Goal: Transaction & Acquisition: Purchase product/service

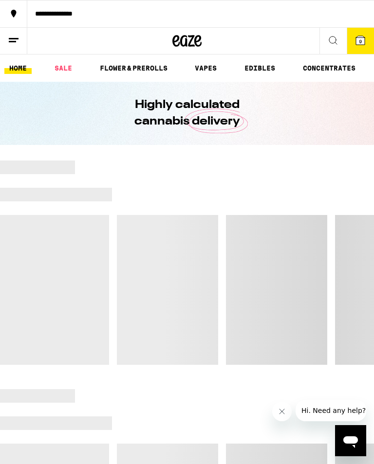
click at [241, 64] on link "EDIBLES" at bounding box center [259, 68] width 40 height 12
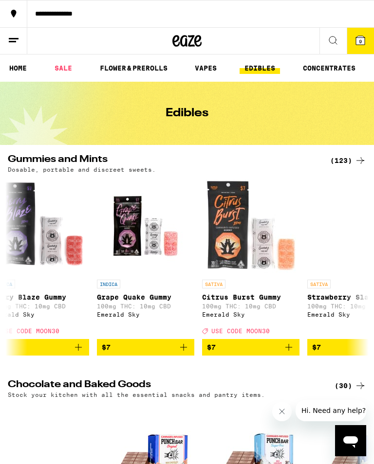
scroll to position [0, 122]
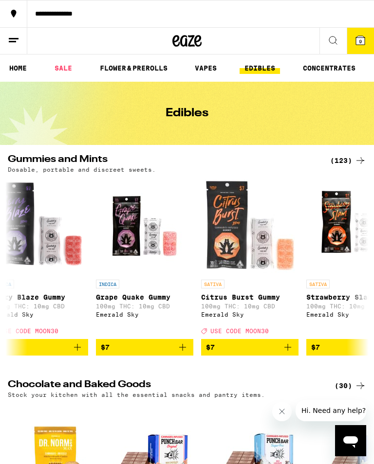
click at [343, 161] on div "(123)" at bounding box center [348, 161] width 36 height 12
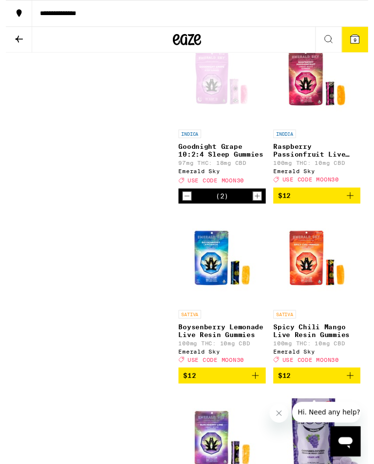
scroll to position [1810, 0]
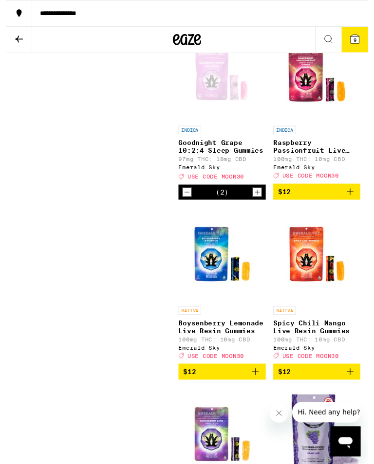
click at [357, 37] on icon at bounding box center [360, 40] width 9 height 9
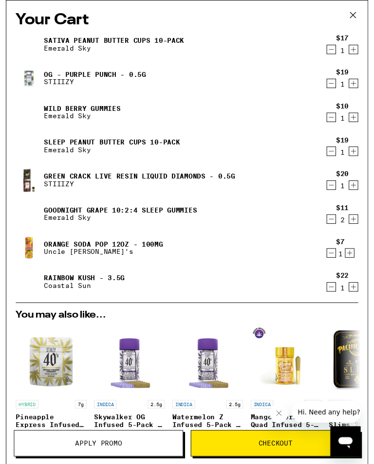
click at [334, 260] on icon "Decrement" at bounding box center [335, 261] width 9 height 12
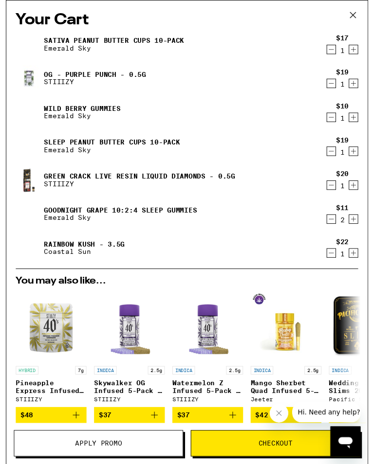
click at [335, 261] on icon "Decrement" at bounding box center [335, 261] width 5 height 0
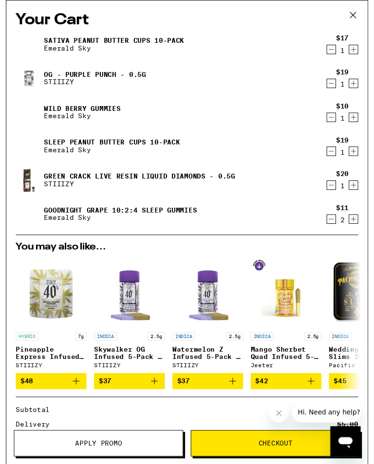
click at [333, 191] on icon "Decrement" at bounding box center [335, 191] width 9 height 12
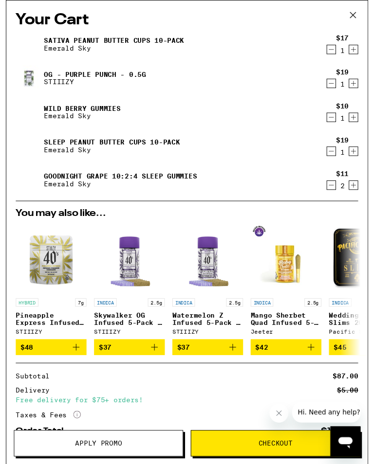
click at [320, 127] on div "Wild [PERSON_NAME] Gummies Emerald Sky" at bounding box center [168, 115] width 316 height 27
click at [336, 121] on icon "Decrement" at bounding box center [335, 121] width 9 height 12
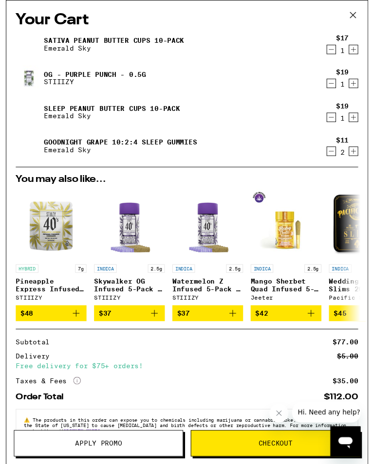
click at [333, 89] on icon "Decrement" at bounding box center [335, 86] width 9 height 12
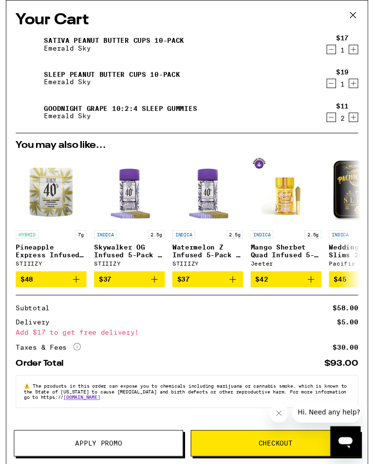
click at [356, 14] on icon at bounding box center [358, 15] width 15 height 15
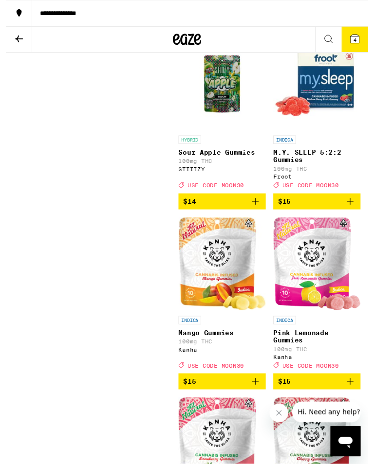
click at [354, 214] on icon "Add to bag" at bounding box center [355, 208] width 12 height 12
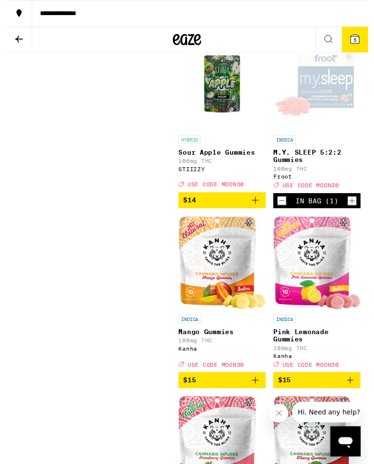
click at [17, 39] on icon at bounding box center [14, 41] width 12 height 12
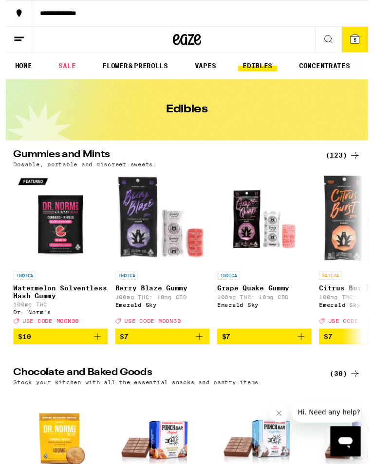
click at [358, 37] on icon at bounding box center [360, 40] width 9 height 9
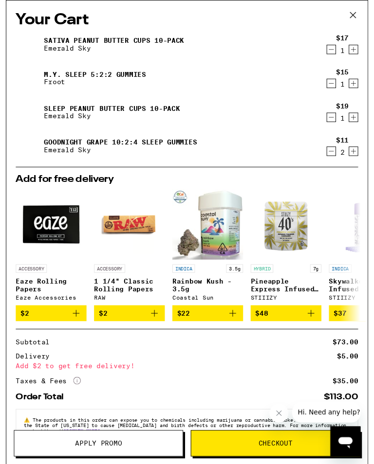
click at [29, 79] on img at bounding box center [23, 80] width 27 height 27
click at [76, 74] on link "M.Y. SLEEP 5:2:2 Gummies" at bounding box center [91, 77] width 105 height 8
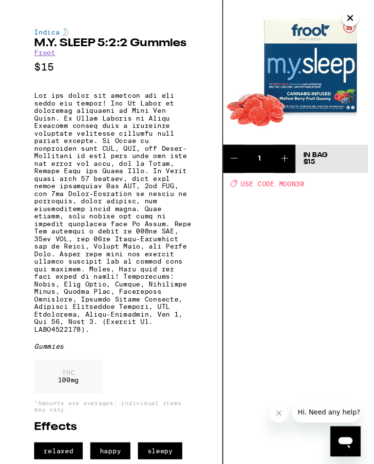
click at [288, 160] on icon at bounding box center [288, 164] width 12 height 12
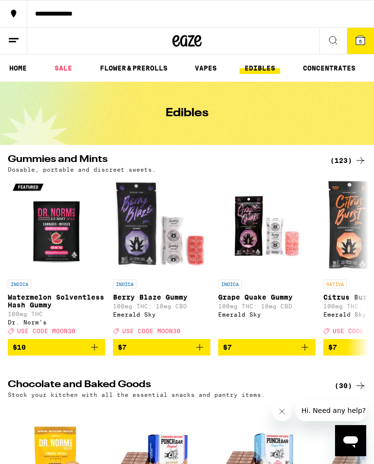
click at [64, 66] on link "SALE" at bounding box center [63, 68] width 27 height 12
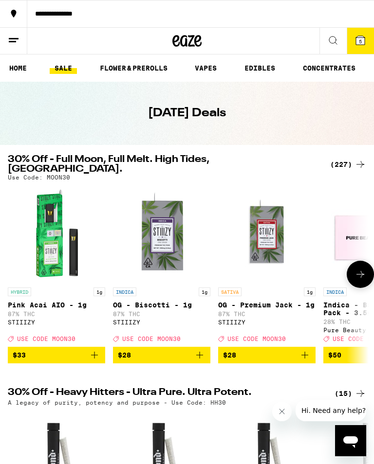
click at [314, 257] on img "Open page for OG - Premium Jack - 1g from STIIIZY" at bounding box center [266, 233] width 97 height 97
click at [358, 268] on icon at bounding box center [360, 274] width 12 height 12
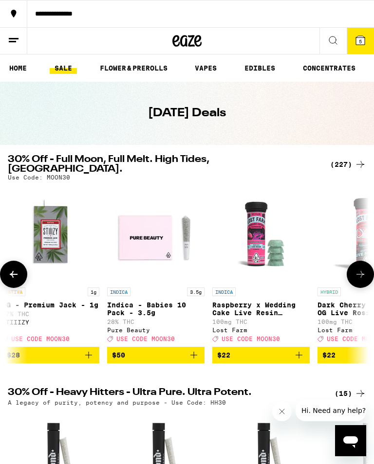
scroll to position [0, 252]
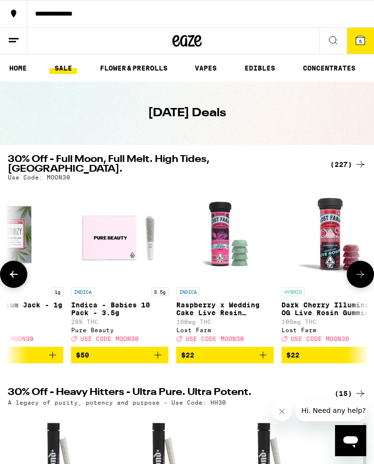
click at [358, 268] on icon at bounding box center [360, 274] width 12 height 12
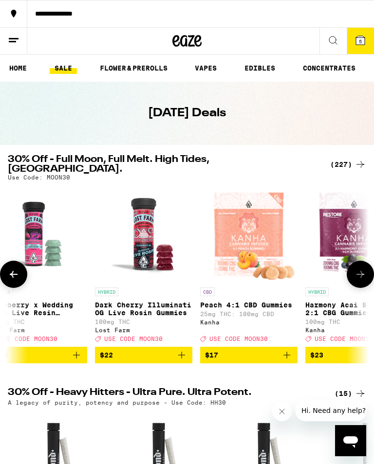
scroll to position [0, 504]
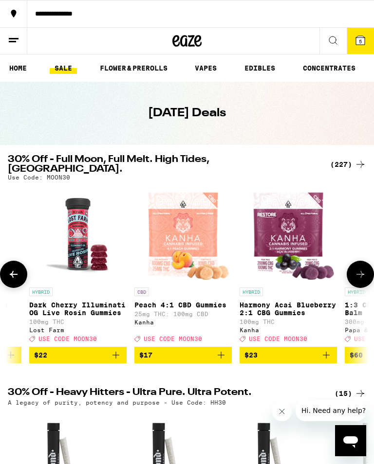
click at [356, 268] on icon at bounding box center [360, 274] width 12 height 12
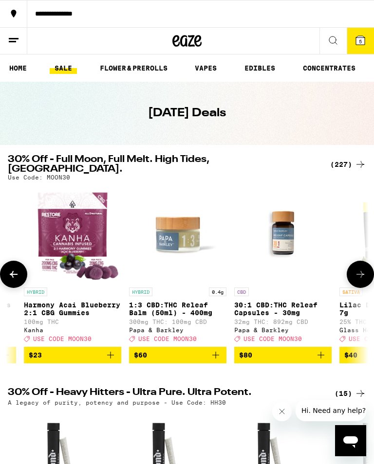
scroll to position [0, 756]
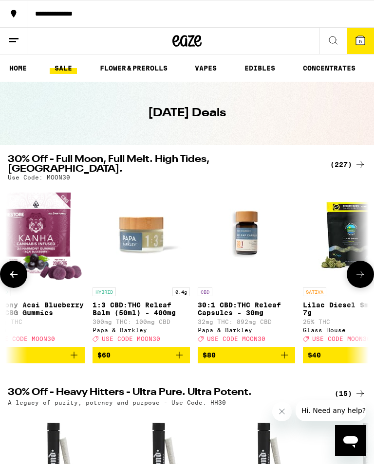
click at [359, 268] on icon at bounding box center [360, 274] width 12 height 12
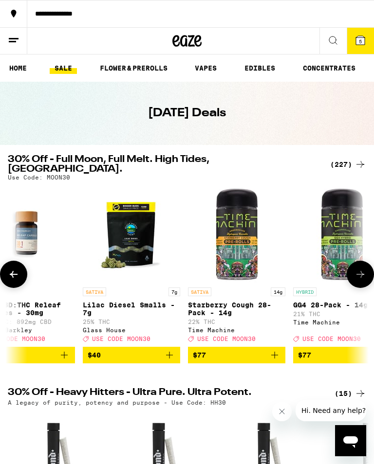
scroll to position [0, 1008]
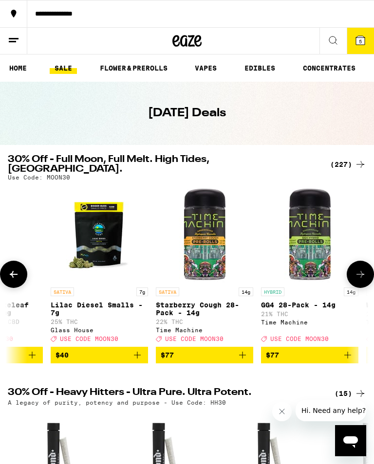
click at [360, 268] on icon at bounding box center [360, 274] width 12 height 12
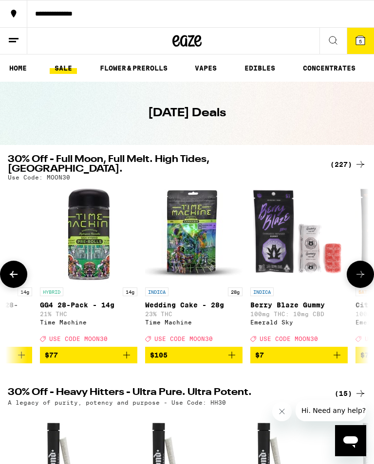
scroll to position [0, 1260]
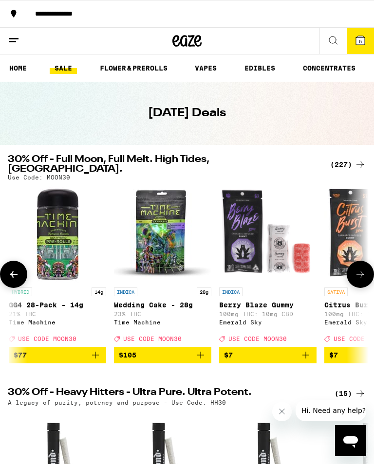
click at [361, 268] on icon at bounding box center [360, 274] width 12 height 12
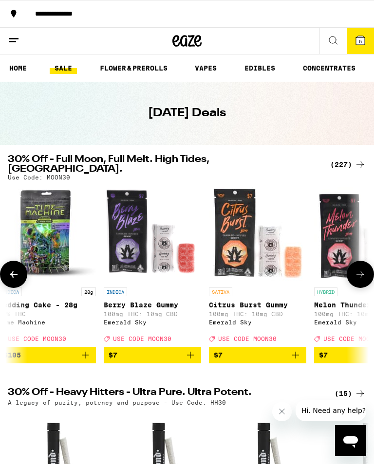
click at [361, 266] on button at bounding box center [359, 274] width 27 height 27
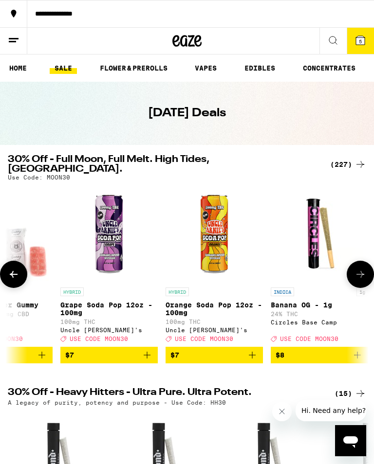
scroll to position [0, 1741]
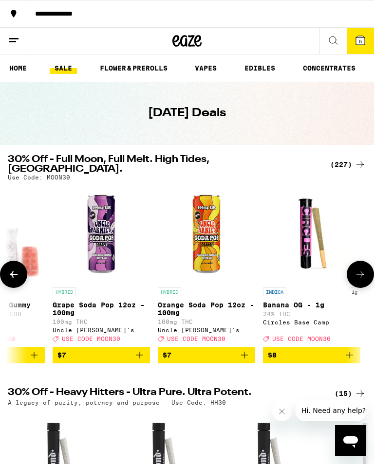
click at [13, 268] on icon at bounding box center [14, 274] width 12 height 12
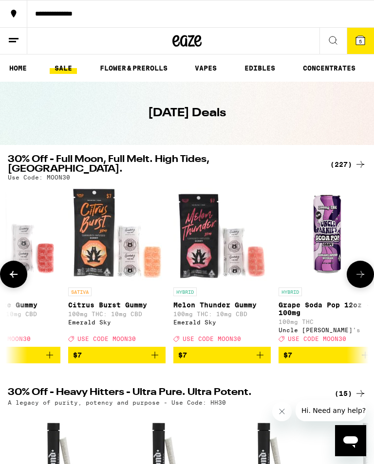
scroll to position [0, 1489]
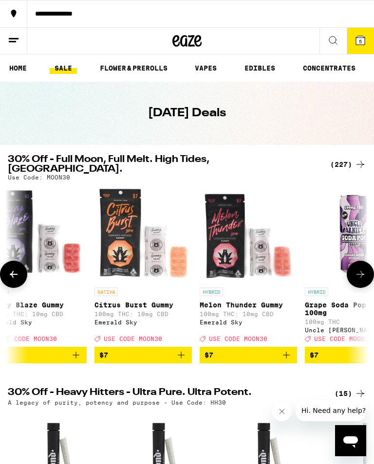
click at [361, 268] on icon at bounding box center [360, 274] width 12 height 12
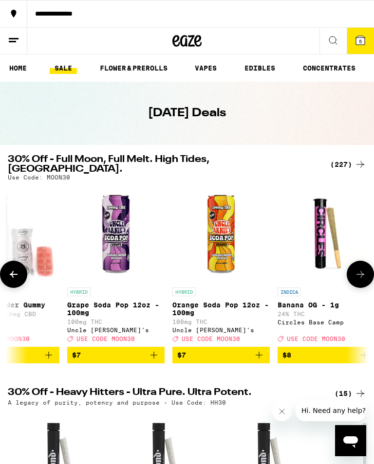
scroll to position [0, 1741]
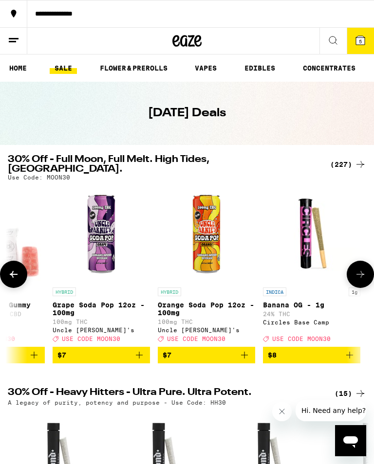
click at [359, 268] on icon at bounding box center [360, 274] width 12 height 12
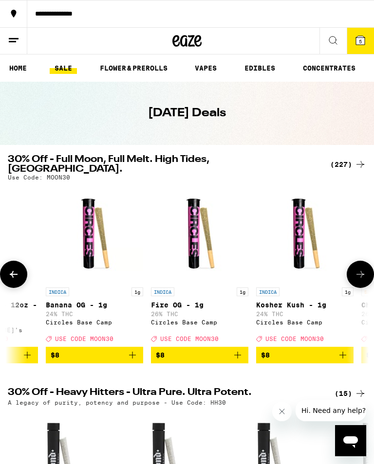
scroll to position [0, 1993]
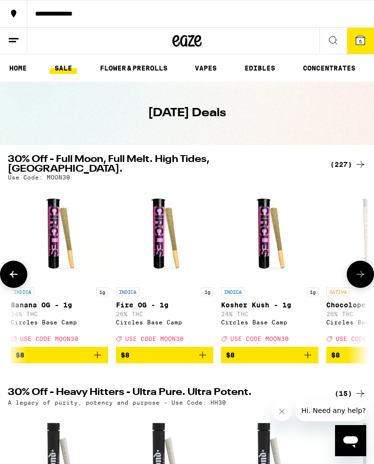
click at [361, 268] on icon at bounding box center [360, 274] width 12 height 12
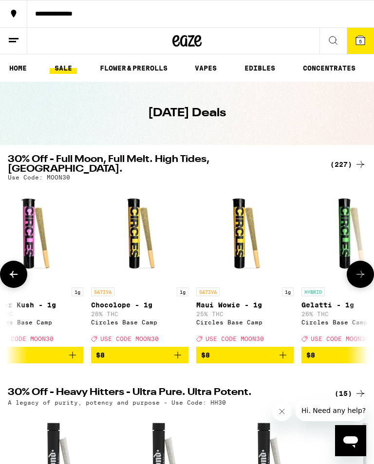
scroll to position [0, 2245]
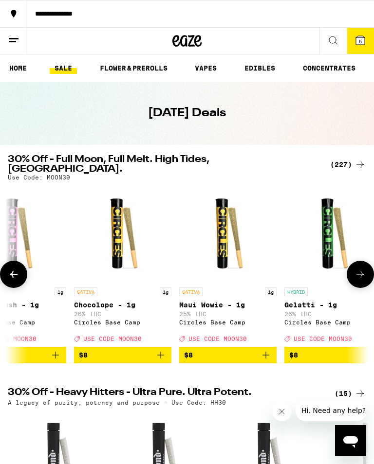
click at [362, 265] on button at bounding box center [359, 274] width 27 height 27
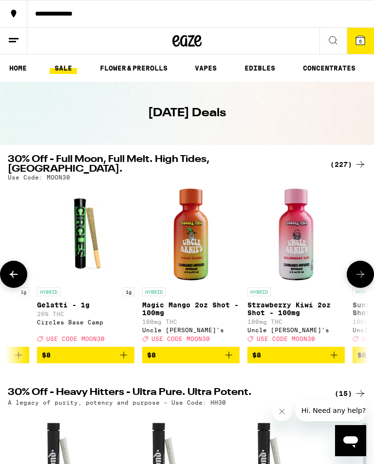
scroll to position [0, 2497]
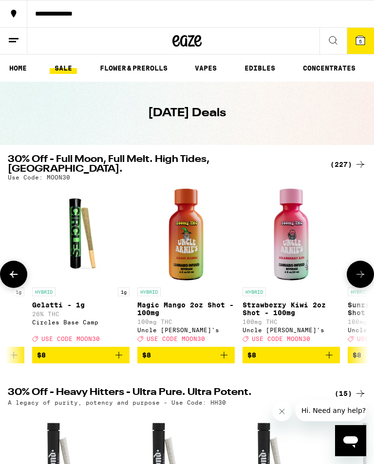
click at [360, 268] on icon at bounding box center [360, 274] width 12 height 12
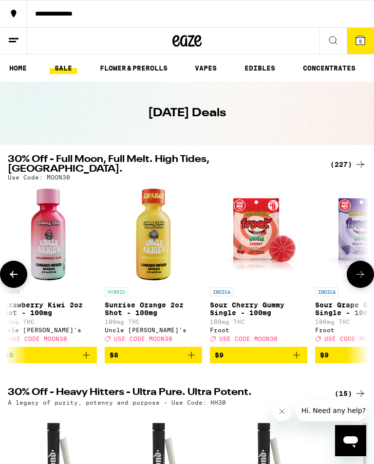
scroll to position [0, 2749]
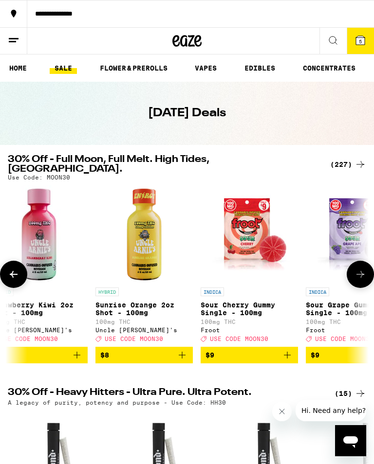
click at [358, 268] on icon at bounding box center [360, 274] width 12 height 12
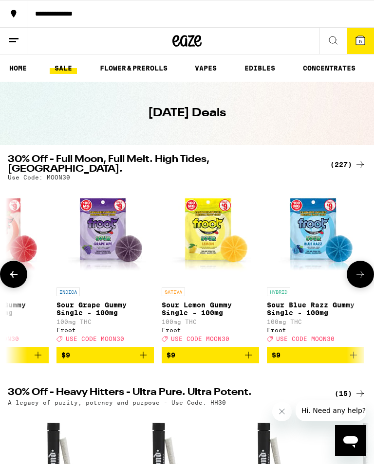
scroll to position [0, 3001]
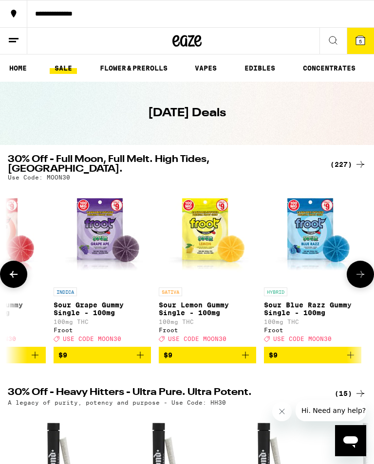
click at [359, 268] on icon at bounding box center [360, 274] width 12 height 12
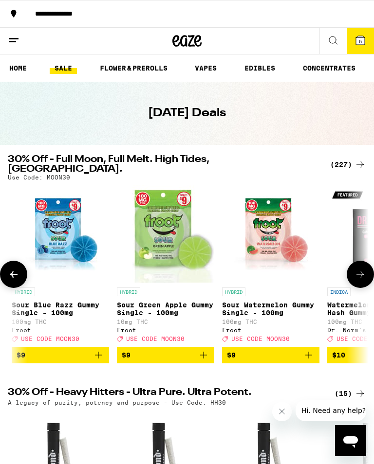
click at [360, 268] on icon at bounding box center [360, 274] width 12 height 12
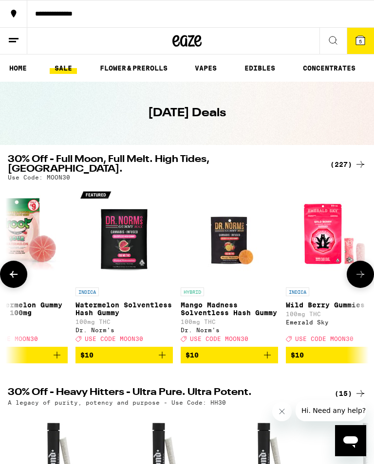
scroll to position [0, 3505]
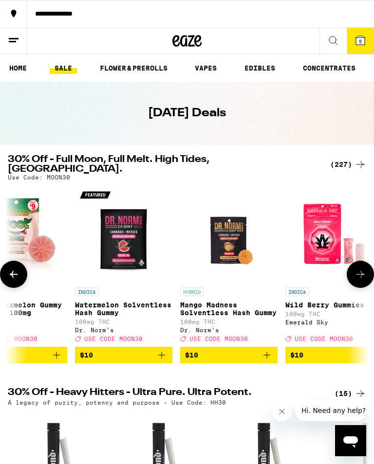
click at [361, 268] on icon at bounding box center [360, 274] width 12 height 12
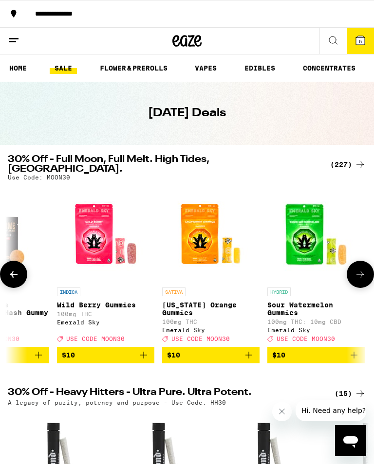
scroll to position [0, 3757]
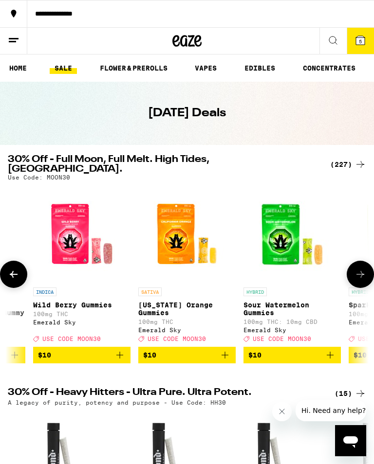
click at [360, 268] on icon at bounding box center [360, 274] width 12 height 12
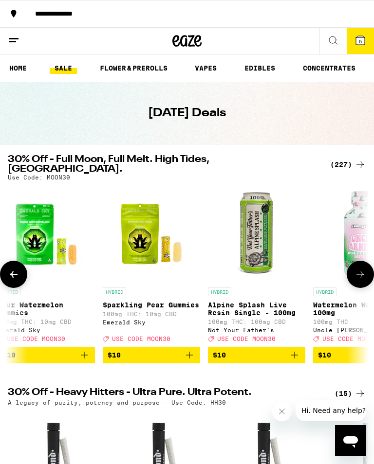
scroll to position [0, 4009]
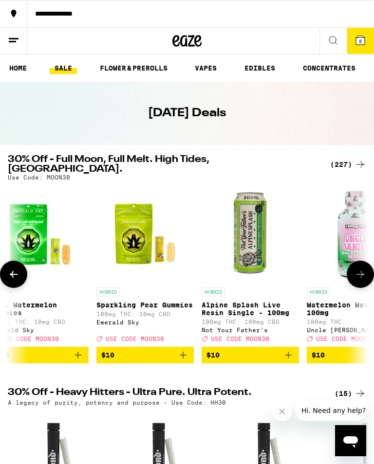
click at [359, 268] on icon at bounding box center [360, 274] width 12 height 12
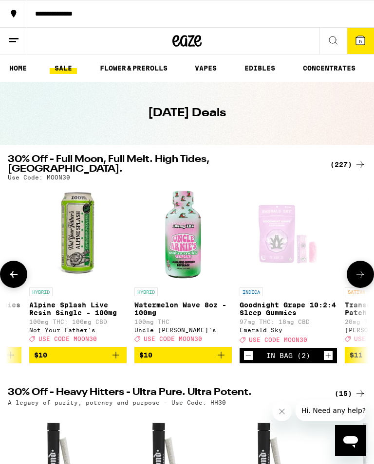
scroll to position [0, 4261]
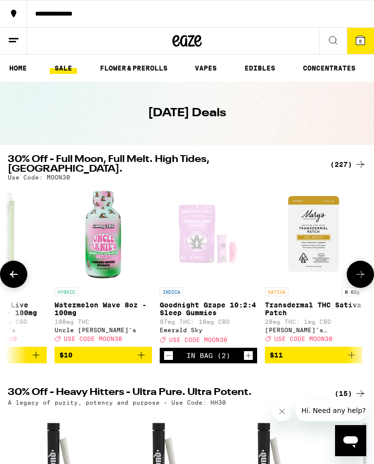
click at [358, 269] on icon at bounding box center [360, 274] width 12 height 12
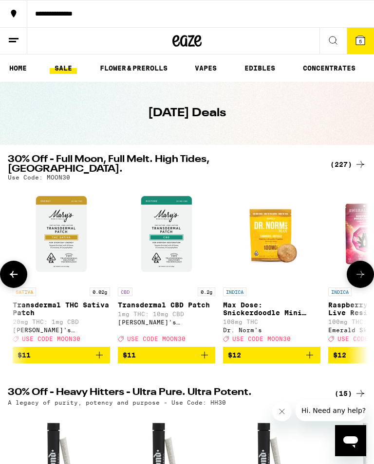
click at [358, 268] on icon at bounding box center [360, 274] width 12 height 12
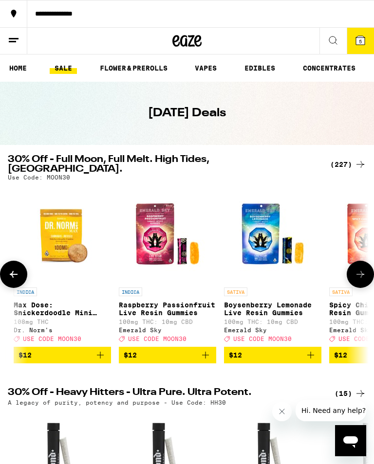
scroll to position [0, 4765]
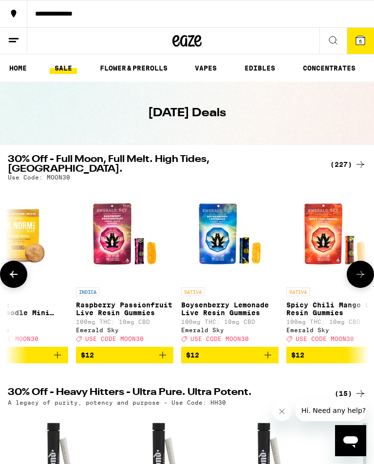
click at [358, 268] on icon at bounding box center [360, 274] width 12 height 12
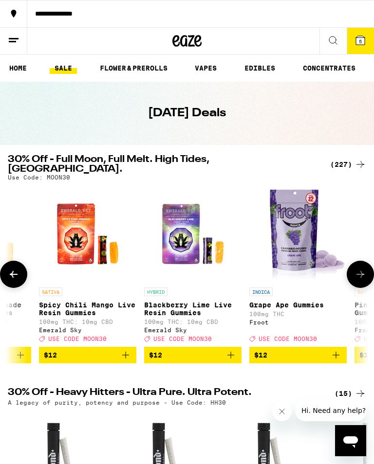
scroll to position [0, 5017]
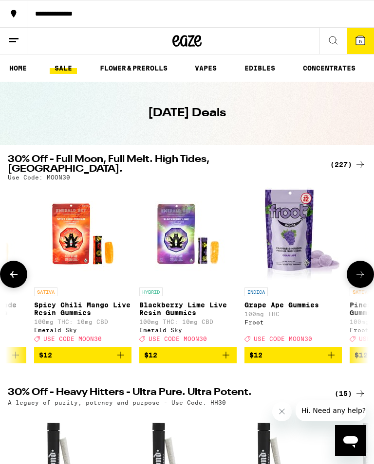
click at [360, 265] on button at bounding box center [359, 274] width 27 height 27
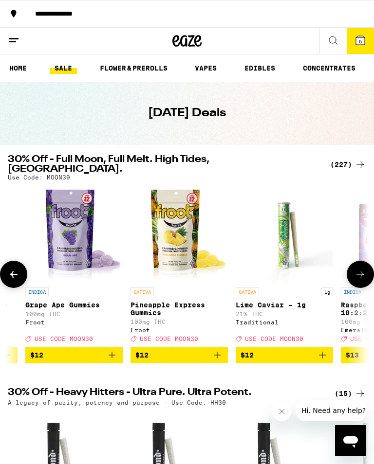
scroll to position [0, 5269]
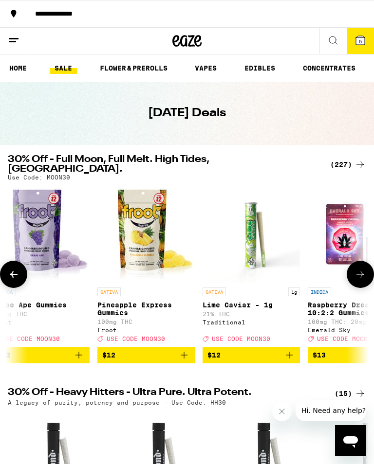
click at [363, 268] on icon at bounding box center [360, 274] width 12 height 12
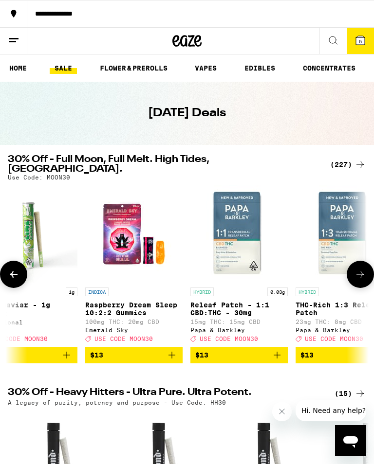
scroll to position [0, 5521]
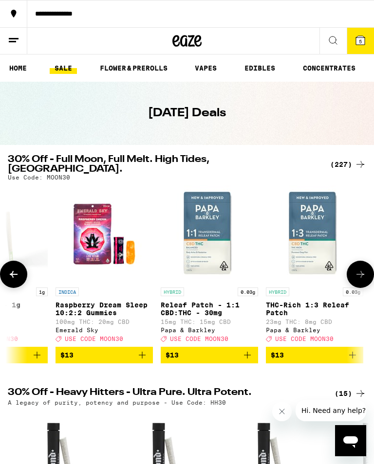
click at [360, 268] on icon at bounding box center [360, 274] width 12 height 12
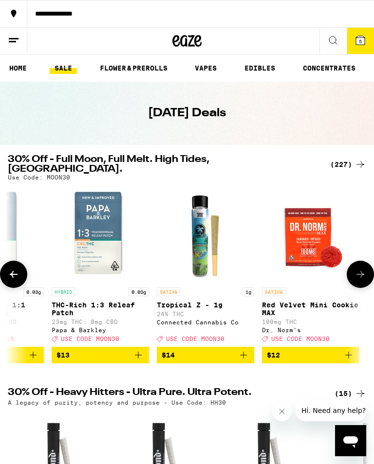
scroll to position [0, 5773]
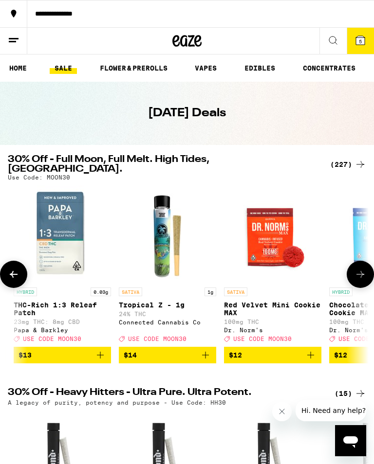
click at [359, 268] on icon at bounding box center [360, 274] width 12 height 12
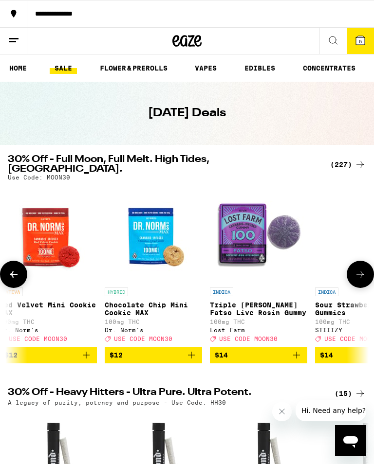
scroll to position [0, 6025]
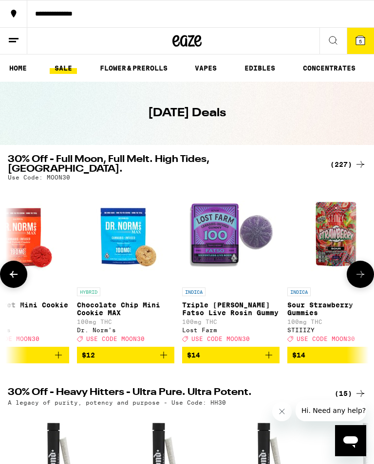
click at [359, 268] on icon at bounding box center [360, 274] width 12 height 12
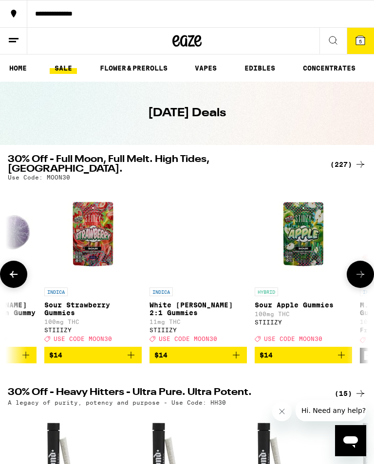
scroll to position [0, 6276]
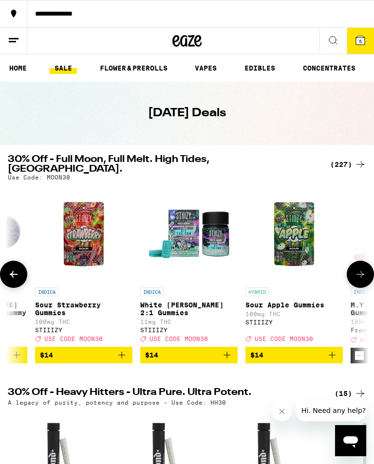
click at [361, 268] on icon at bounding box center [360, 274] width 12 height 12
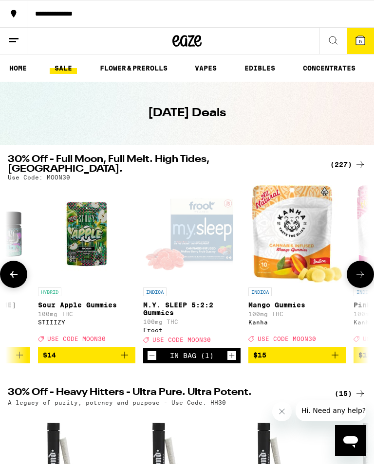
scroll to position [0, 6528]
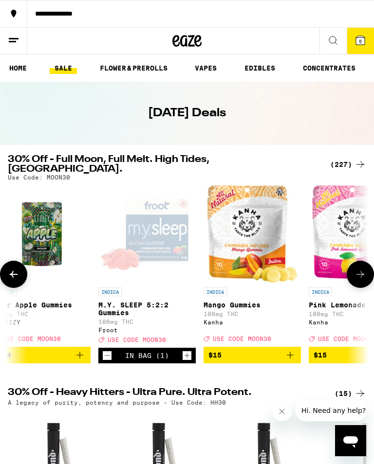
click at [359, 268] on icon at bounding box center [360, 274] width 12 height 12
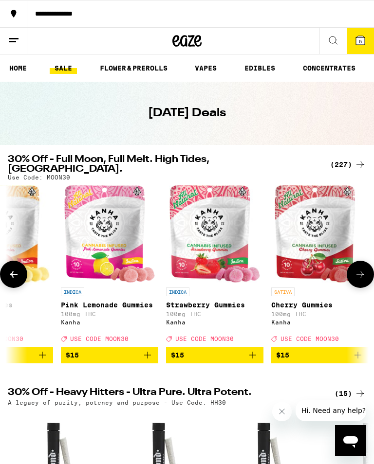
scroll to position [0, 6780]
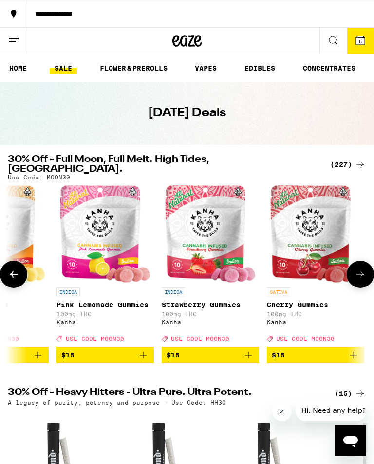
click at [362, 266] on button at bounding box center [359, 274] width 27 height 27
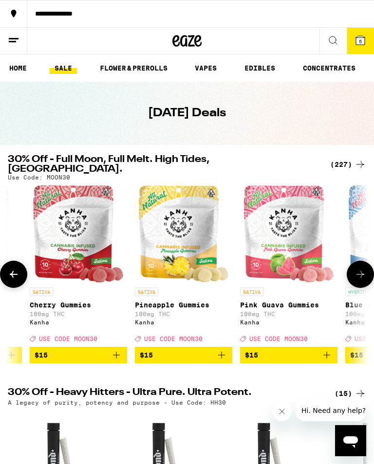
scroll to position [0, 7032]
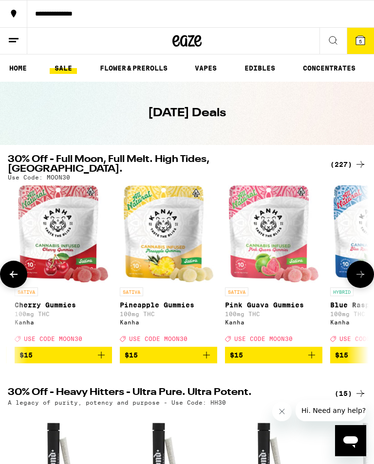
click at [358, 268] on icon at bounding box center [360, 274] width 12 height 12
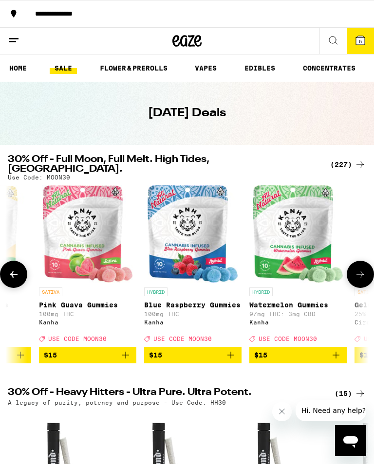
scroll to position [0, 7284]
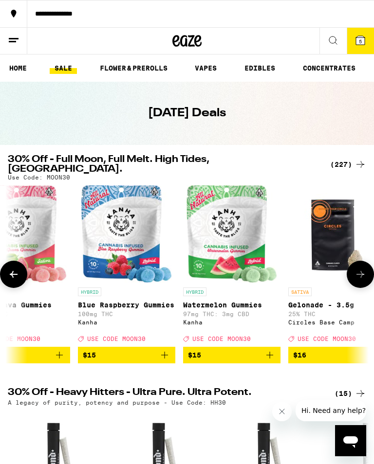
click at [360, 268] on icon at bounding box center [360, 274] width 12 height 12
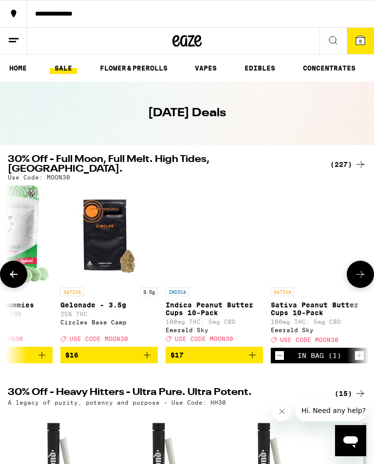
scroll to position [0, 7536]
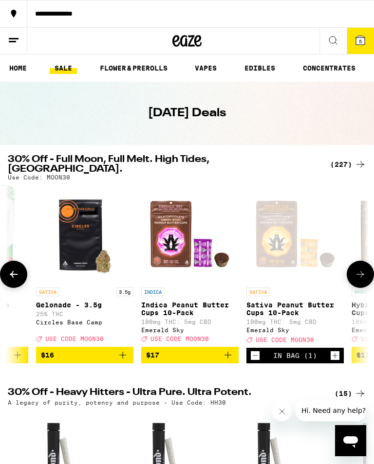
click at [358, 268] on icon at bounding box center [360, 274] width 12 height 12
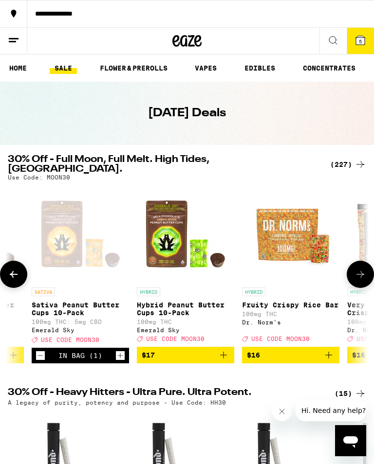
scroll to position [0, 7788]
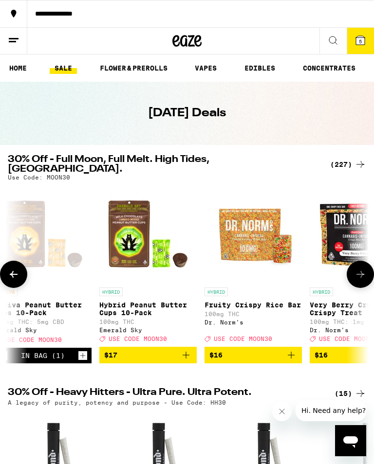
click at [357, 268] on icon at bounding box center [360, 274] width 12 height 12
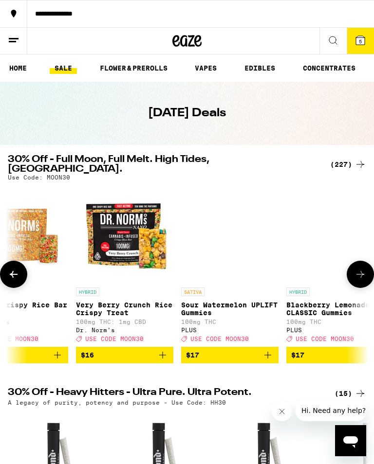
scroll to position [0, 8040]
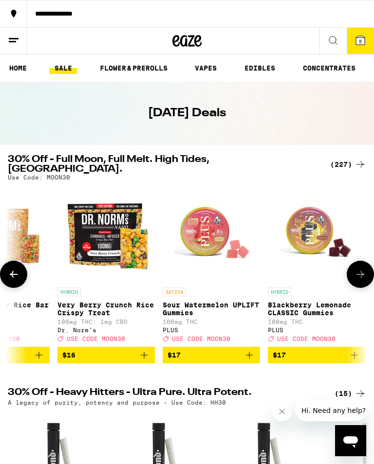
click at [358, 268] on icon at bounding box center [360, 274] width 12 height 12
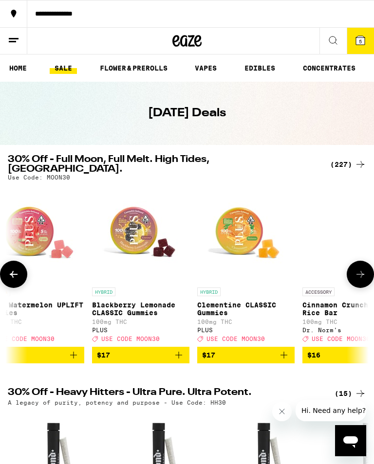
scroll to position [0, 8292]
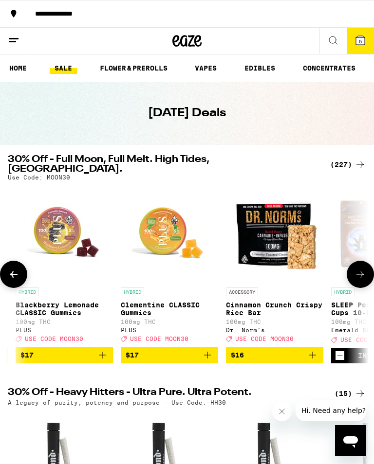
click at [359, 268] on icon at bounding box center [360, 274] width 12 height 12
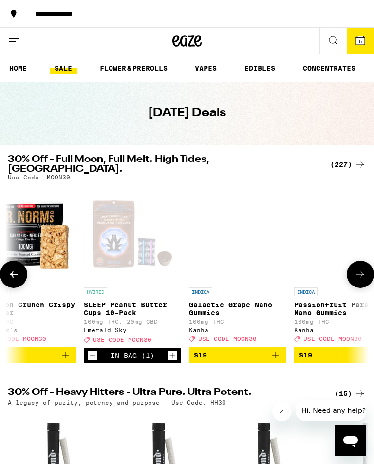
scroll to position [0, 8544]
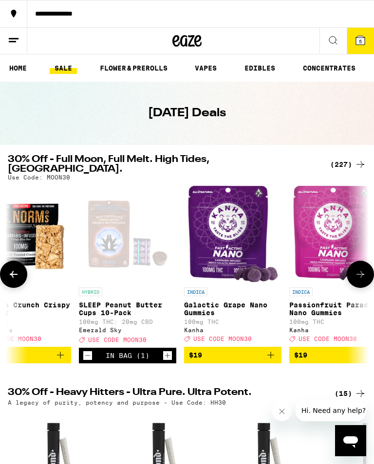
click at [360, 268] on icon at bounding box center [360, 274] width 12 height 12
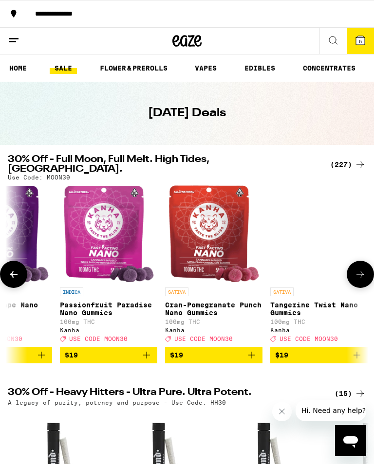
scroll to position [0, 8796]
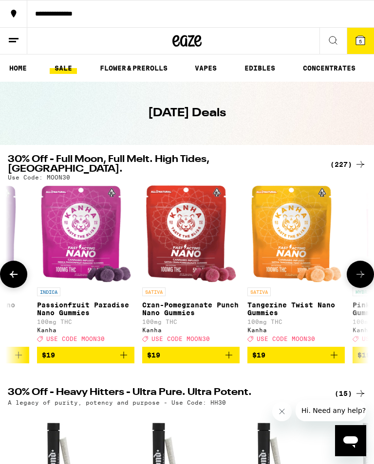
click at [359, 268] on icon at bounding box center [360, 274] width 12 height 12
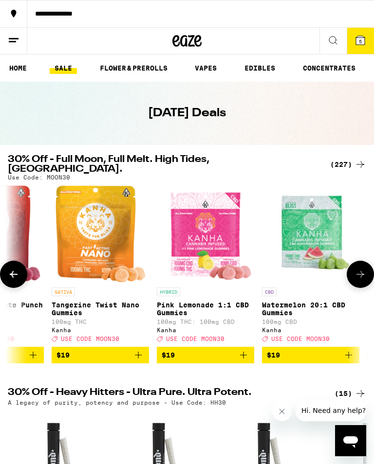
scroll to position [0, 9048]
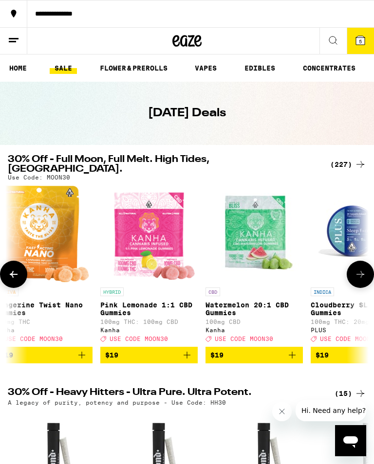
click at [359, 268] on icon at bounding box center [360, 274] width 12 height 12
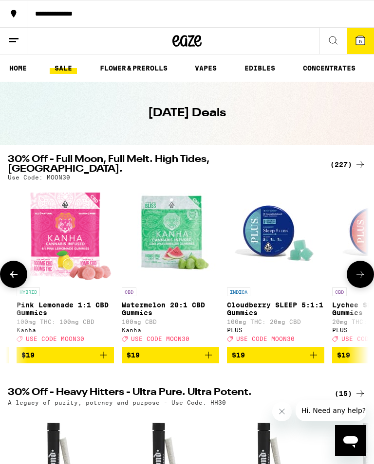
scroll to position [0, 9300]
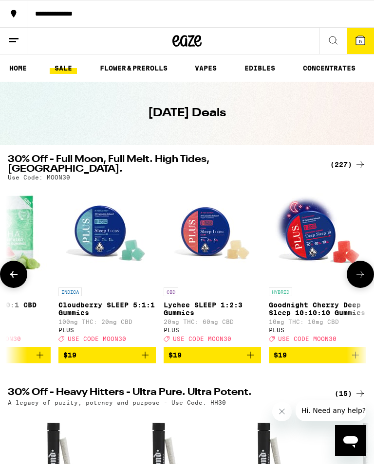
click at [358, 268] on icon at bounding box center [360, 274] width 12 height 12
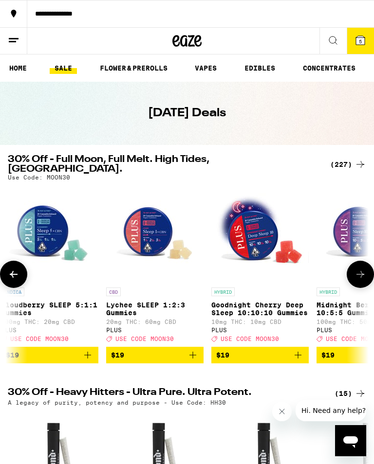
scroll to position [0, 9552]
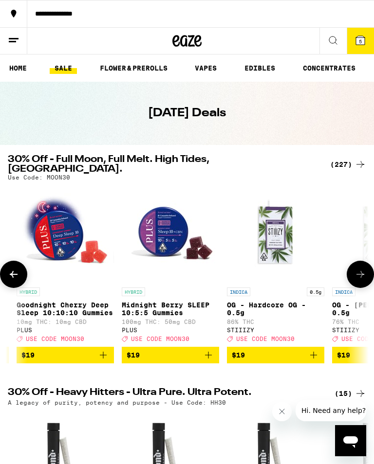
click at [359, 266] on button at bounding box center [359, 274] width 27 height 27
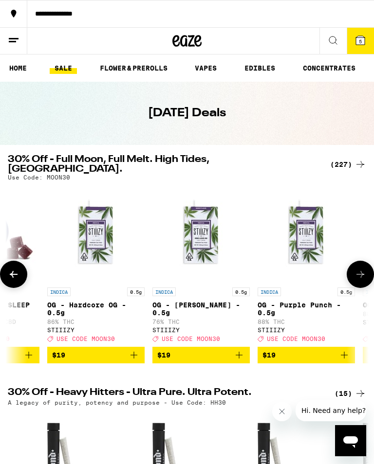
scroll to position [0, 9804]
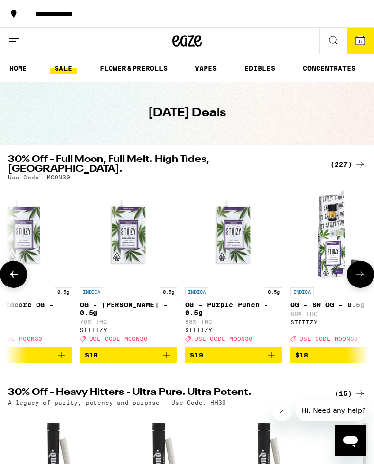
click at [13, 268] on icon at bounding box center [14, 274] width 12 height 12
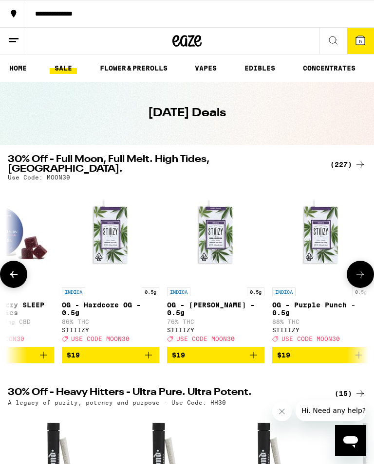
scroll to position [0, 9552]
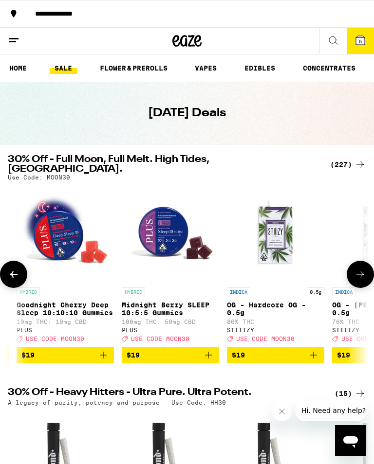
click at [358, 268] on icon at bounding box center [360, 274] width 12 height 12
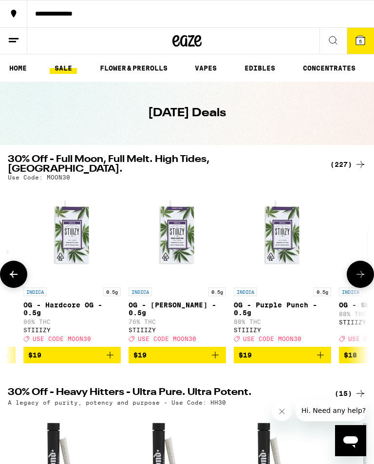
scroll to position [0, 9804]
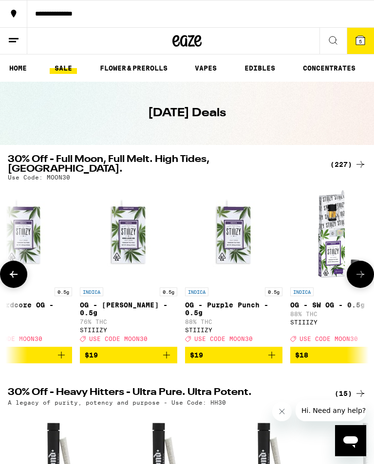
click at [14, 269] on icon at bounding box center [14, 274] width 12 height 12
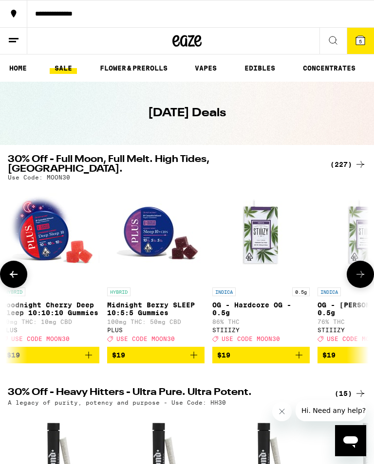
scroll to position [0, 9552]
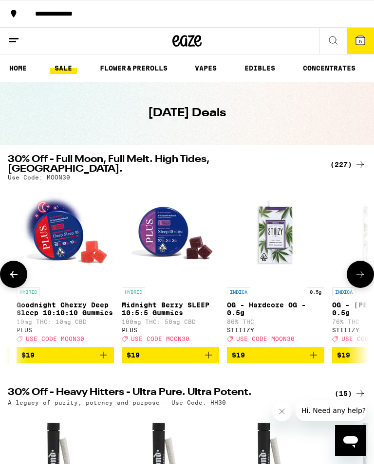
click at [361, 271] on icon at bounding box center [360, 274] width 8 height 7
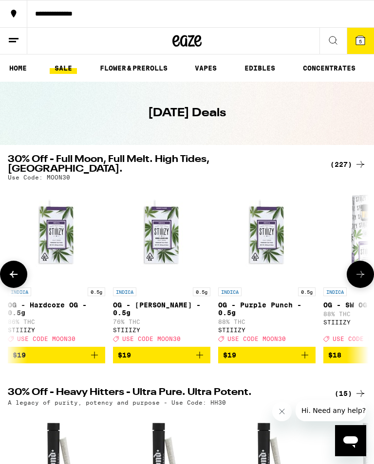
scroll to position [0, 9804]
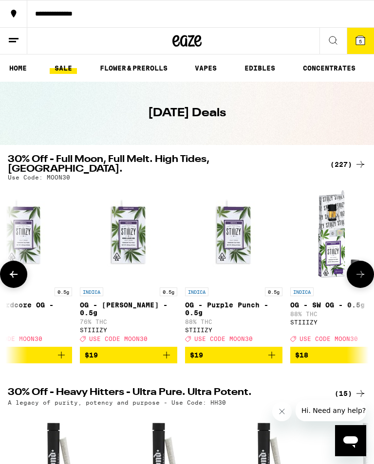
click at [362, 268] on icon at bounding box center [360, 274] width 12 height 12
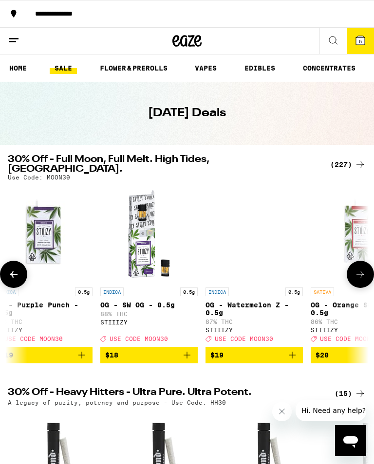
scroll to position [0, 10056]
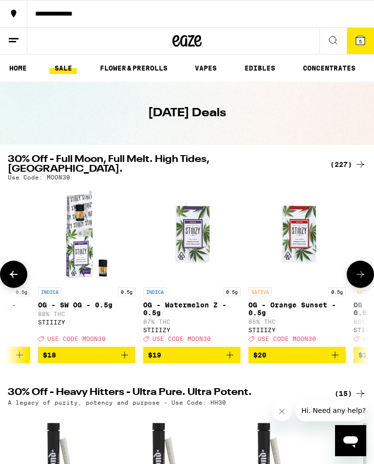
click at [125, 356] on icon "Add to bag" at bounding box center [125, 355] width 12 height 12
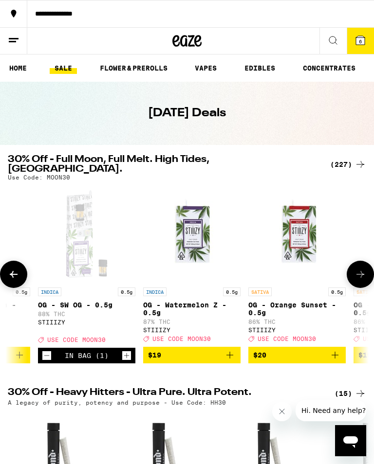
click at [358, 270] on icon at bounding box center [360, 274] width 12 height 12
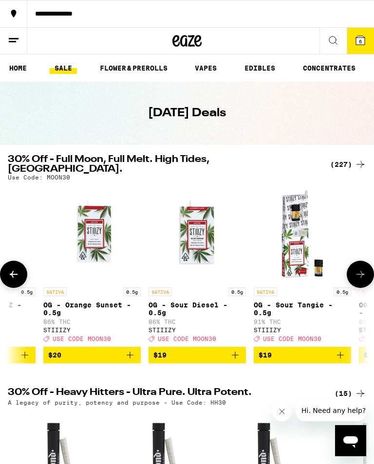
scroll to position [0, 10308]
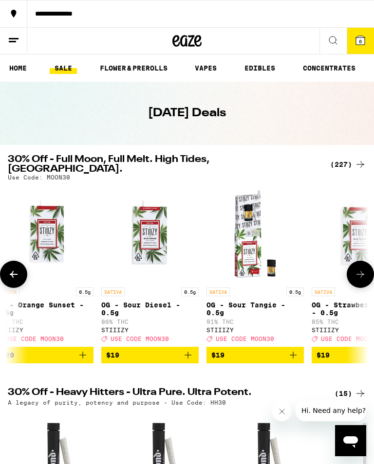
click at [359, 268] on icon at bounding box center [360, 274] width 12 height 12
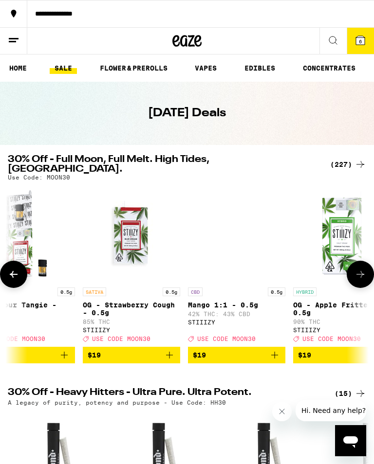
scroll to position [0, 10560]
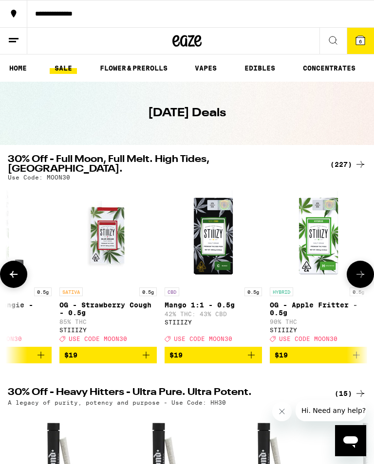
click at [359, 268] on icon at bounding box center [360, 274] width 12 height 12
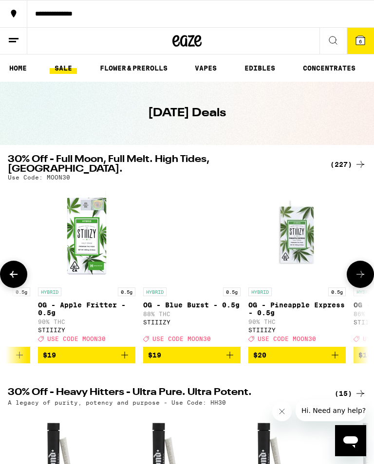
scroll to position [0, 10812]
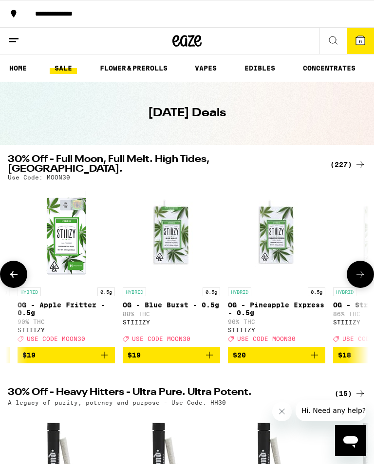
click at [358, 269] on icon at bounding box center [360, 274] width 12 height 12
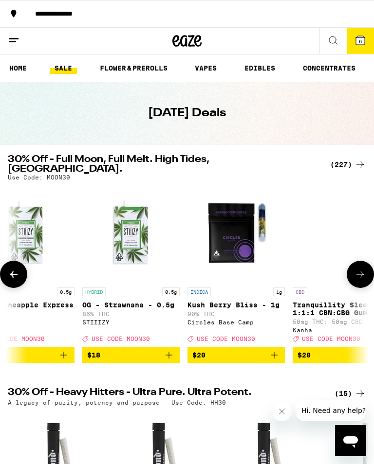
scroll to position [0, 11064]
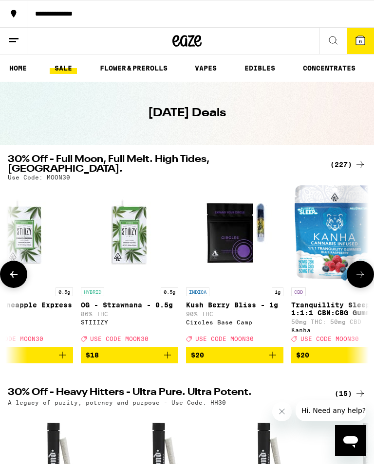
click at [12, 271] on icon at bounding box center [14, 274] width 8 height 7
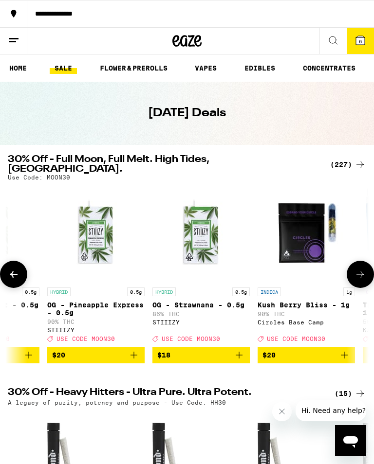
scroll to position [0, 10812]
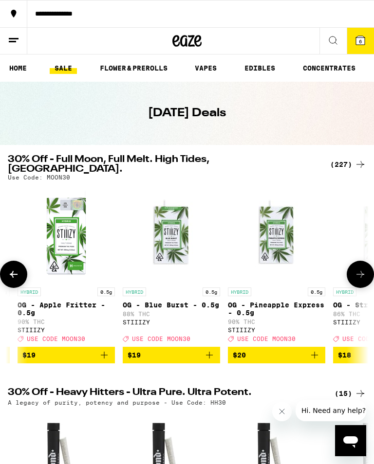
click at [317, 355] on icon "Add to bag" at bounding box center [314, 355] width 12 height 12
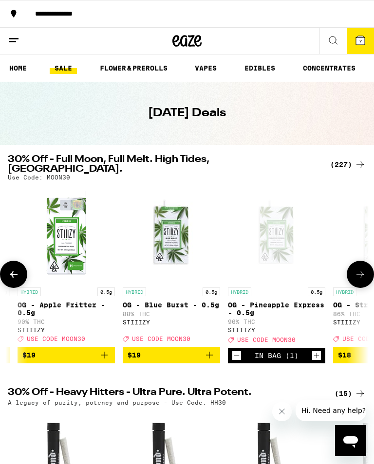
click at [359, 268] on icon at bounding box center [360, 274] width 12 height 12
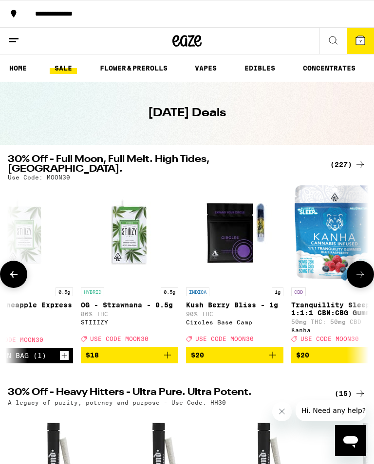
click at [358, 266] on button at bounding box center [359, 274] width 27 height 27
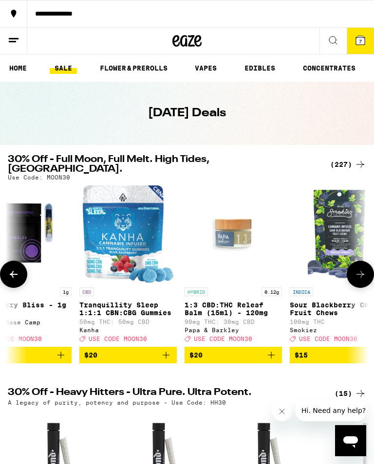
scroll to position [0, 11316]
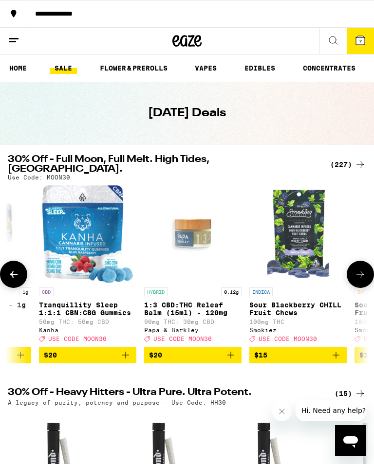
click at [362, 268] on icon at bounding box center [360, 274] width 12 height 12
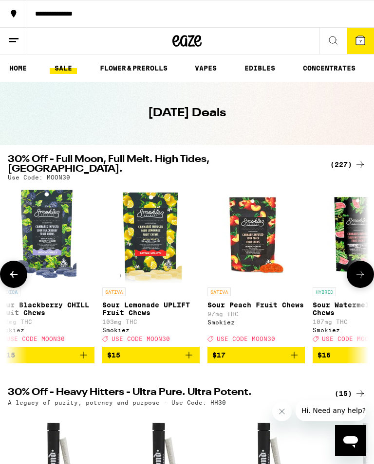
click at [363, 268] on icon at bounding box center [360, 274] width 12 height 12
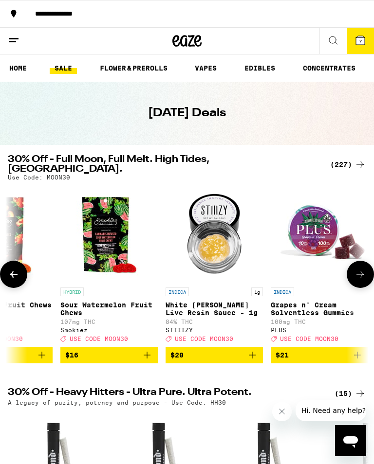
click at [361, 268] on icon at bounding box center [360, 274] width 12 height 12
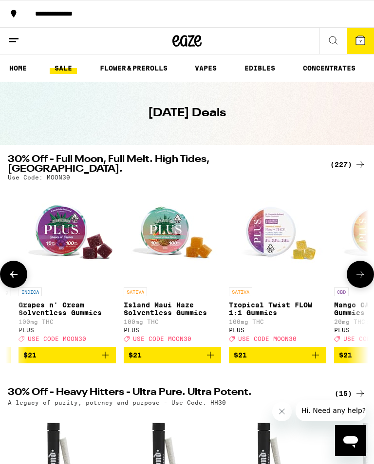
click at [361, 268] on icon at bounding box center [360, 274] width 12 height 12
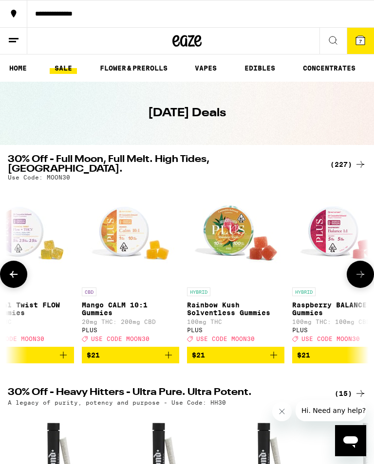
click at [359, 268] on icon at bounding box center [360, 274] width 12 height 12
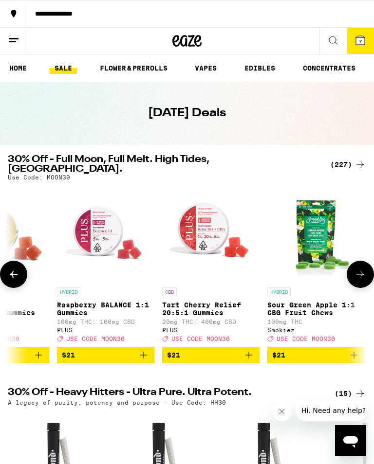
scroll to position [0, 12575]
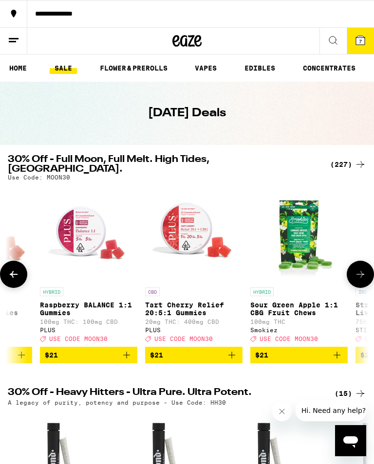
click at [360, 269] on icon at bounding box center [360, 274] width 12 height 12
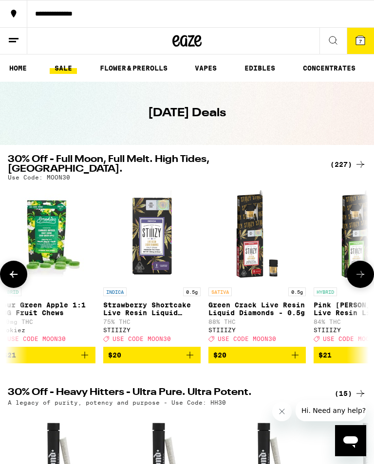
click at [360, 268] on icon at bounding box center [360, 274] width 12 height 12
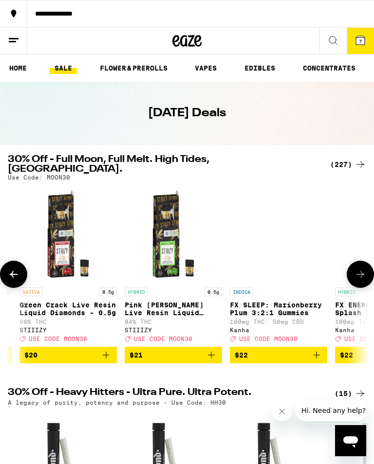
scroll to position [0, 13079]
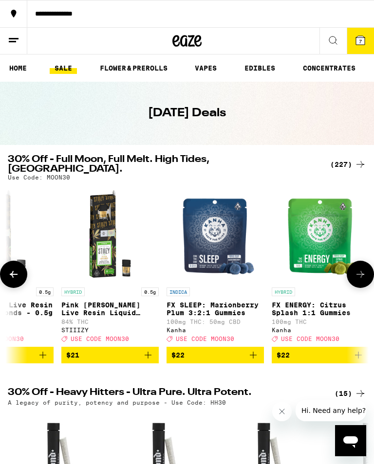
click at [360, 265] on button at bounding box center [359, 274] width 27 height 27
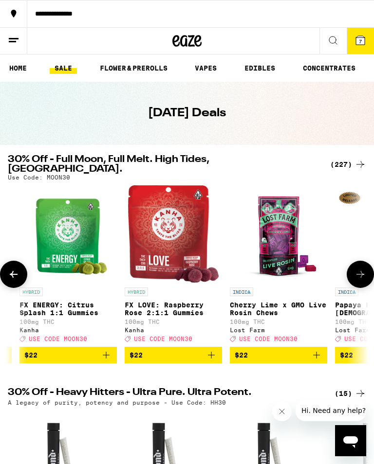
click at [362, 263] on button at bounding box center [359, 274] width 27 height 27
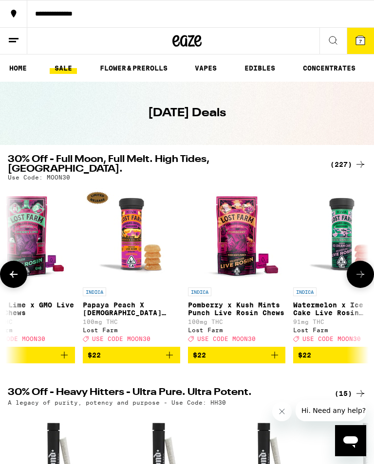
click at [361, 264] on button at bounding box center [359, 274] width 27 height 27
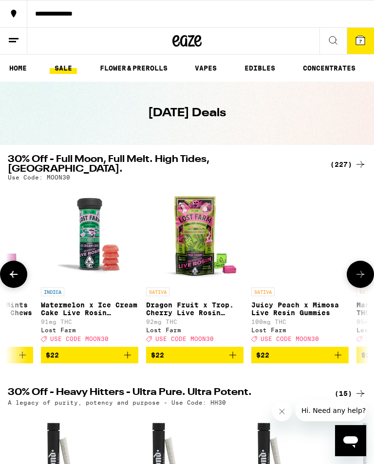
click at [362, 264] on button at bounding box center [359, 274] width 27 height 27
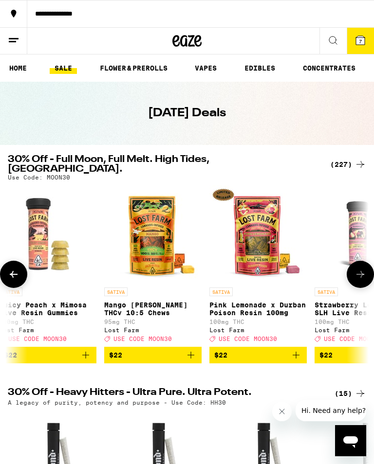
click at [362, 264] on button at bounding box center [359, 274] width 27 height 27
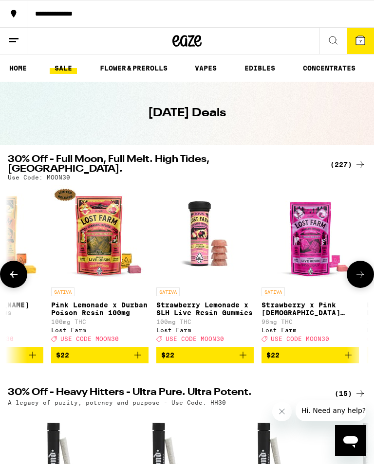
scroll to position [0, 14339]
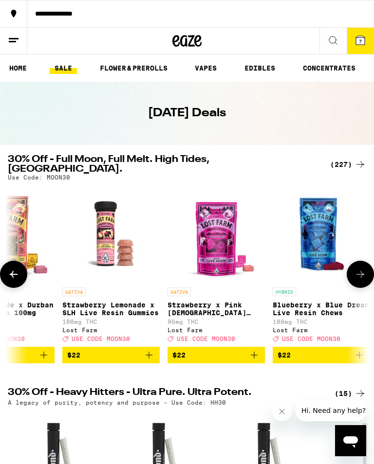
click at [360, 268] on icon at bounding box center [360, 274] width 12 height 12
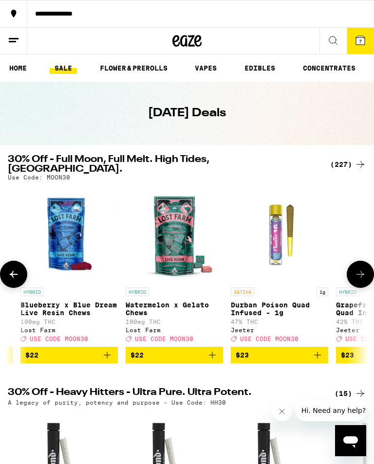
click at [362, 266] on button at bounding box center [359, 274] width 27 height 27
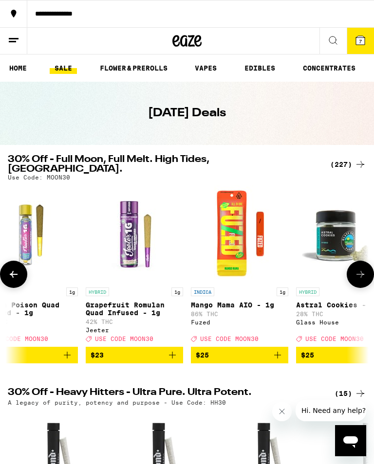
scroll to position [0, 14843]
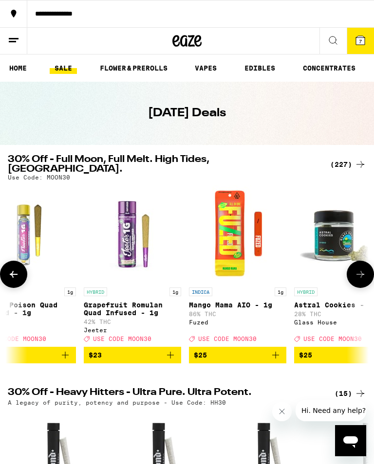
click at [14, 266] on button at bounding box center [13, 274] width 27 height 27
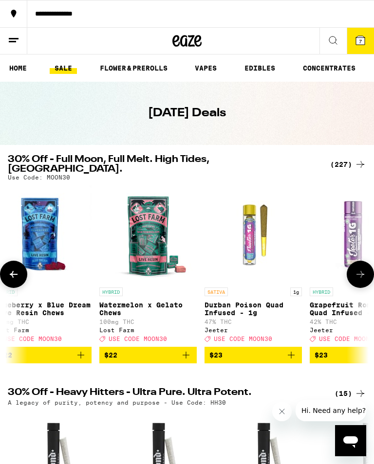
scroll to position [0, 14591]
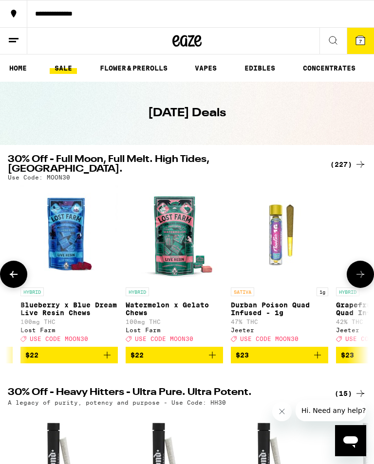
click at [360, 268] on icon at bounding box center [360, 274] width 12 height 12
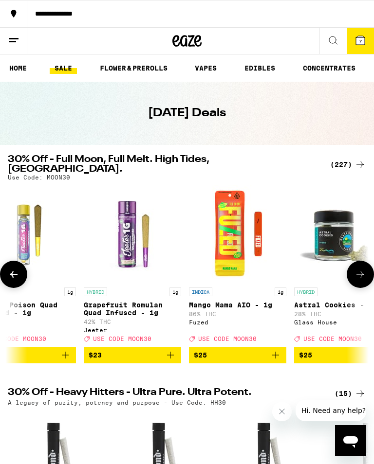
click at [359, 268] on icon at bounding box center [360, 274] width 12 height 12
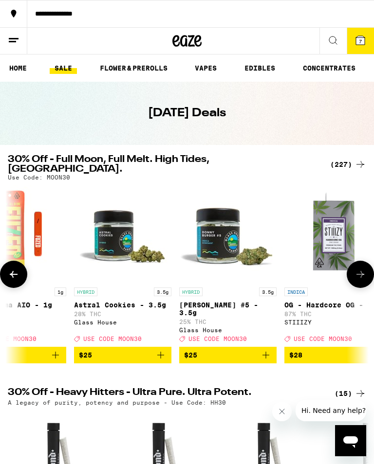
scroll to position [0, 15095]
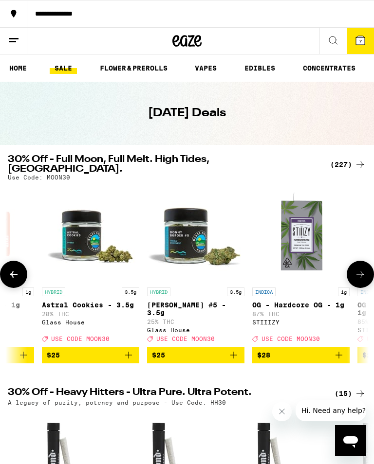
click at [358, 269] on icon at bounding box center [360, 274] width 12 height 12
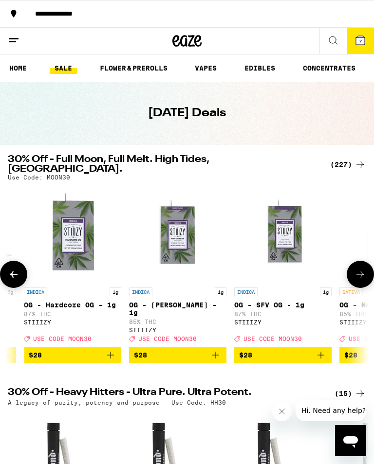
scroll to position [0, 15347]
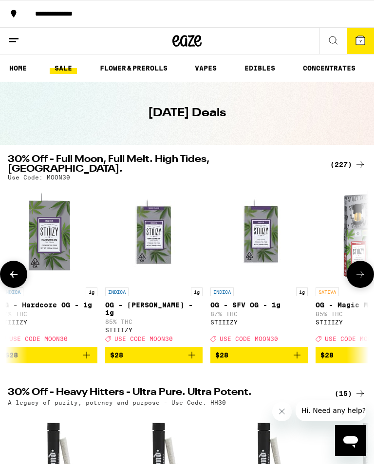
click at [353, 271] on button at bounding box center [359, 274] width 27 height 27
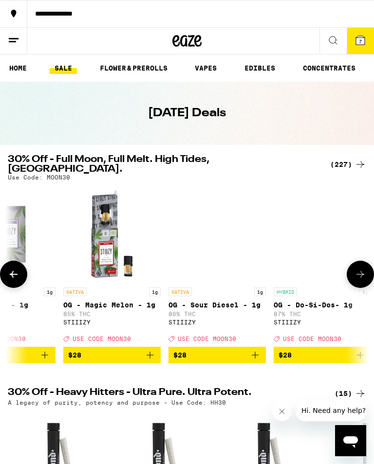
click at [355, 270] on icon at bounding box center [360, 274] width 12 height 12
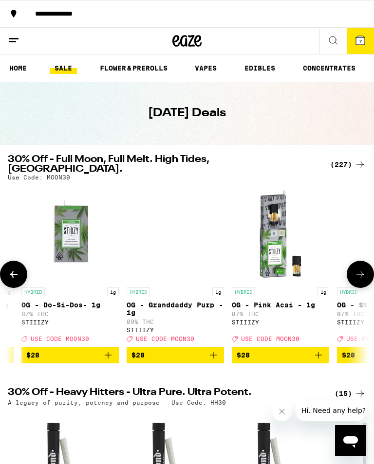
click at [358, 268] on icon at bounding box center [360, 274] width 12 height 12
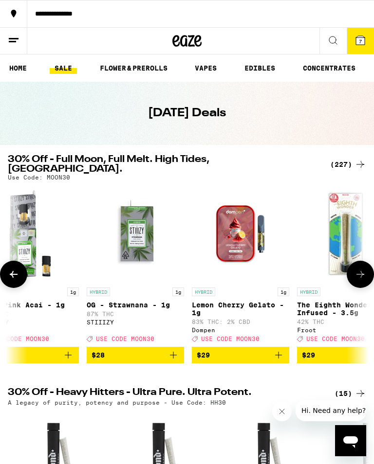
scroll to position [0, 16103]
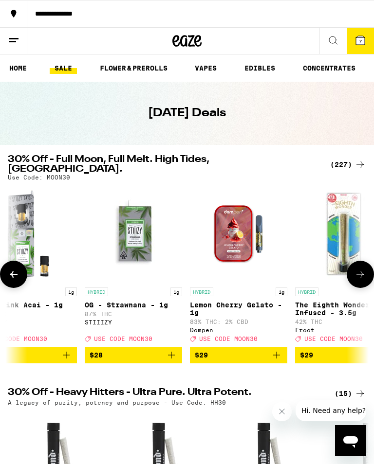
click at [360, 268] on icon at bounding box center [360, 274] width 12 height 12
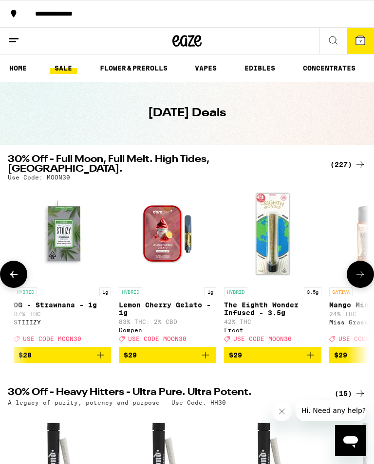
scroll to position [0, 16355]
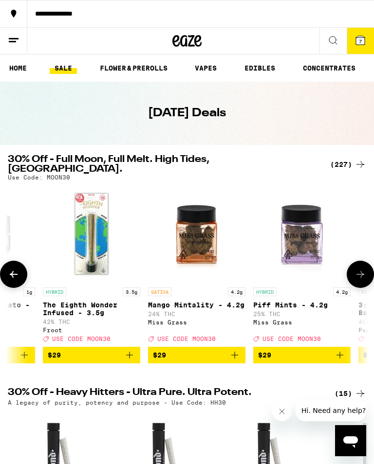
click at [359, 269] on icon at bounding box center [360, 274] width 12 height 12
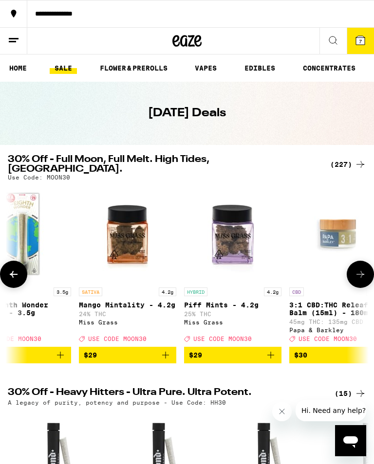
scroll to position [0, 16607]
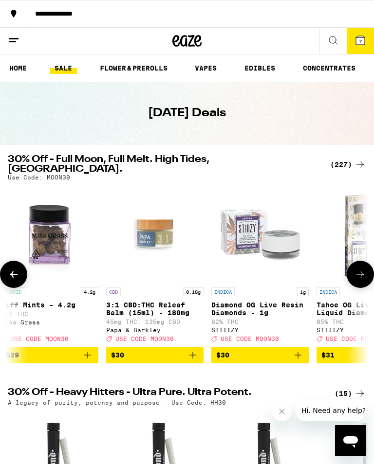
click at [359, 268] on icon at bounding box center [360, 274] width 12 height 12
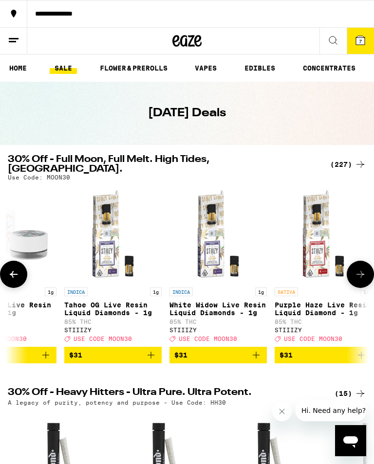
click at [360, 266] on button at bounding box center [359, 274] width 27 height 27
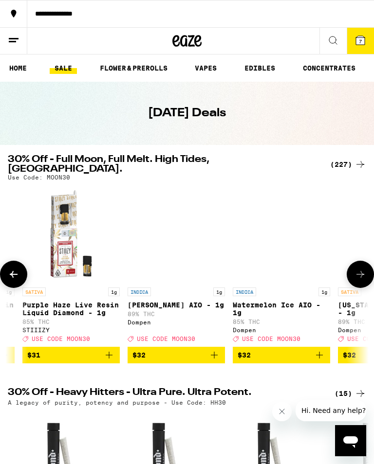
click at [360, 265] on button at bounding box center [359, 274] width 27 height 27
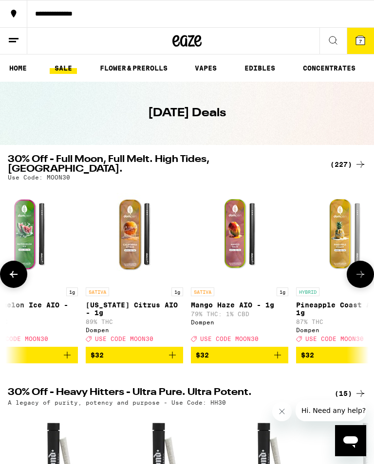
click at [361, 264] on button at bounding box center [359, 274] width 27 height 27
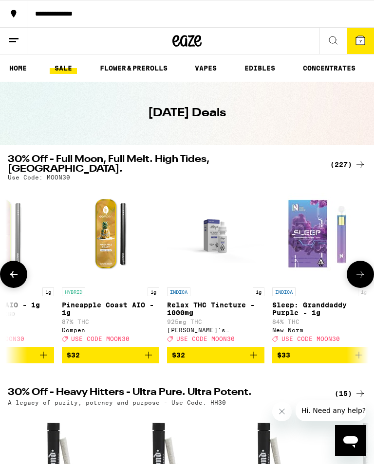
scroll to position [0, 17614]
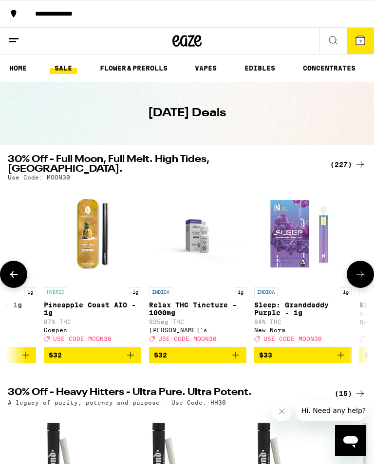
click at [360, 268] on icon at bounding box center [360, 274] width 12 height 12
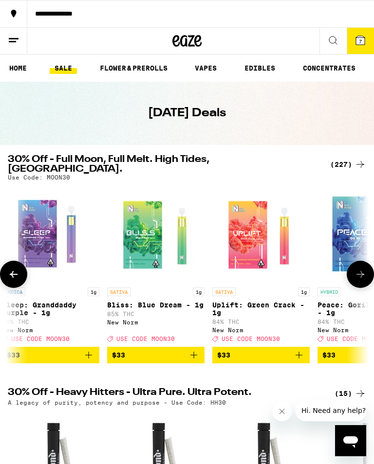
click at [361, 268] on icon at bounding box center [360, 274] width 12 height 12
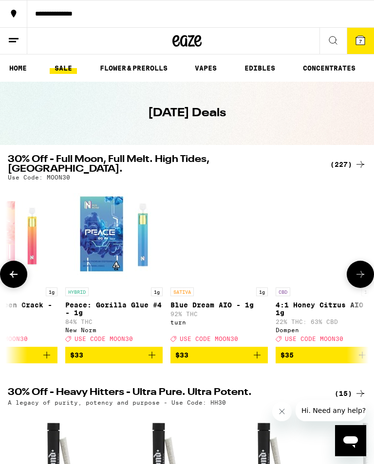
click at [360, 268] on icon at bounding box center [360, 274] width 12 height 12
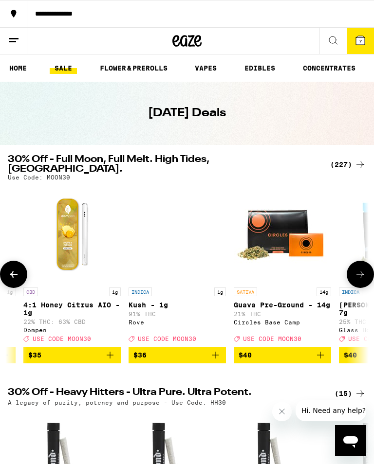
click at [361, 265] on button at bounding box center [359, 274] width 27 height 27
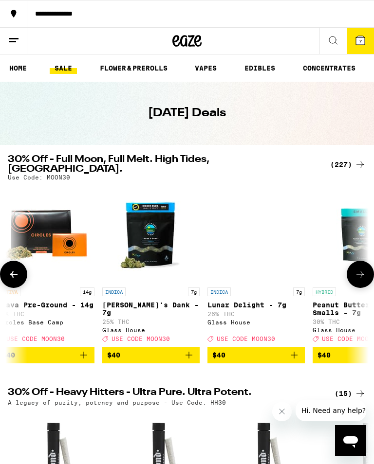
scroll to position [0, 18622]
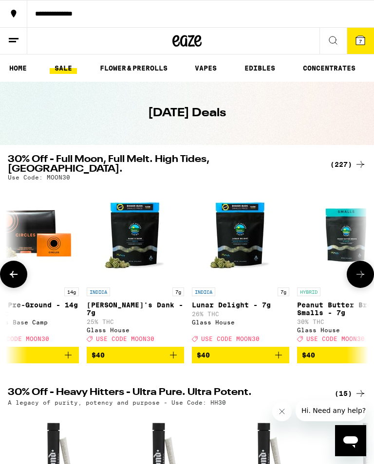
click at [358, 272] on icon at bounding box center [360, 274] width 8 height 7
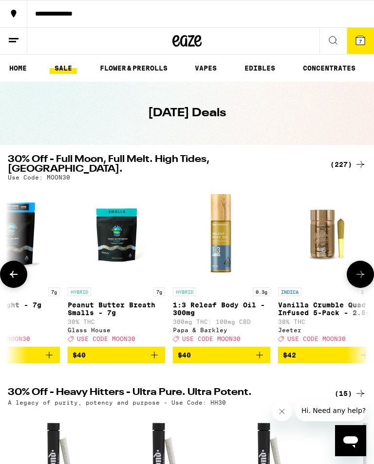
scroll to position [0, 18874]
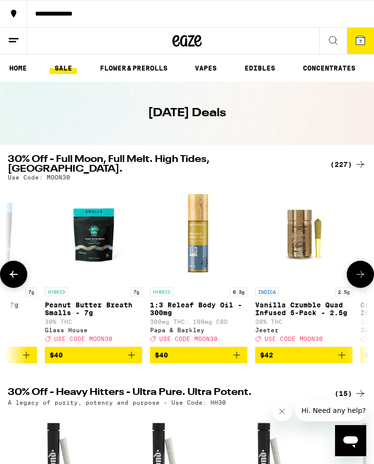
click at [359, 271] on icon at bounding box center [360, 274] width 12 height 12
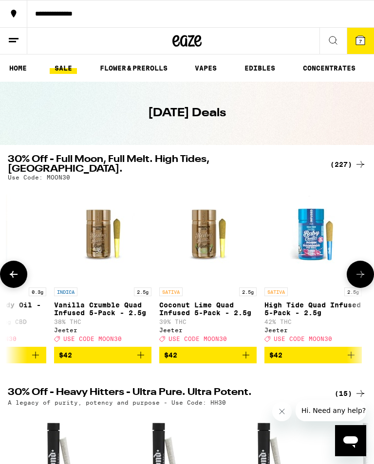
scroll to position [0, 19126]
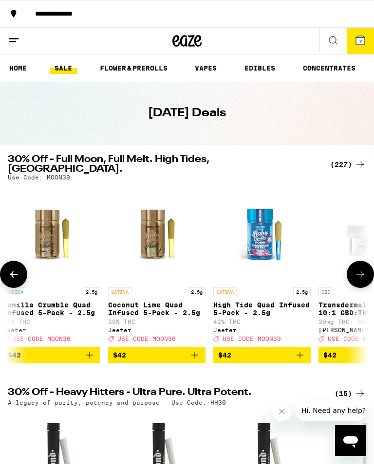
click at [359, 269] on icon at bounding box center [360, 274] width 12 height 12
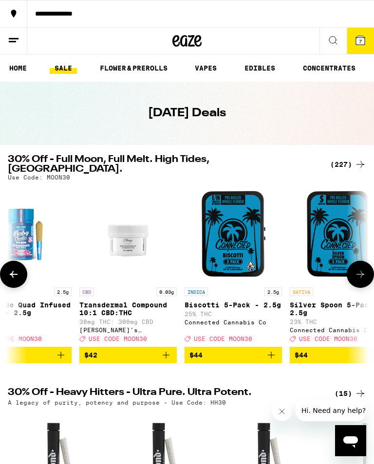
scroll to position [0, 19378]
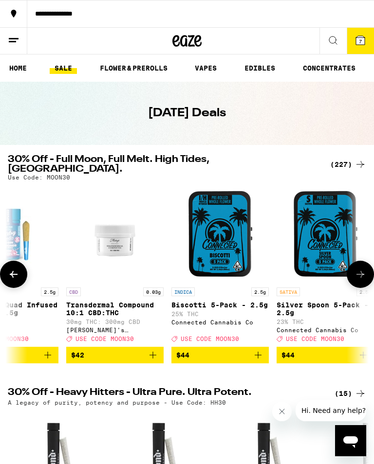
click at [360, 269] on icon at bounding box center [360, 274] width 12 height 12
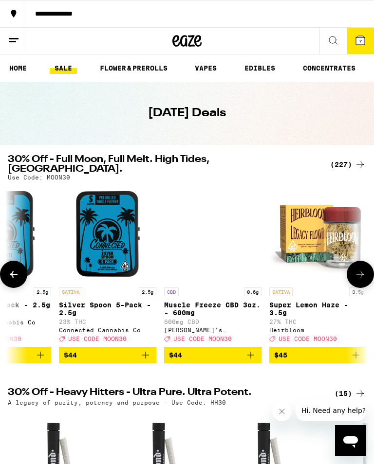
scroll to position [0, 19630]
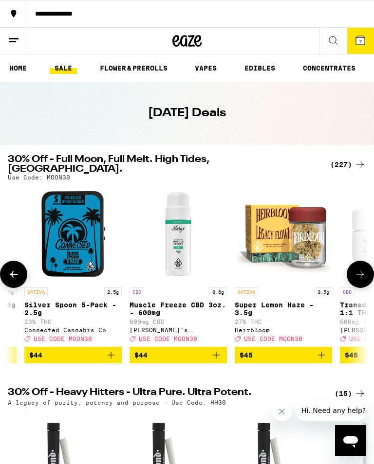
click at [362, 268] on icon at bounding box center [360, 274] width 12 height 12
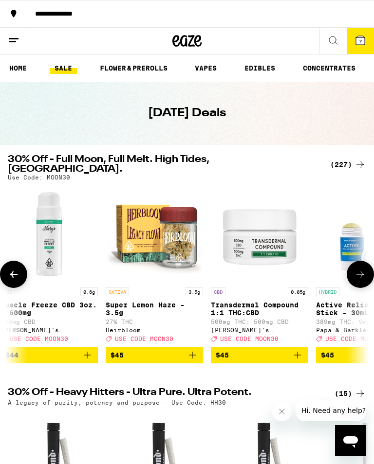
scroll to position [0, 19882]
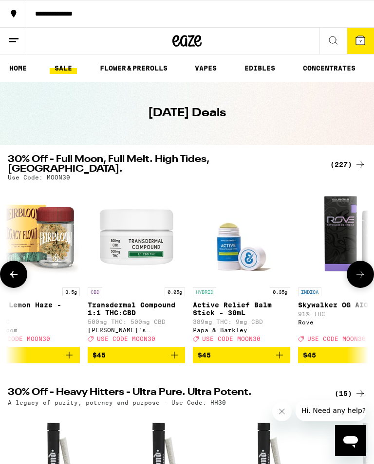
click at [361, 268] on icon at bounding box center [360, 274] width 12 height 12
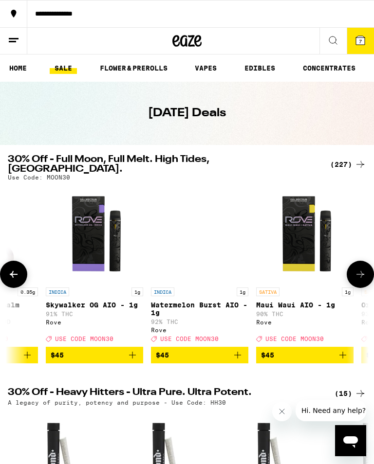
click at [361, 268] on icon at bounding box center [360, 274] width 12 height 12
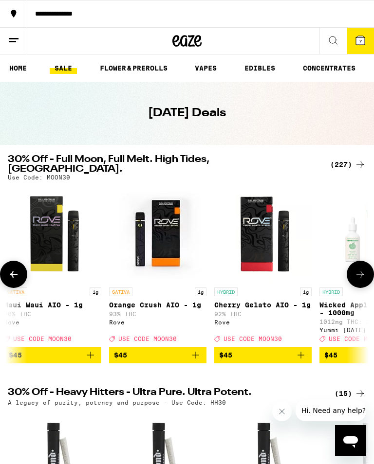
click at [363, 266] on button at bounding box center [359, 274] width 27 height 27
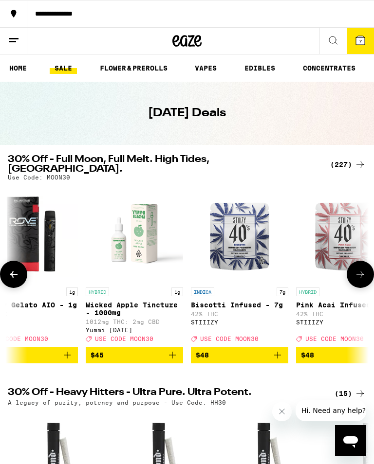
scroll to position [0, 20638]
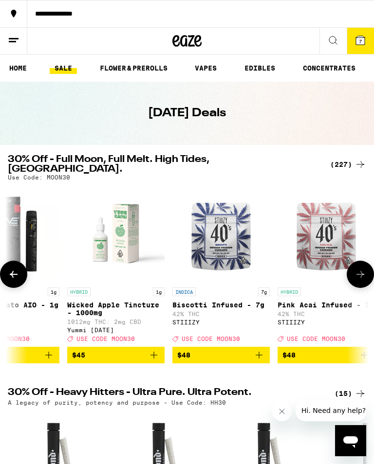
click at [360, 268] on icon at bounding box center [360, 274] width 12 height 12
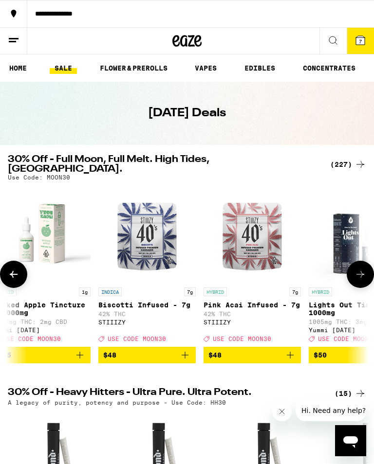
scroll to position [0, 20890]
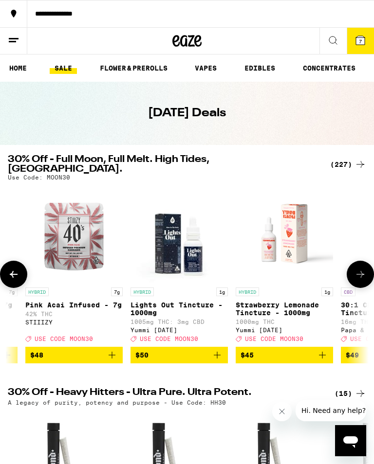
click at [361, 266] on button at bounding box center [359, 274] width 27 height 27
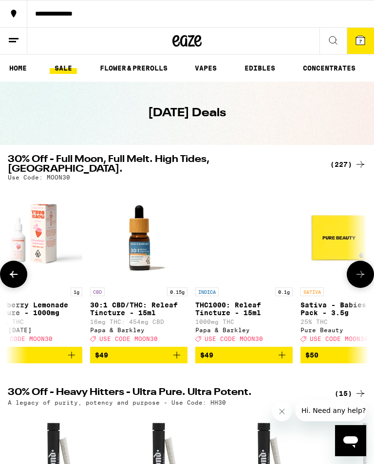
scroll to position [0, 21142]
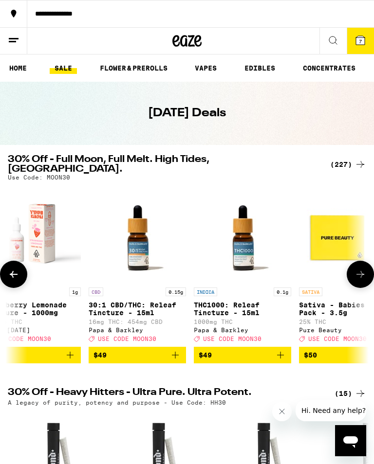
click at [360, 268] on icon at bounding box center [360, 274] width 12 height 12
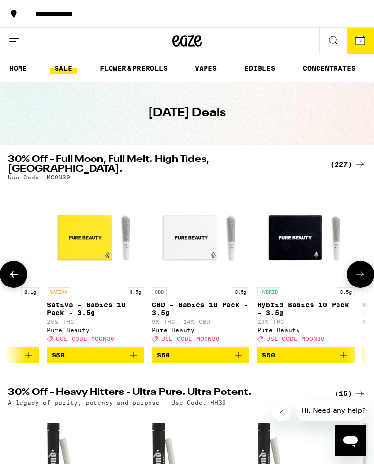
click at [361, 266] on button at bounding box center [359, 274] width 27 height 27
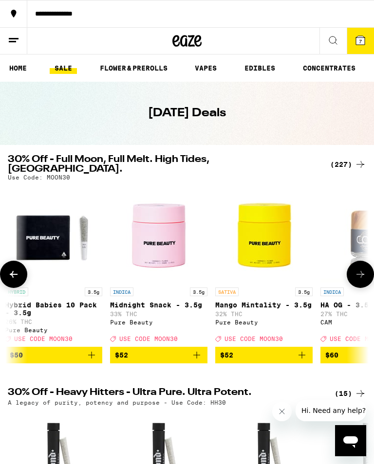
click at [362, 266] on button at bounding box center [359, 274] width 27 height 27
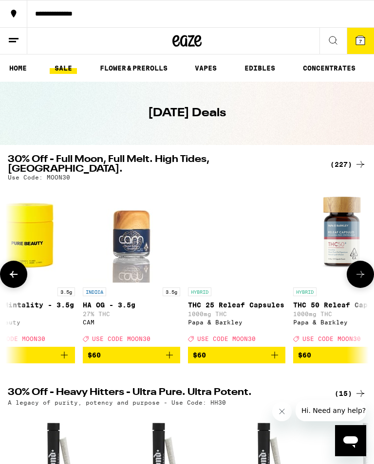
scroll to position [0, 21898]
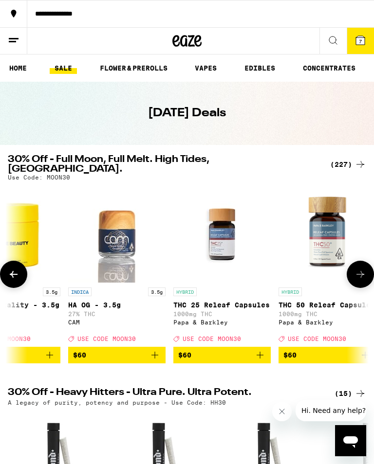
click at [358, 270] on icon at bounding box center [360, 274] width 12 height 12
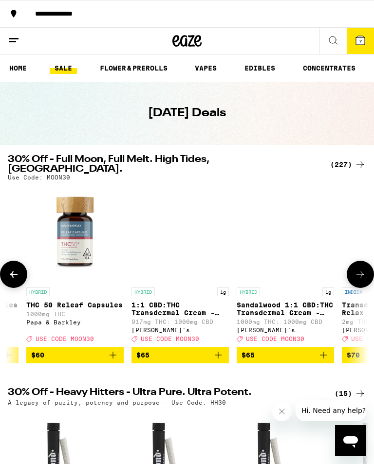
click at [359, 269] on icon at bounding box center [360, 274] width 12 height 12
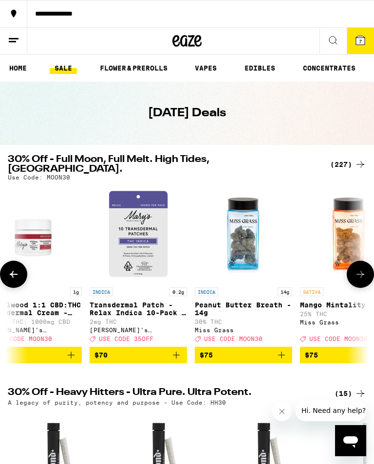
click at [361, 268] on icon at bounding box center [360, 274] width 12 height 12
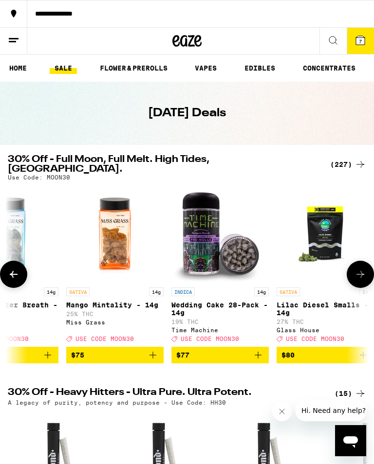
scroll to position [0, 22654]
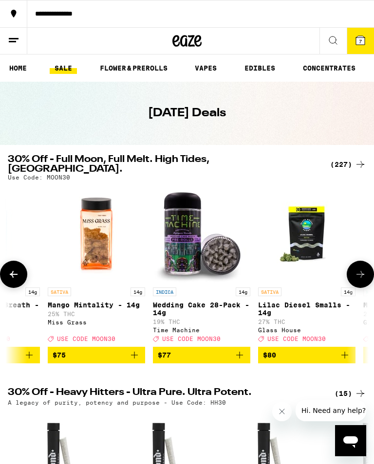
click at [361, 268] on icon at bounding box center [360, 274] width 12 height 12
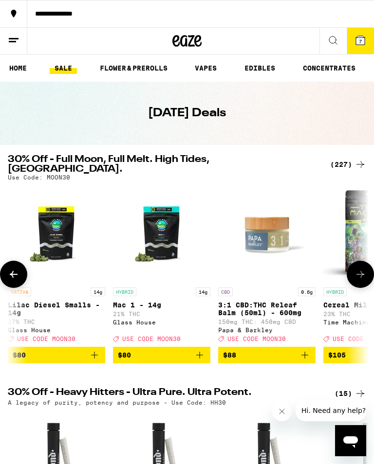
scroll to position [0, 22905]
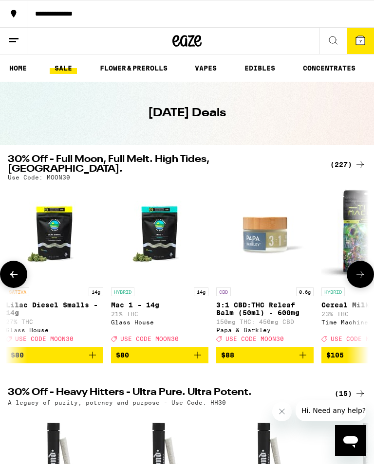
click at [361, 268] on icon at bounding box center [360, 274] width 12 height 12
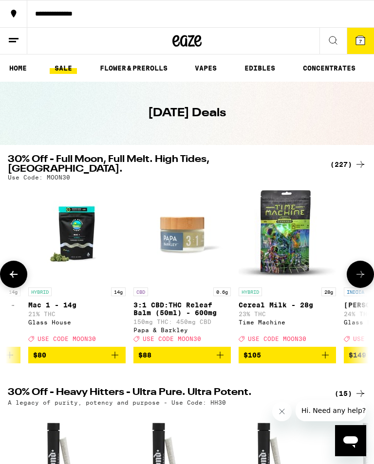
scroll to position [0, 23157]
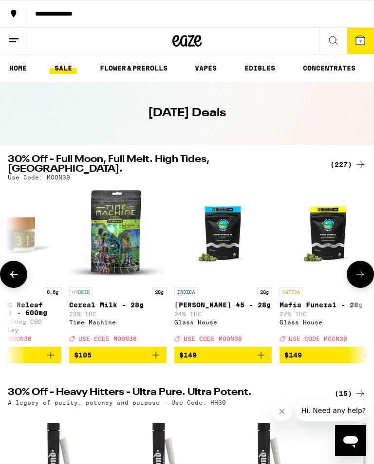
click at [359, 271] on icon at bounding box center [360, 274] width 12 height 12
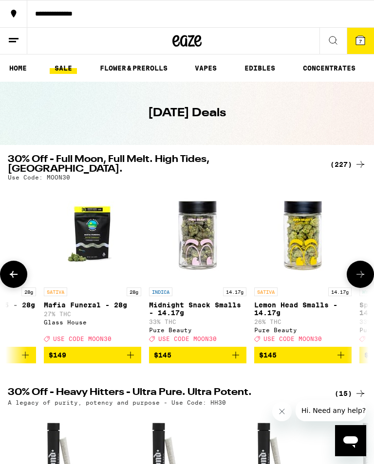
scroll to position [0, 23409]
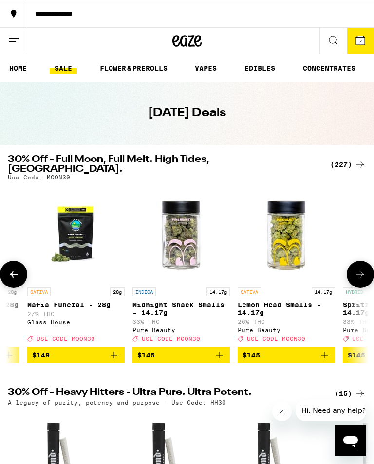
click at [363, 265] on button at bounding box center [359, 274] width 27 height 27
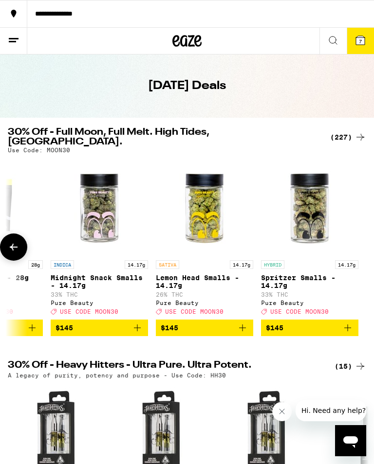
scroll to position [27, 0]
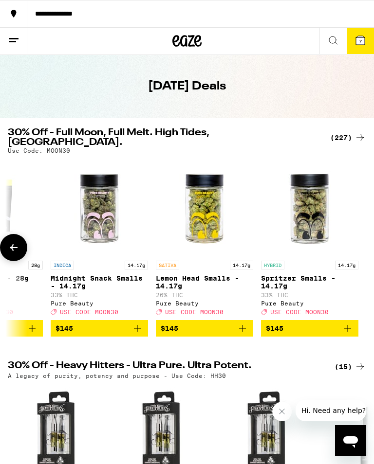
click at [12, 244] on icon at bounding box center [14, 247] width 8 height 7
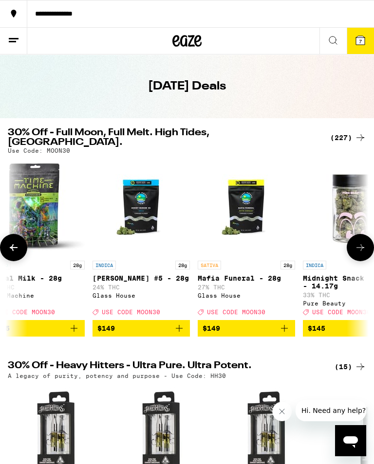
click at [11, 242] on icon at bounding box center [14, 248] width 12 height 12
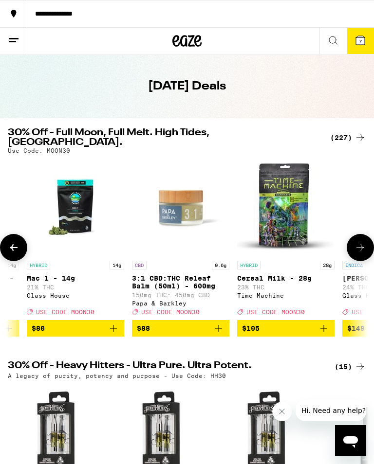
scroll to position [0, 22987]
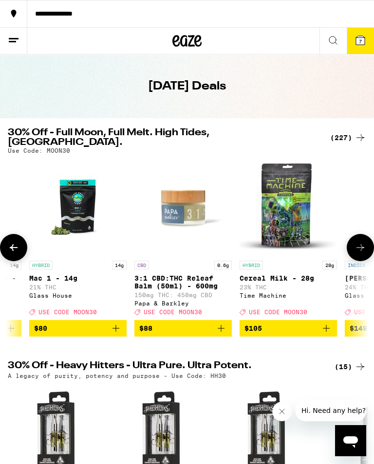
click at [4, 243] on button at bounding box center [13, 247] width 27 height 27
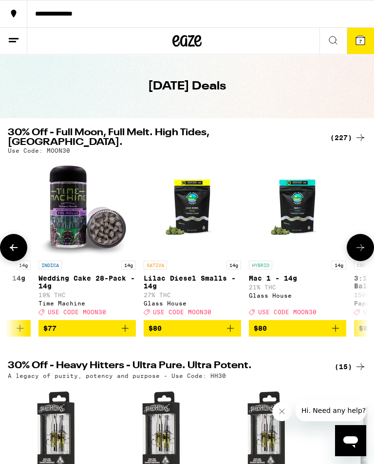
click at [4, 243] on button at bounding box center [13, 247] width 27 height 27
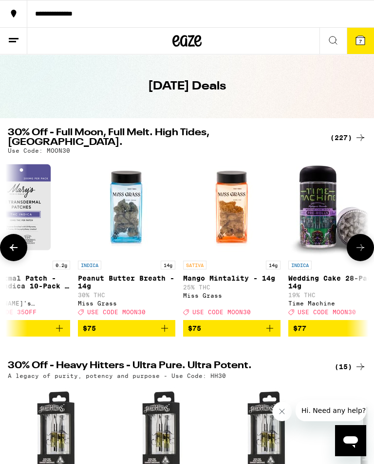
click at [13, 242] on icon at bounding box center [14, 248] width 12 height 12
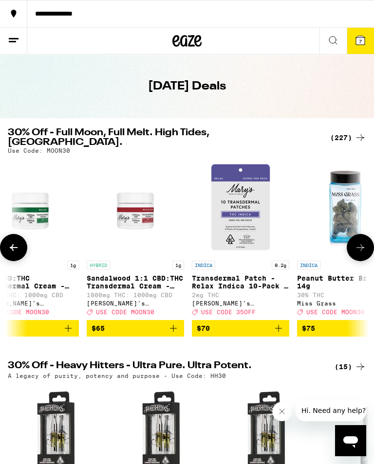
click at [12, 242] on icon at bounding box center [14, 248] width 12 height 12
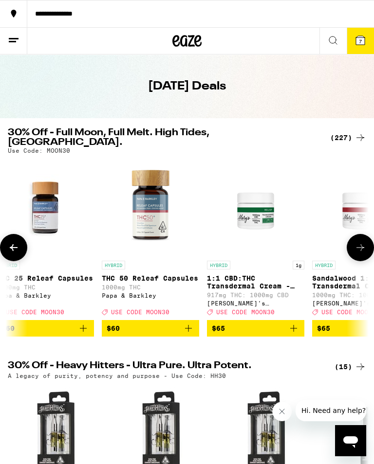
click at [11, 242] on icon at bounding box center [14, 248] width 12 height 12
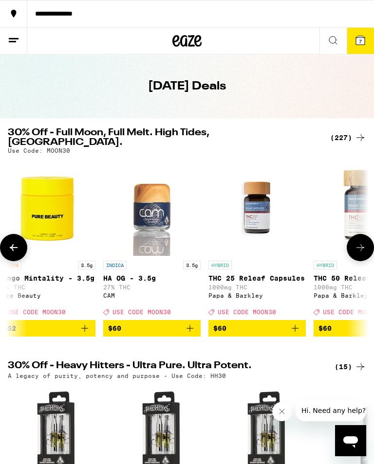
click at [11, 242] on icon at bounding box center [14, 248] width 12 height 12
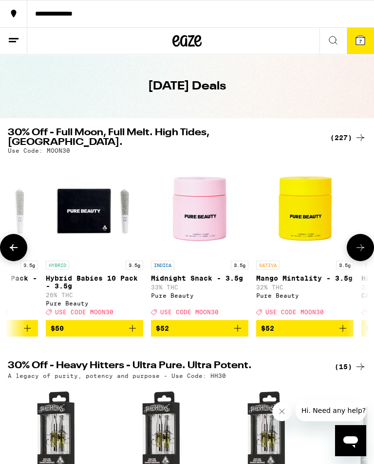
click at [10, 242] on icon at bounding box center [14, 248] width 12 height 12
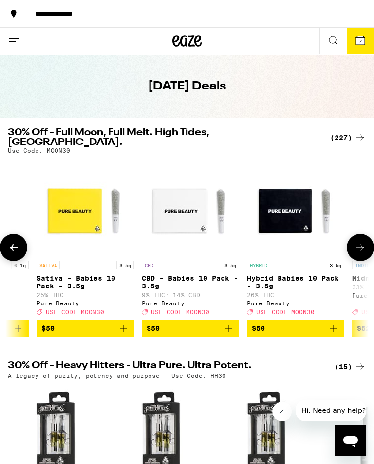
click at [10, 242] on icon at bounding box center [14, 248] width 12 height 12
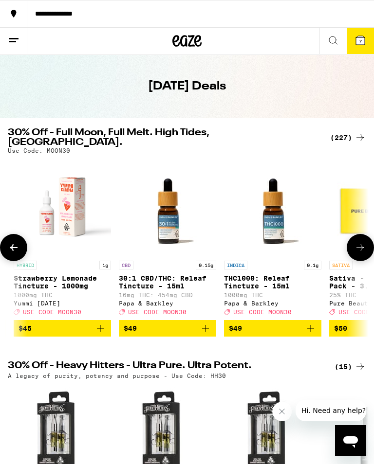
click at [9, 242] on icon at bounding box center [14, 248] width 12 height 12
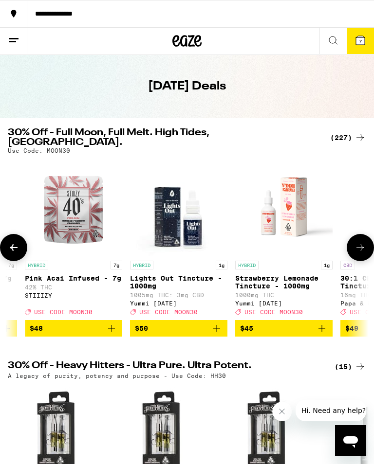
click at [8, 242] on icon at bounding box center [14, 248] width 12 height 12
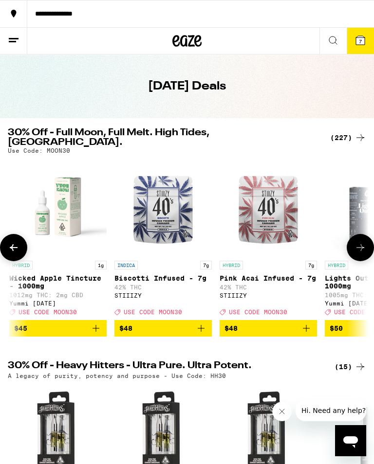
click at [5, 243] on button at bounding box center [13, 247] width 27 height 27
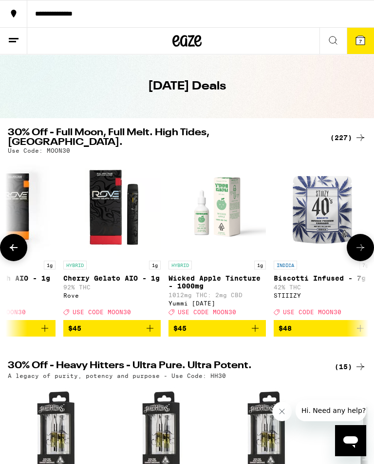
click at [5, 243] on button at bounding box center [13, 247] width 27 height 27
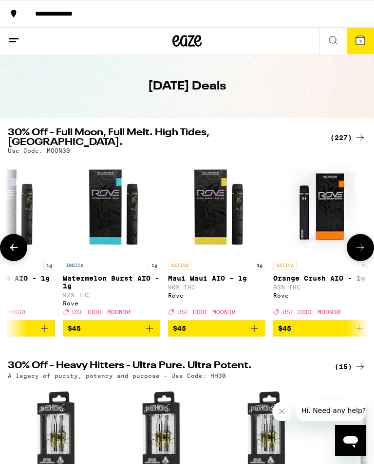
click at [3, 243] on button at bounding box center [13, 247] width 27 height 27
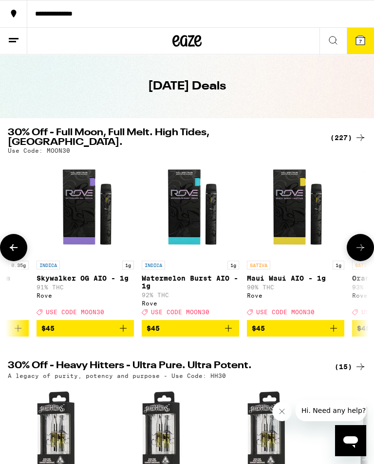
click at [3, 243] on button at bounding box center [13, 247] width 27 height 27
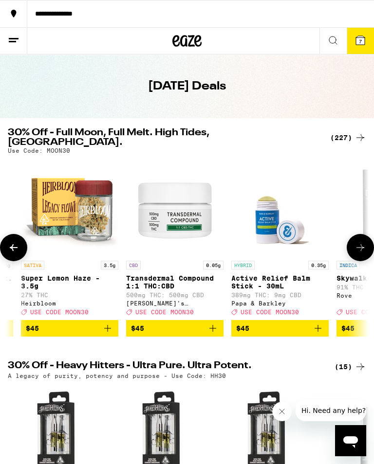
click at [10, 247] on icon at bounding box center [14, 248] width 12 height 12
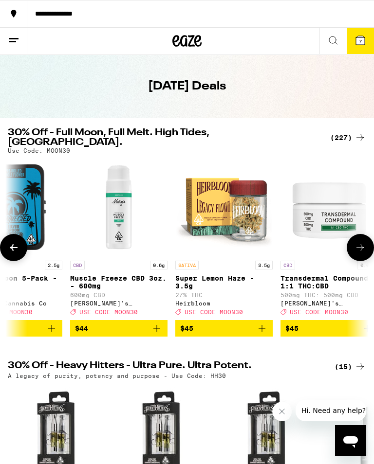
click at [10, 246] on icon at bounding box center [14, 248] width 12 height 12
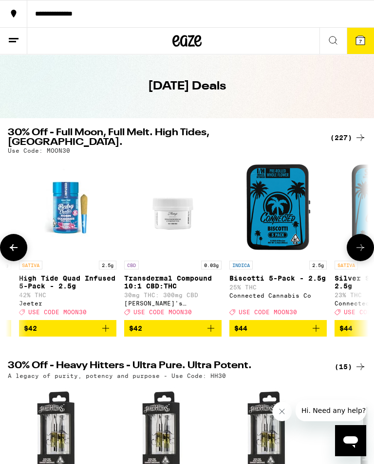
click at [13, 242] on icon at bounding box center [14, 248] width 12 height 12
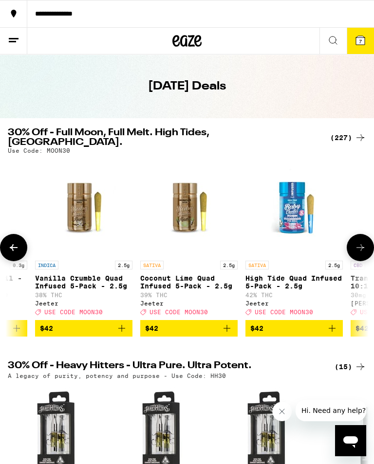
click at [13, 242] on icon at bounding box center [14, 248] width 12 height 12
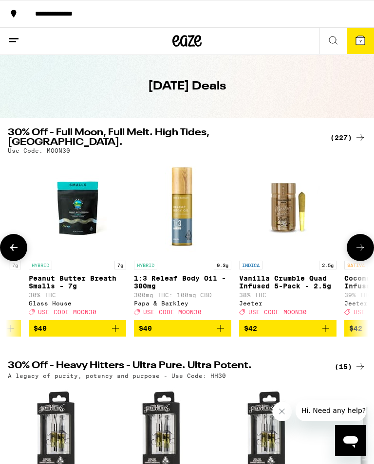
click at [12, 242] on icon at bounding box center [14, 248] width 12 height 12
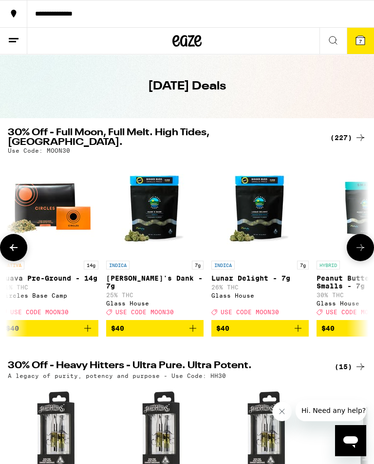
click at [12, 242] on icon at bounding box center [14, 248] width 12 height 12
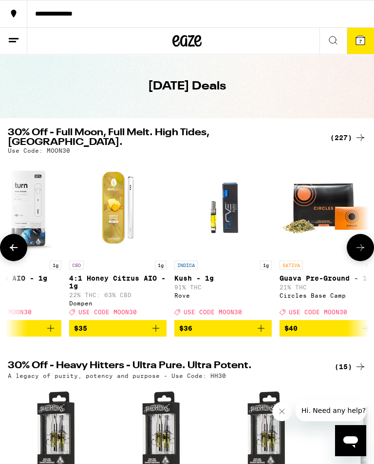
click at [10, 244] on icon at bounding box center [14, 248] width 12 height 12
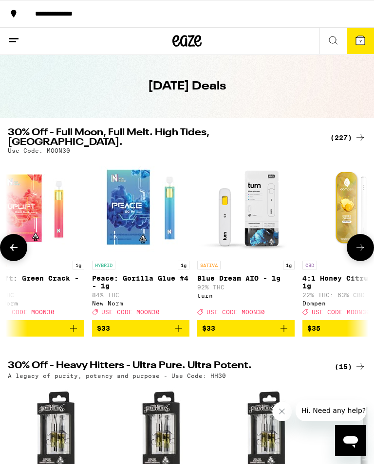
click at [10, 244] on icon at bounding box center [14, 248] width 12 height 12
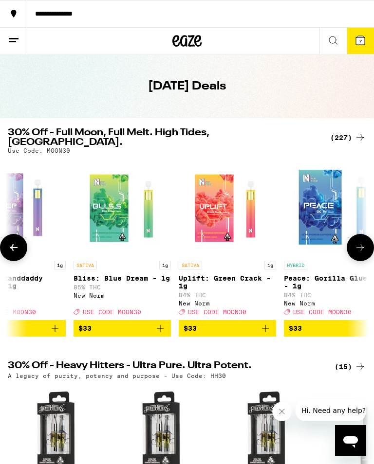
click at [13, 242] on icon at bounding box center [14, 248] width 12 height 12
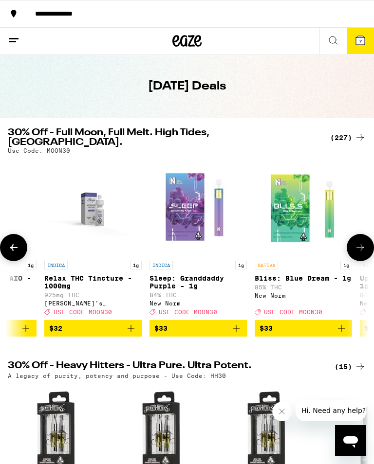
click at [13, 242] on icon at bounding box center [14, 248] width 12 height 12
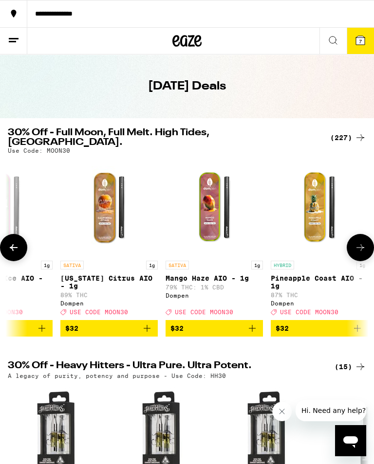
click at [13, 242] on icon at bounding box center [14, 248] width 12 height 12
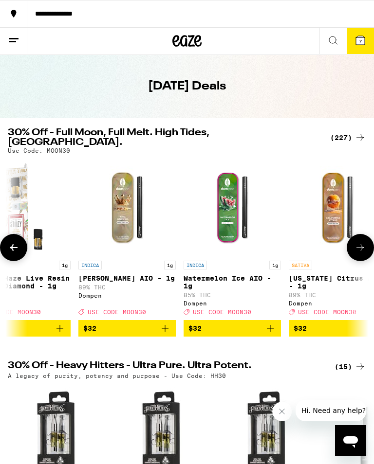
click at [12, 242] on icon at bounding box center [14, 248] width 12 height 12
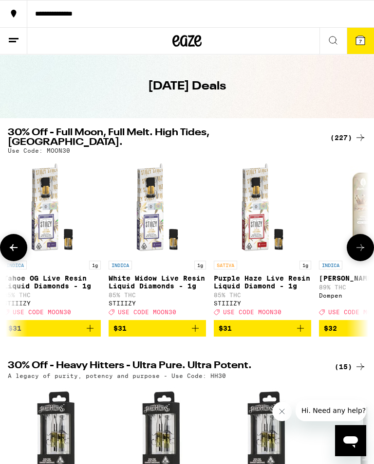
click at [12, 243] on icon at bounding box center [14, 248] width 12 height 12
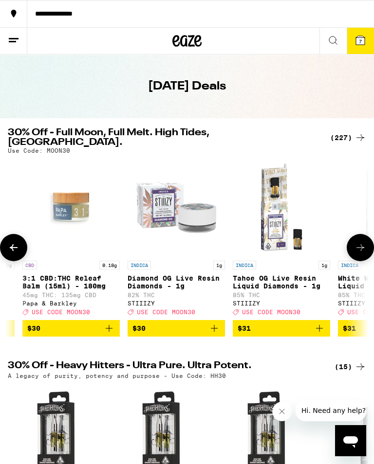
click at [12, 242] on icon at bounding box center [14, 248] width 12 height 12
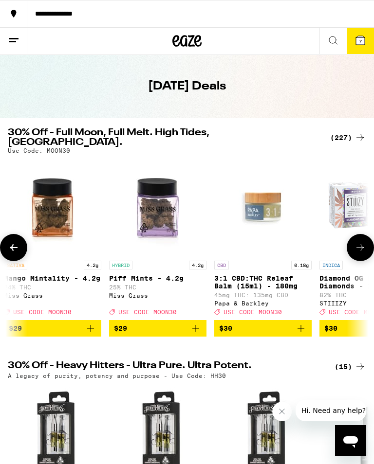
click at [11, 242] on icon at bounding box center [14, 248] width 12 height 12
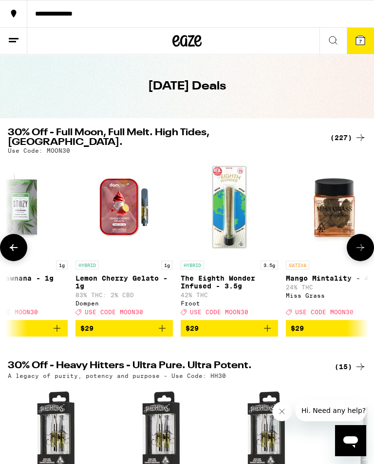
click at [11, 242] on icon at bounding box center [14, 248] width 12 height 12
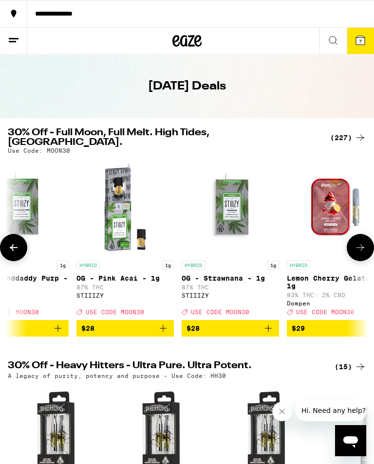
click at [12, 242] on icon at bounding box center [14, 248] width 12 height 12
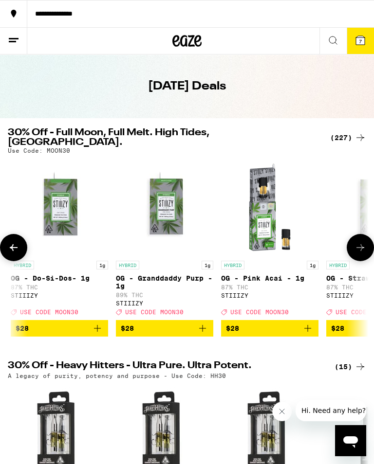
click at [11, 242] on icon at bounding box center [14, 248] width 12 height 12
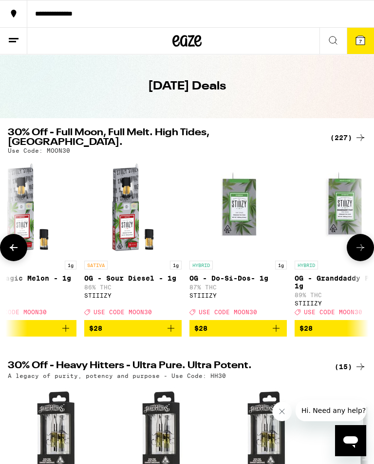
click at [11, 242] on icon at bounding box center [14, 248] width 12 height 12
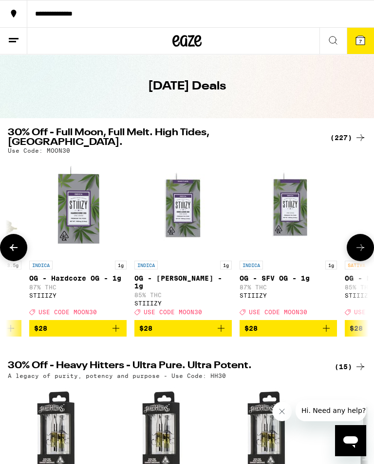
click at [11, 242] on icon at bounding box center [14, 248] width 12 height 12
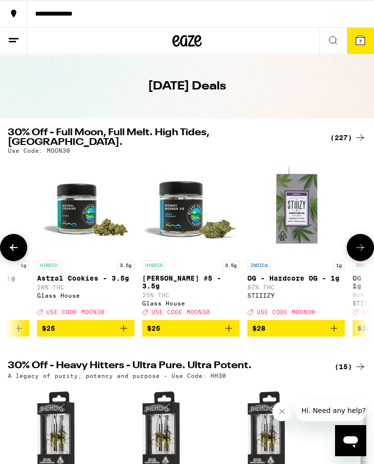
click at [12, 242] on icon at bounding box center [14, 248] width 12 height 12
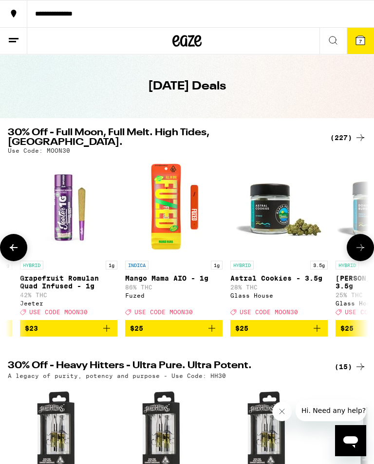
click at [11, 242] on icon at bounding box center [14, 248] width 12 height 12
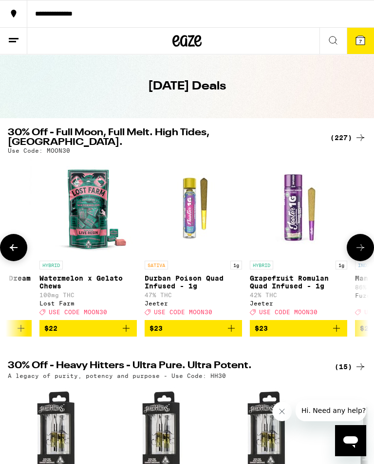
click at [14, 242] on icon at bounding box center [14, 248] width 12 height 12
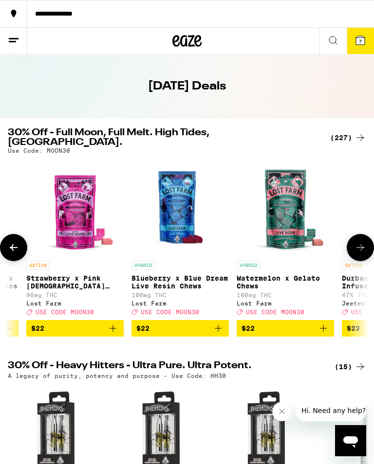
click at [14, 242] on icon at bounding box center [14, 248] width 12 height 12
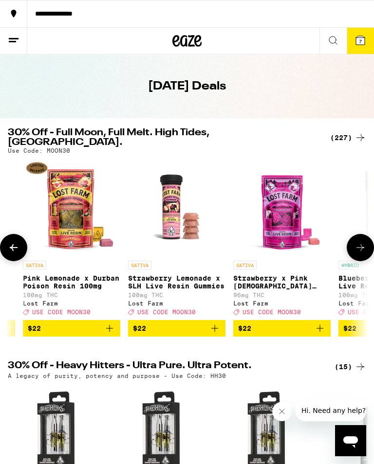
click at [11, 242] on icon at bounding box center [14, 248] width 12 height 12
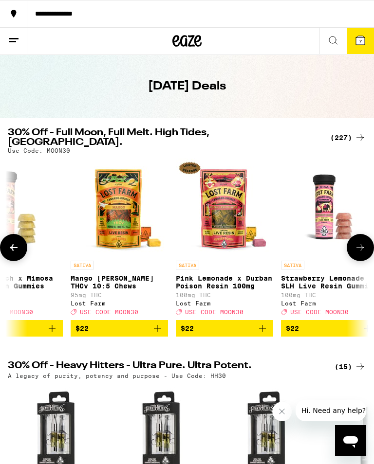
click at [11, 242] on icon at bounding box center [14, 248] width 12 height 12
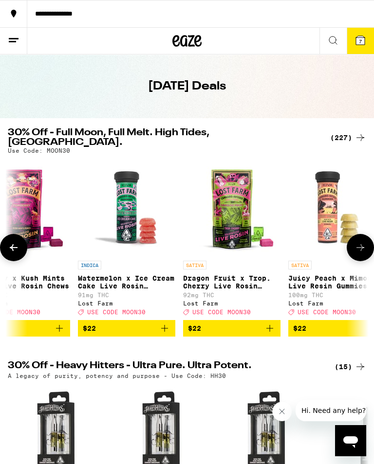
click at [12, 242] on icon at bounding box center [14, 248] width 12 height 12
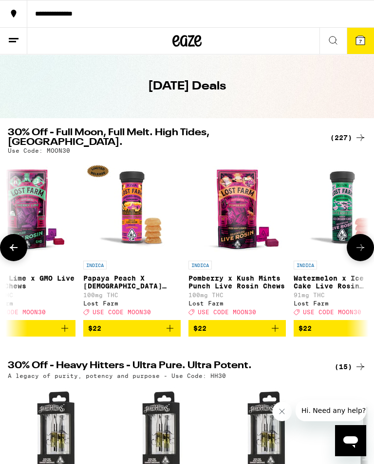
click at [11, 242] on icon at bounding box center [14, 248] width 12 height 12
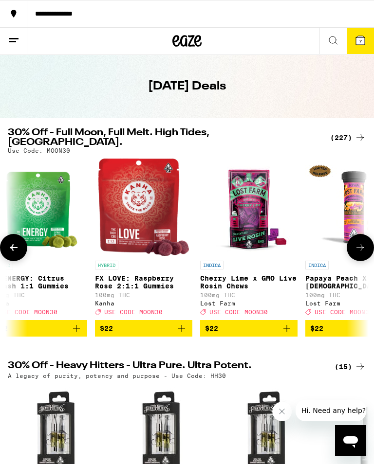
click at [12, 239] on button at bounding box center [13, 247] width 27 height 27
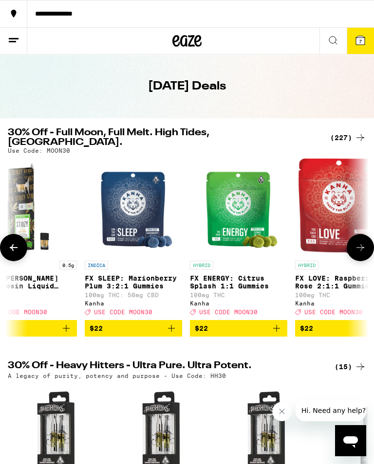
click at [11, 239] on button at bounding box center [13, 247] width 27 height 27
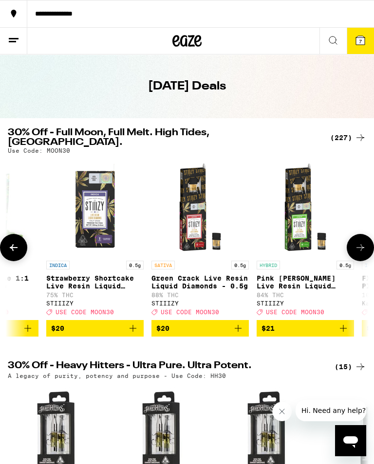
click at [11, 239] on button at bounding box center [13, 247] width 27 height 27
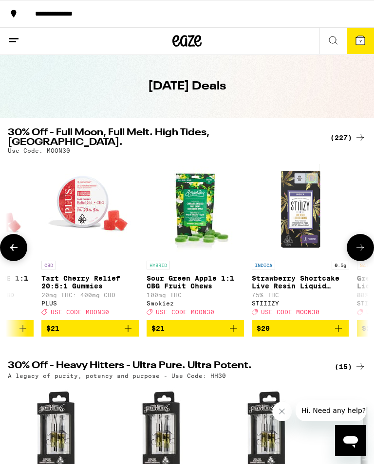
click at [11, 238] on button at bounding box center [13, 247] width 27 height 27
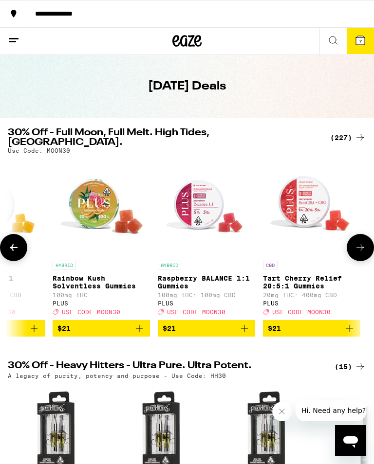
click at [13, 238] on button at bounding box center [13, 247] width 27 height 27
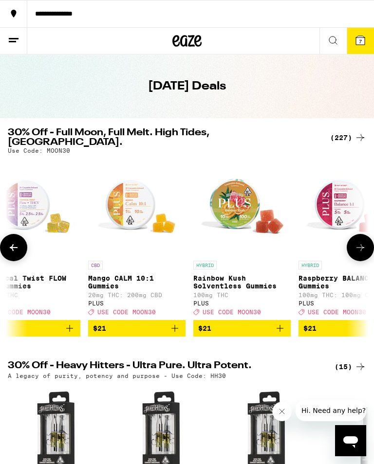
click at [12, 238] on button at bounding box center [13, 247] width 27 height 27
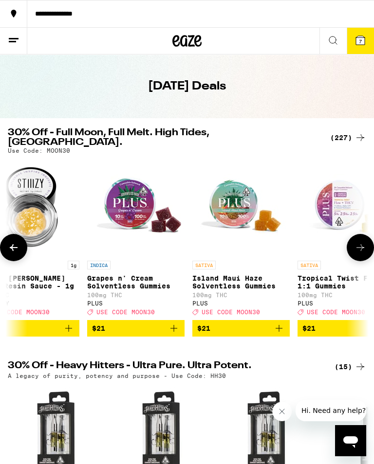
click at [13, 242] on icon at bounding box center [14, 248] width 12 height 12
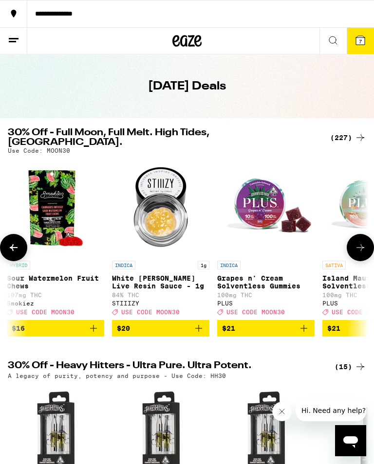
click at [12, 242] on icon at bounding box center [14, 248] width 12 height 12
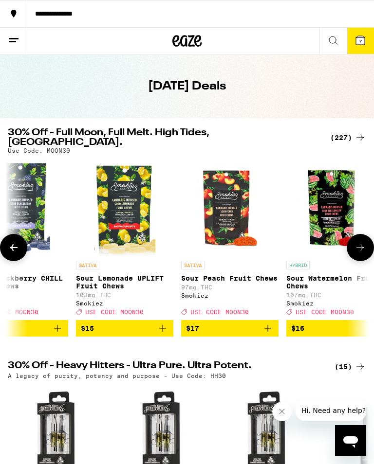
click at [11, 243] on icon at bounding box center [14, 248] width 12 height 12
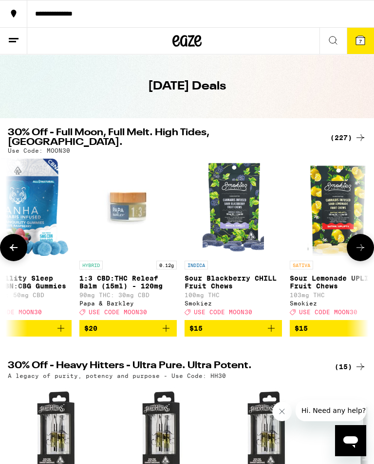
click at [10, 242] on icon at bounding box center [14, 248] width 12 height 12
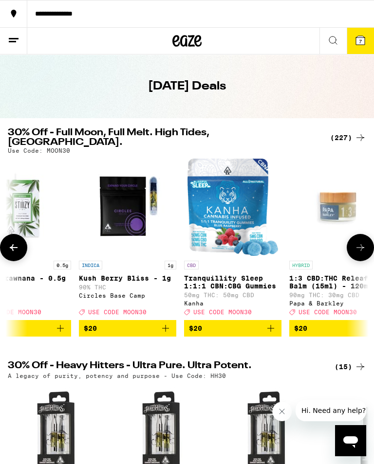
click at [11, 242] on icon at bounding box center [14, 248] width 12 height 12
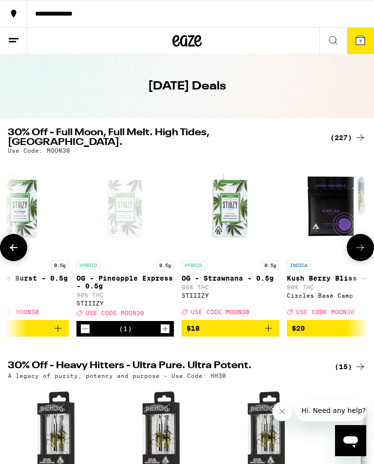
click at [11, 242] on icon at bounding box center [14, 248] width 12 height 12
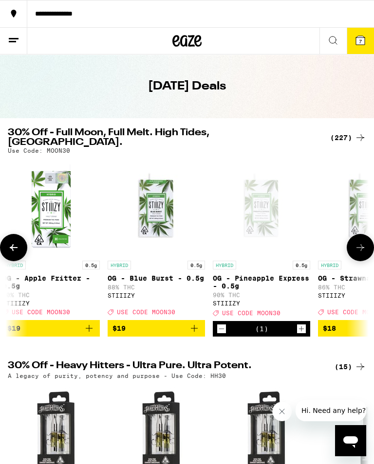
click at [12, 244] on icon at bounding box center [14, 248] width 12 height 12
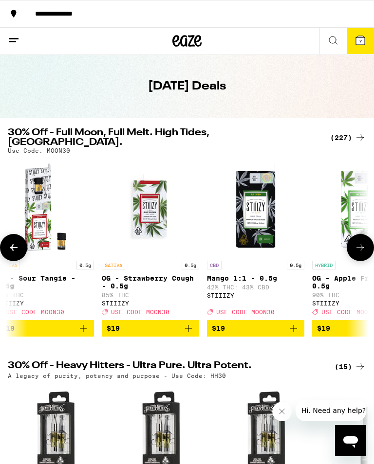
click at [11, 243] on icon at bounding box center [14, 248] width 12 height 12
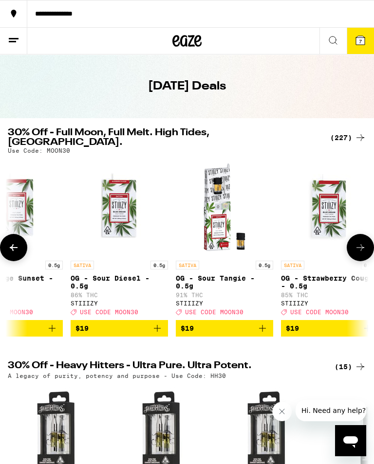
click at [13, 242] on icon at bounding box center [14, 248] width 12 height 12
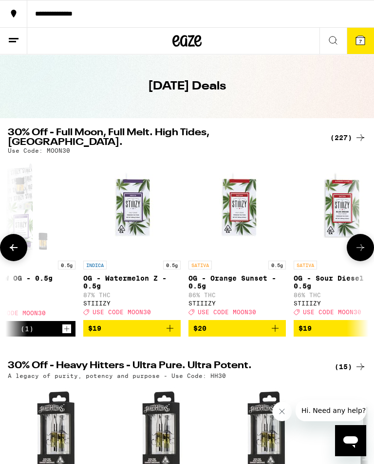
click at [13, 242] on icon at bounding box center [14, 248] width 12 height 12
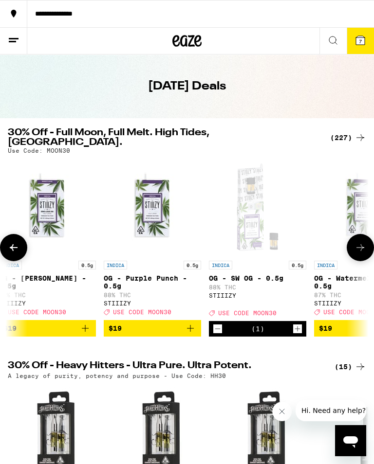
click at [13, 242] on icon at bounding box center [14, 248] width 12 height 12
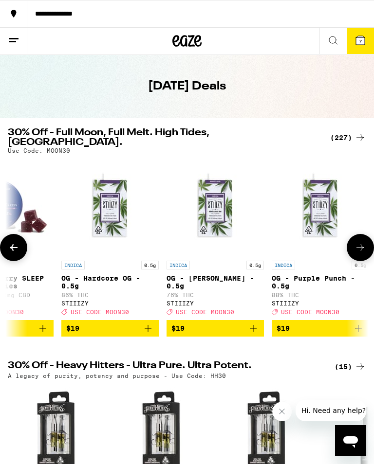
click at [13, 242] on icon at bounding box center [14, 248] width 12 height 12
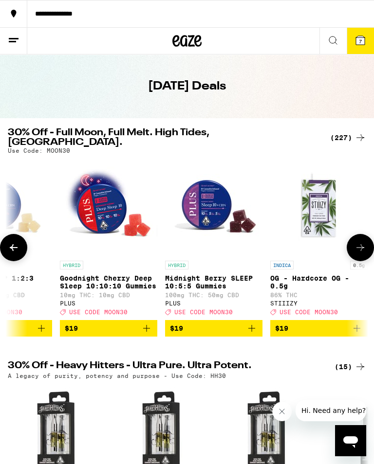
click at [13, 242] on icon at bounding box center [14, 248] width 12 height 12
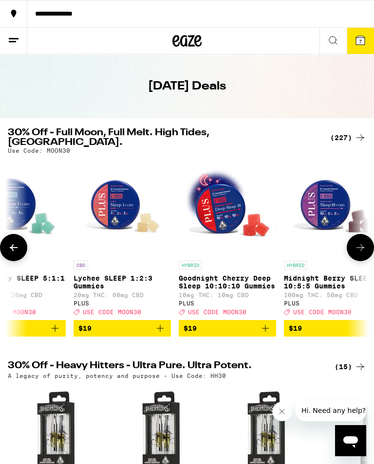
click at [13, 242] on icon at bounding box center [14, 248] width 12 height 12
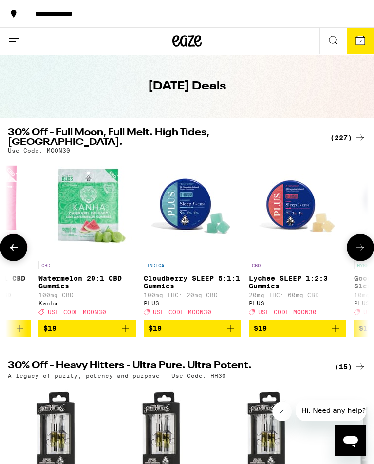
click at [11, 242] on icon at bounding box center [14, 248] width 12 height 12
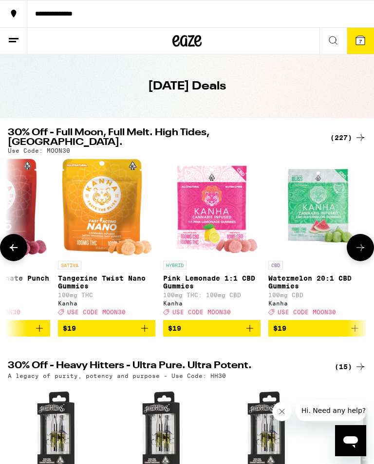
click at [11, 242] on icon at bounding box center [14, 248] width 12 height 12
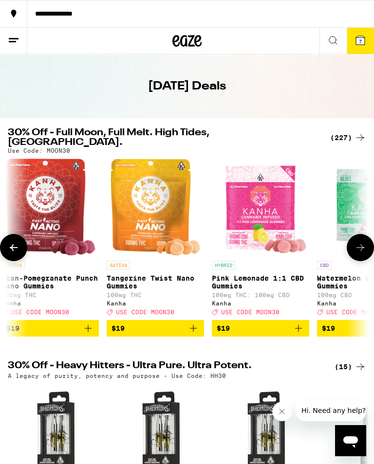
click at [10, 242] on icon at bounding box center [14, 248] width 12 height 12
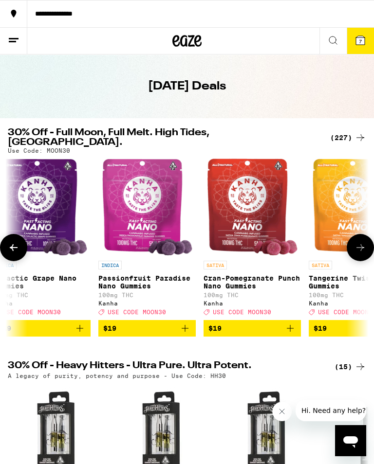
click at [10, 242] on icon at bounding box center [14, 248] width 12 height 12
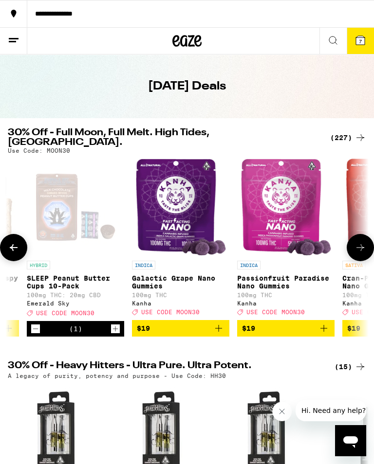
click at [10, 242] on icon at bounding box center [14, 248] width 12 height 12
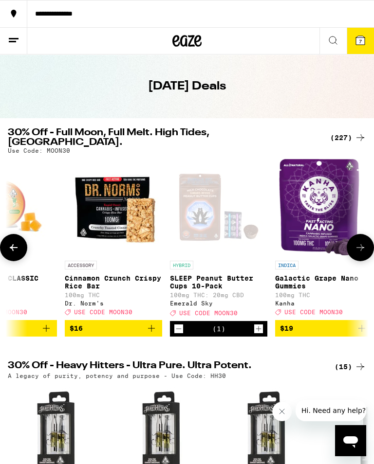
click at [10, 242] on icon at bounding box center [14, 248] width 12 height 12
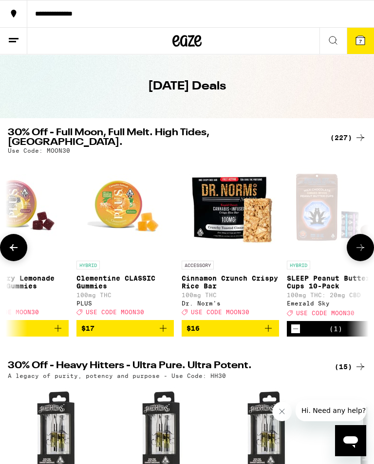
click at [12, 242] on icon at bounding box center [14, 248] width 12 height 12
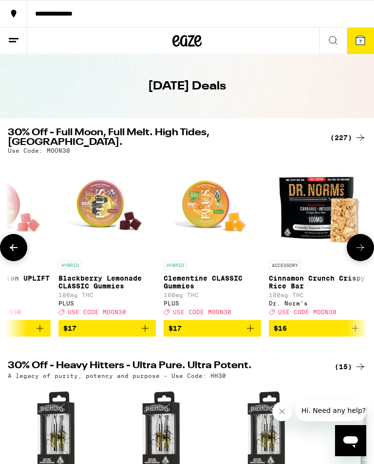
click at [12, 242] on icon at bounding box center [14, 248] width 12 height 12
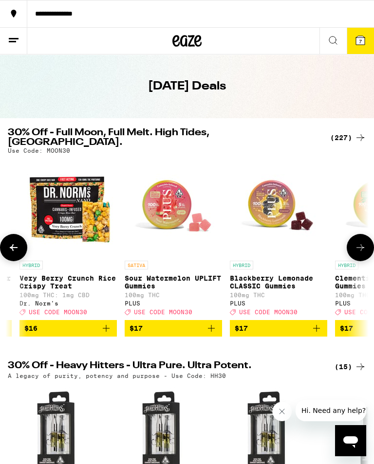
click at [12, 239] on button at bounding box center [13, 247] width 27 height 27
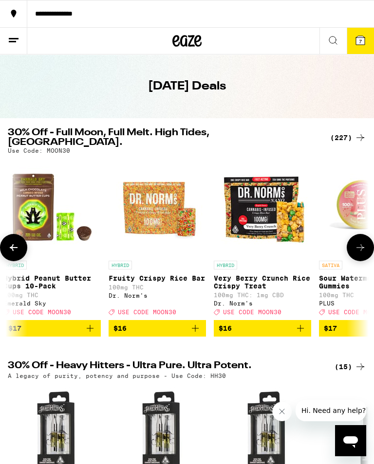
click at [12, 239] on button at bounding box center [13, 247] width 27 height 27
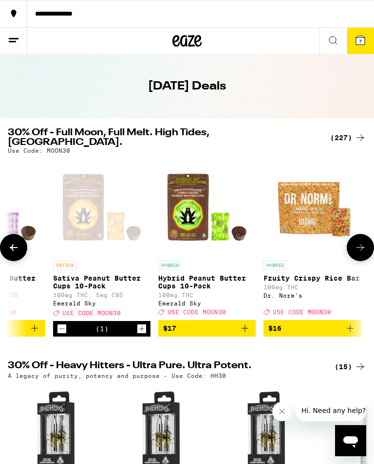
click at [13, 239] on button at bounding box center [13, 247] width 27 height 27
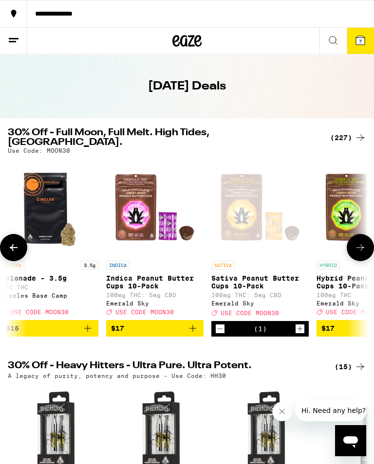
click at [12, 238] on button at bounding box center [13, 247] width 27 height 27
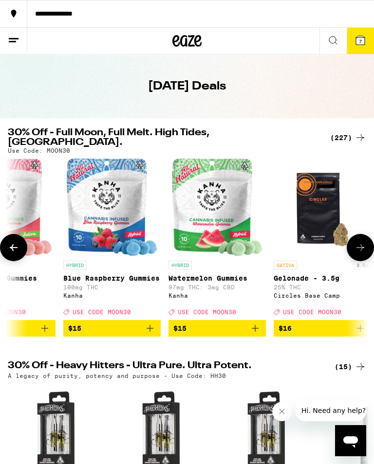
click at [12, 242] on icon at bounding box center [14, 248] width 12 height 12
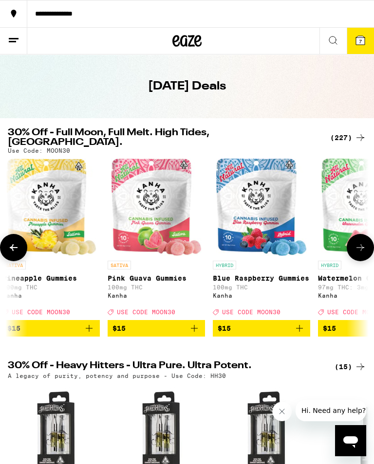
click at [12, 242] on icon at bounding box center [14, 248] width 12 height 12
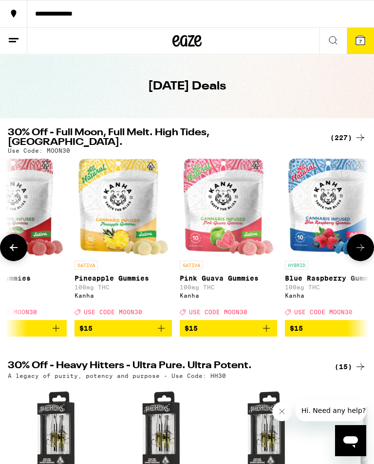
click at [12, 242] on icon at bounding box center [14, 248] width 12 height 12
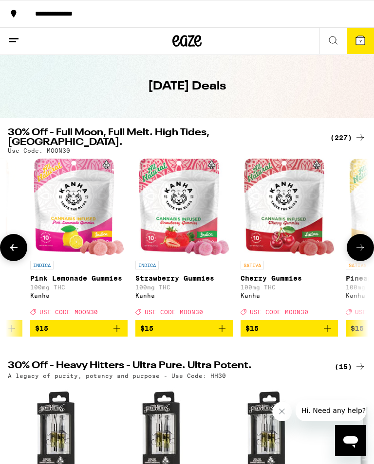
click at [12, 242] on icon at bounding box center [14, 248] width 12 height 12
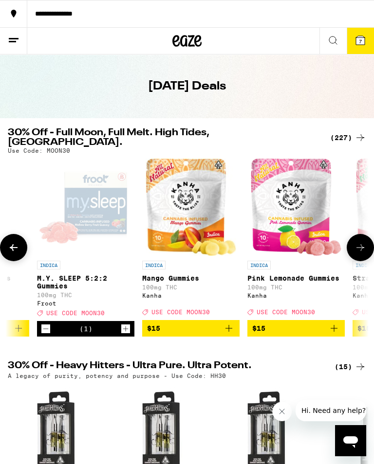
click at [13, 239] on button at bounding box center [13, 247] width 27 height 27
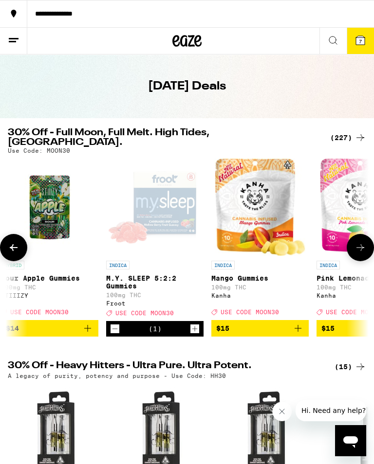
click at [12, 239] on button at bounding box center [13, 247] width 27 height 27
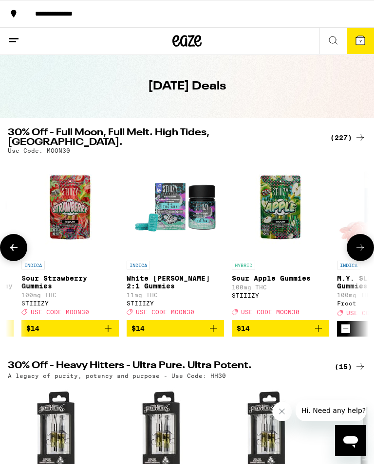
click at [12, 239] on button at bounding box center [13, 247] width 27 height 27
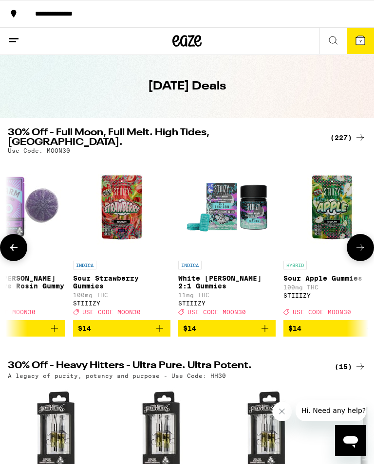
click at [12, 239] on button at bounding box center [13, 247] width 27 height 27
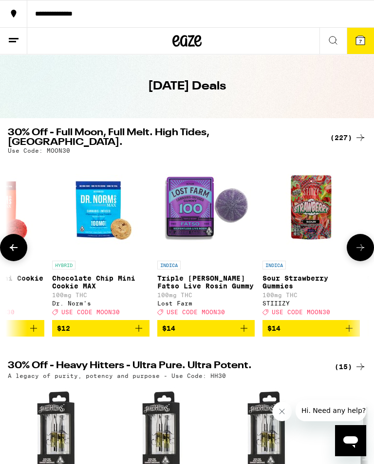
click at [12, 239] on button at bounding box center [13, 247] width 27 height 27
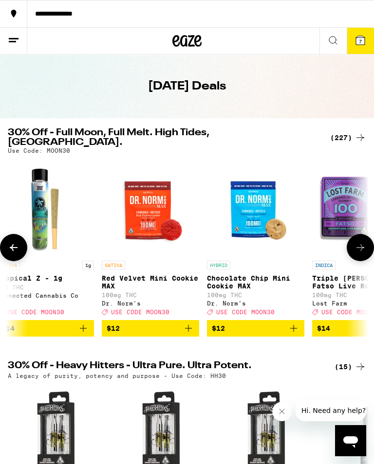
click at [11, 239] on button at bounding box center [13, 247] width 27 height 27
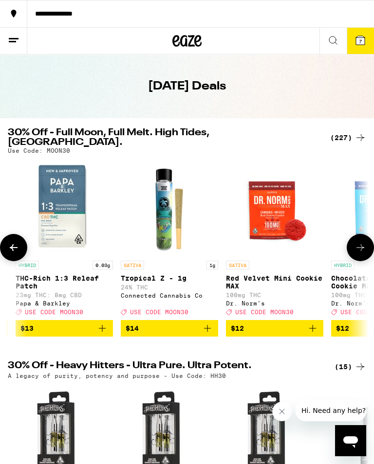
click at [12, 242] on icon at bounding box center [14, 248] width 12 height 12
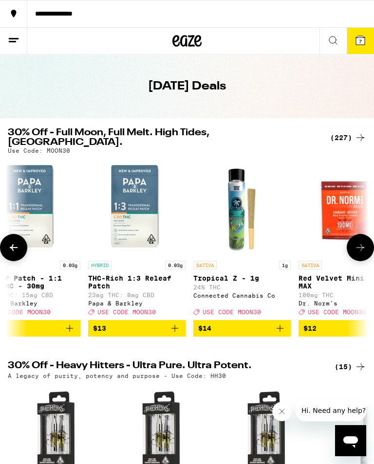
click at [11, 242] on icon at bounding box center [14, 248] width 12 height 12
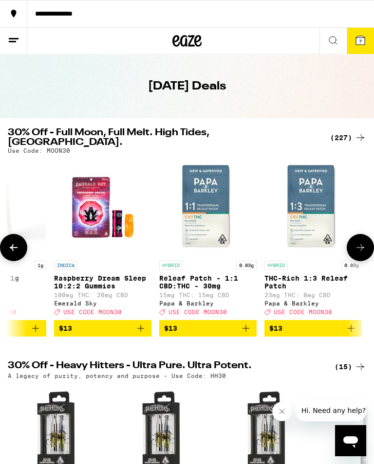
click at [12, 242] on icon at bounding box center [14, 248] width 12 height 12
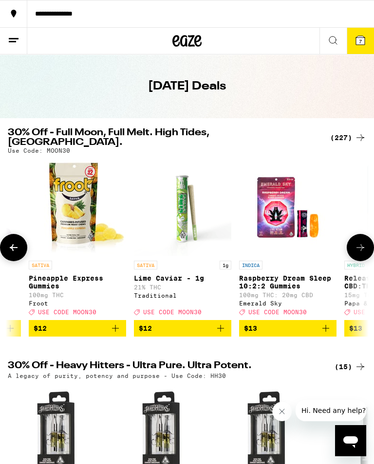
click at [12, 242] on icon at bounding box center [14, 248] width 12 height 12
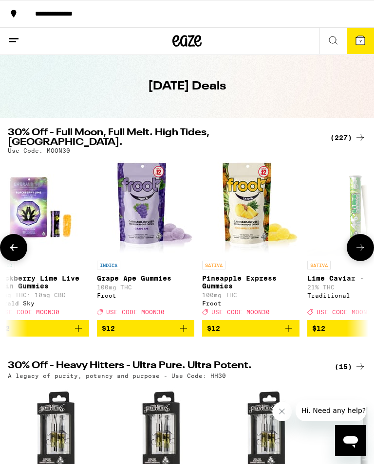
click at [13, 242] on icon at bounding box center [14, 248] width 12 height 12
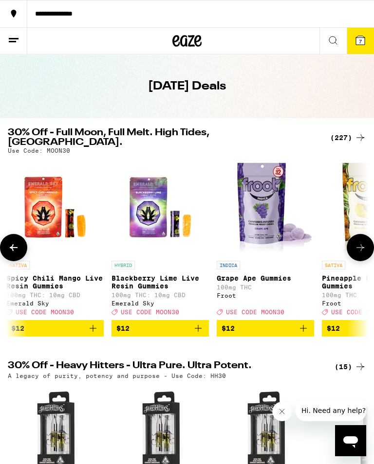
click at [12, 242] on icon at bounding box center [14, 248] width 12 height 12
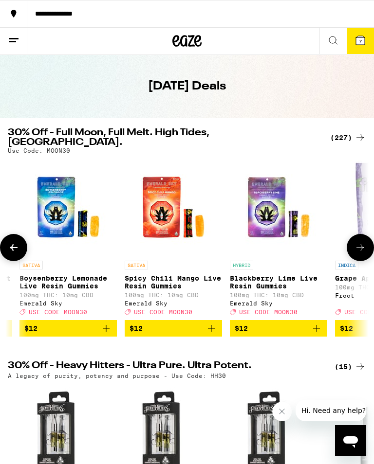
click at [12, 242] on icon at bounding box center [14, 248] width 12 height 12
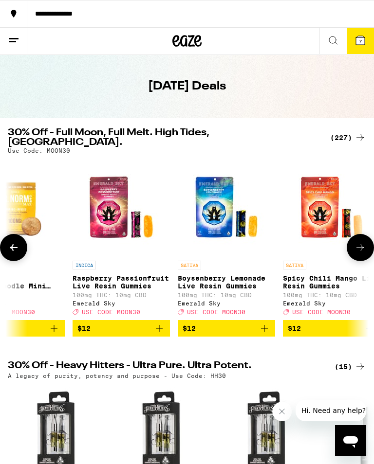
click at [12, 242] on icon at bounding box center [14, 248] width 12 height 12
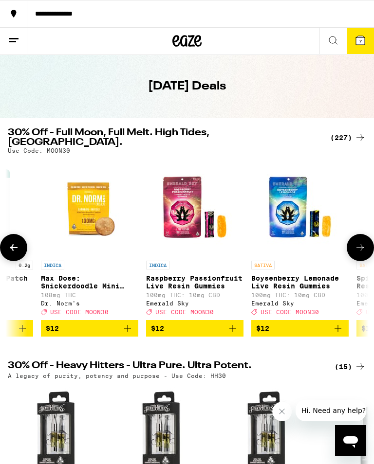
click at [13, 242] on icon at bounding box center [14, 248] width 12 height 12
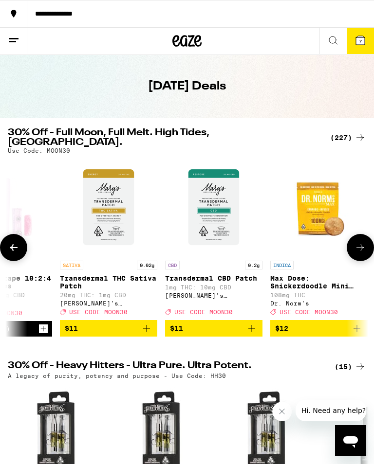
click at [13, 242] on icon at bounding box center [14, 248] width 12 height 12
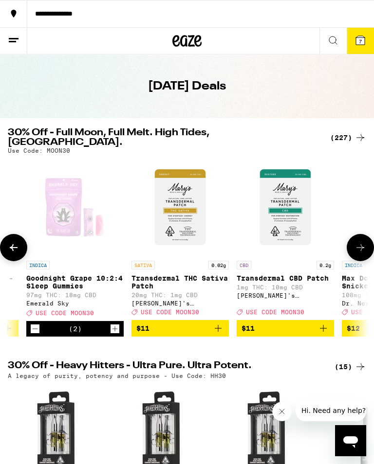
click at [11, 242] on icon at bounding box center [14, 248] width 12 height 12
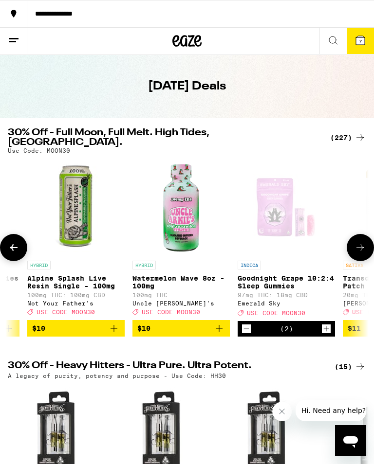
click at [11, 242] on icon at bounding box center [14, 248] width 12 height 12
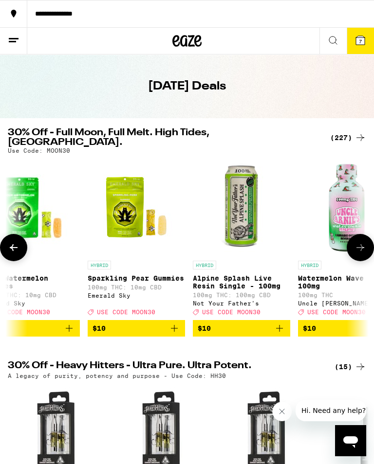
click at [14, 237] on button at bounding box center [13, 247] width 27 height 27
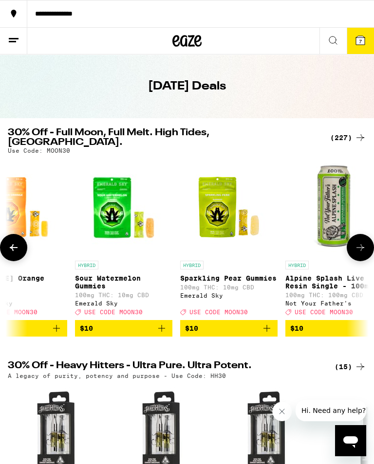
click at [14, 237] on button at bounding box center [13, 247] width 27 height 27
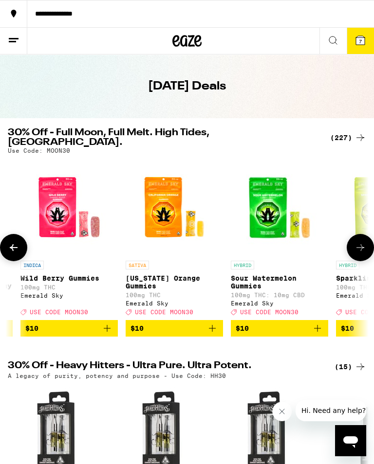
click at [15, 238] on button at bounding box center [13, 247] width 27 height 27
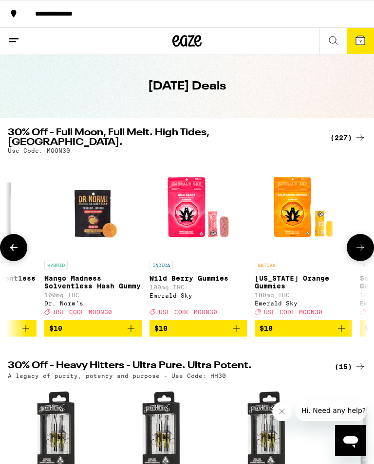
click at [15, 238] on button at bounding box center [13, 247] width 27 height 27
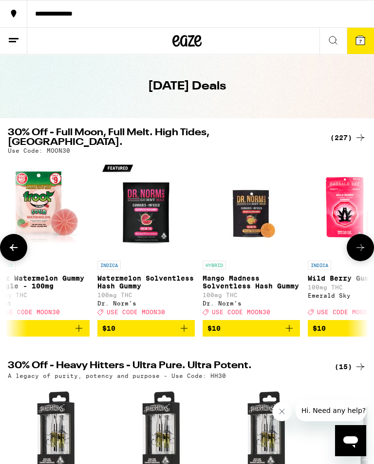
click at [14, 242] on icon at bounding box center [14, 248] width 12 height 12
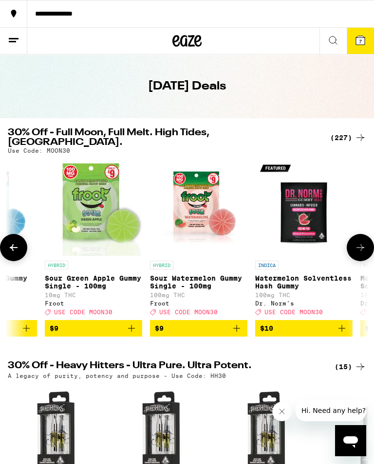
click at [14, 242] on icon at bounding box center [14, 248] width 12 height 12
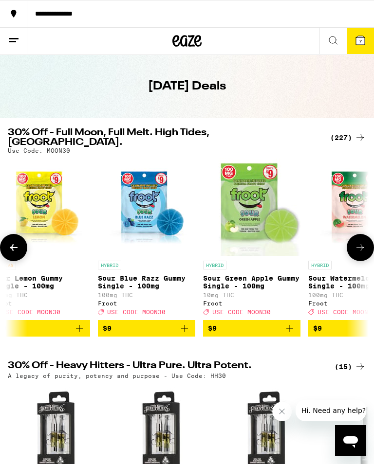
click at [14, 242] on icon at bounding box center [14, 248] width 12 height 12
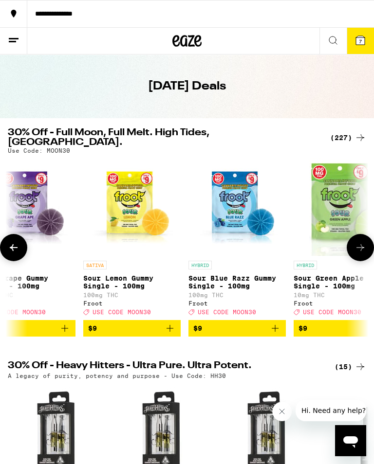
click at [14, 242] on icon at bounding box center [14, 248] width 12 height 12
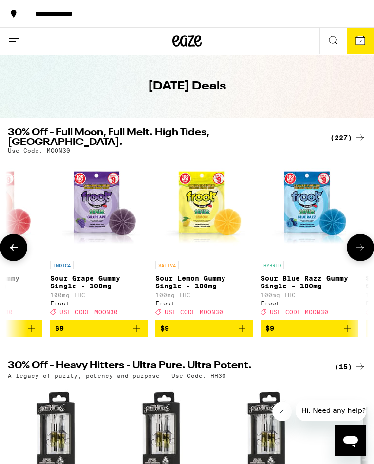
click at [12, 243] on icon at bounding box center [14, 248] width 12 height 12
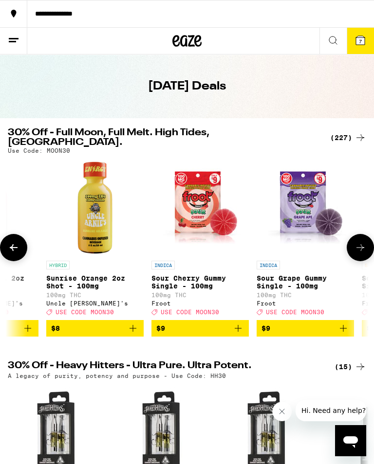
click at [11, 243] on icon at bounding box center [14, 248] width 12 height 12
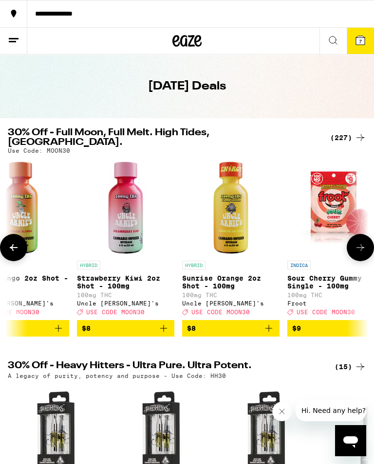
click at [6, 244] on button at bounding box center [13, 247] width 27 height 27
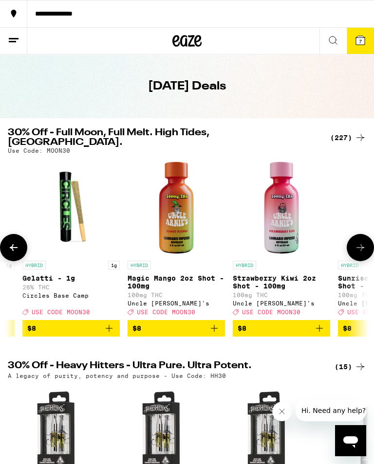
click at [5, 243] on button at bounding box center [13, 247] width 27 height 27
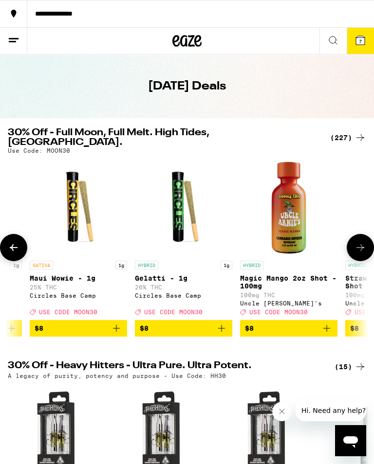
click at [2, 244] on button at bounding box center [13, 247] width 27 height 27
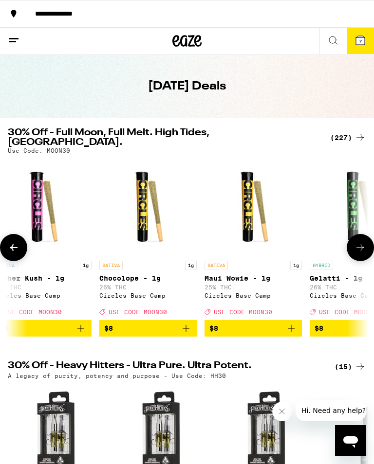
click at [2, 244] on button at bounding box center [13, 247] width 27 height 27
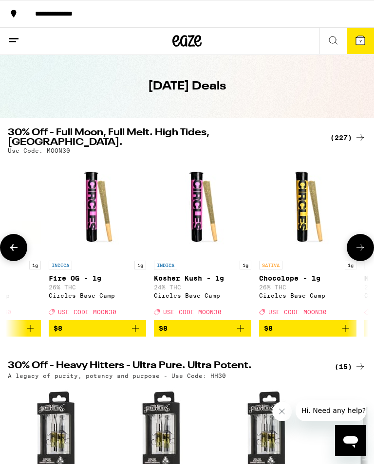
click at [2, 246] on button at bounding box center [13, 247] width 27 height 27
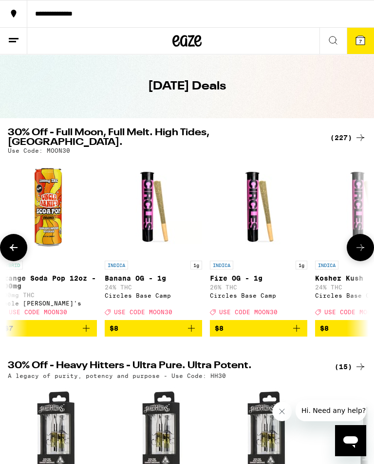
click at [2, 246] on button at bounding box center [13, 247] width 27 height 27
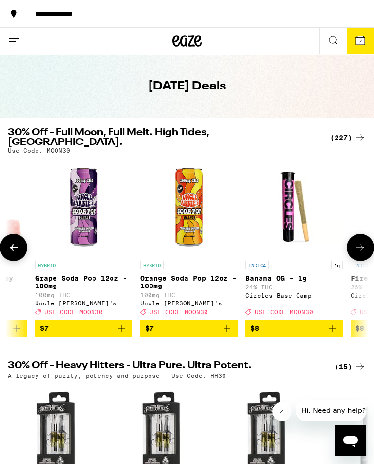
click at [2, 248] on button at bounding box center [13, 247] width 27 height 27
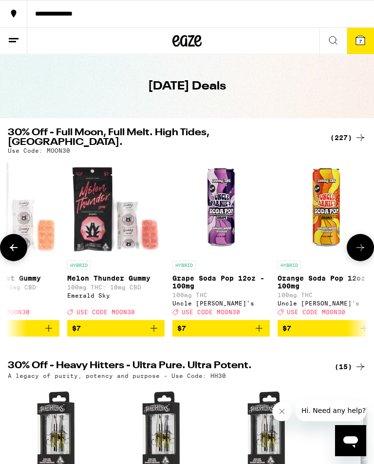
click at [1, 247] on button at bounding box center [13, 247] width 27 height 27
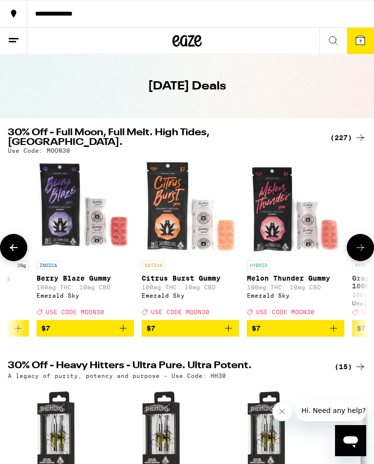
click at [4, 248] on button at bounding box center [13, 247] width 27 height 27
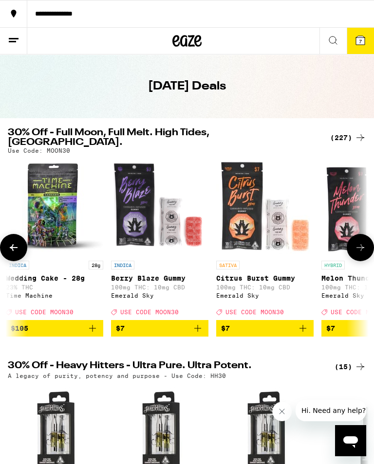
click at [4, 248] on button at bounding box center [13, 247] width 27 height 27
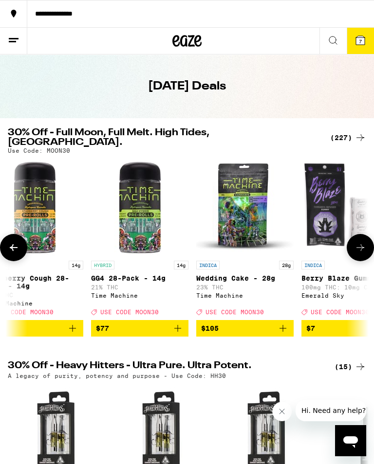
click at [6, 248] on button at bounding box center [13, 247] width 27 height 27
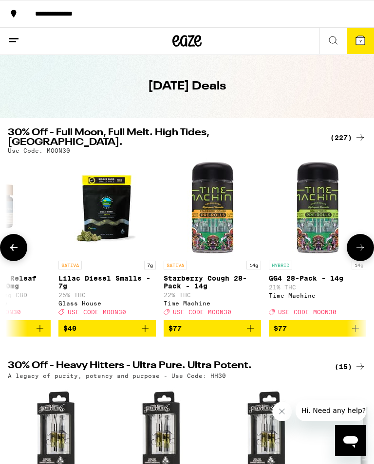
click at [6, 247] on button at bounding box center [13, 247] width 27 height 27
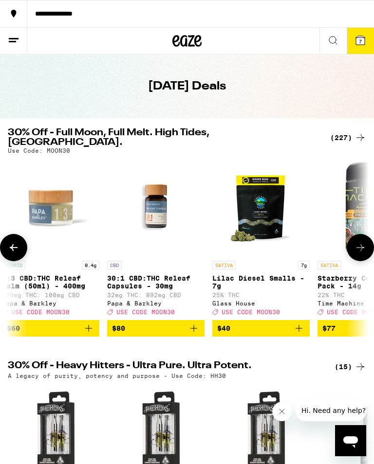
click at [8, 246] on icon at bounding box center [14, 248] width 12 height 12
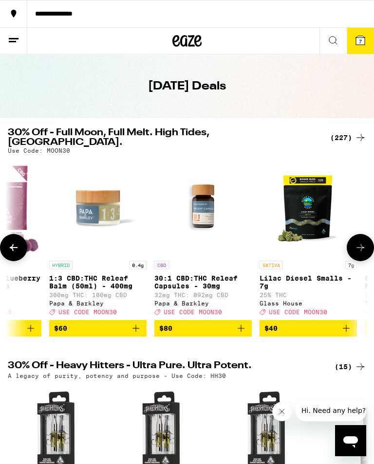
click at [8, 246] on icon at bounding box center [14, 248] width 12 height 12
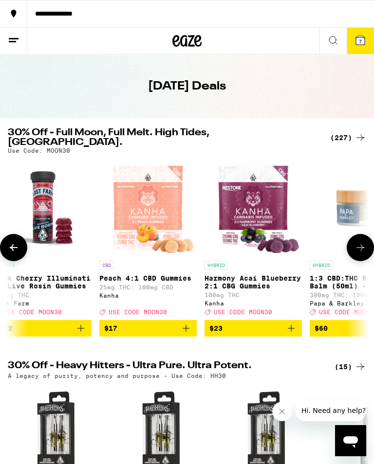
click at [11, 245] on icon at bounding box center [14, 248] width 12 height 12
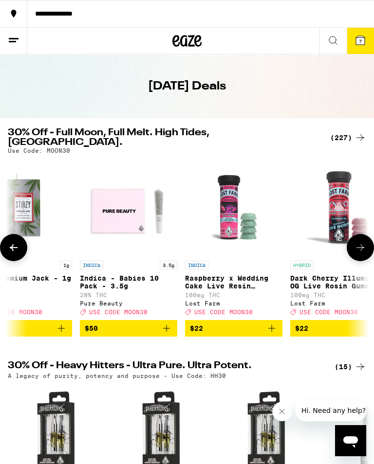
click at [14, 243] on icon at bounding box center [14, 248] width 12 height 12
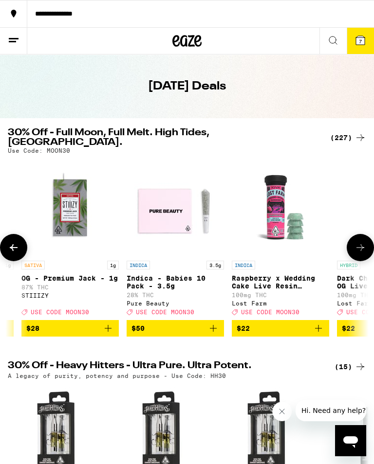
click at [14, 243] on icon at bounding box center [14, 248] width 12 height 12
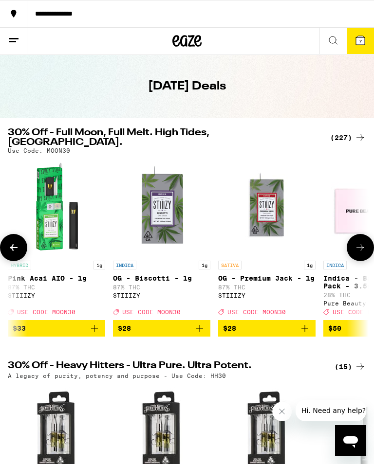
click at [14, 242] on icon at bounding box center [14, 248] width 12 height 12
click at [361, 242] on icon at bounding box center [360, 248] width 12 height 12
click at [364, 238] on button at bounding box center [359, 247] width 27 height 27
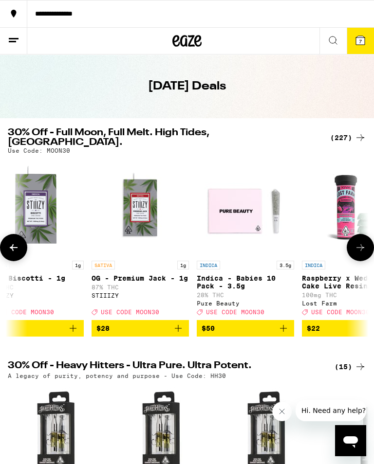
click at [363, 238] on button at bounding box center [359, 247] width 27 height 27
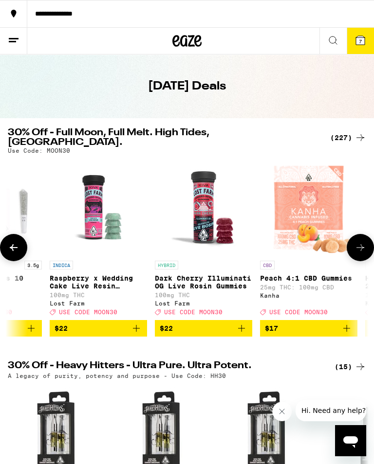
click at [363, 242] on icon at bounding box center [360, 248] width 12 height 12
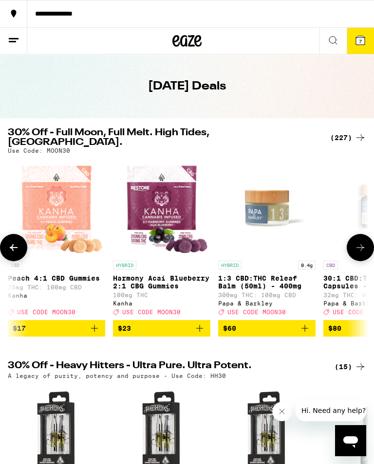
click at [364, 239] on button at bounding box center [359, 247] width 27 height 27
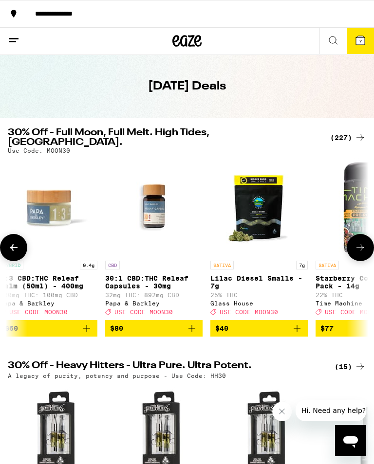
scroll to position [0, 882]
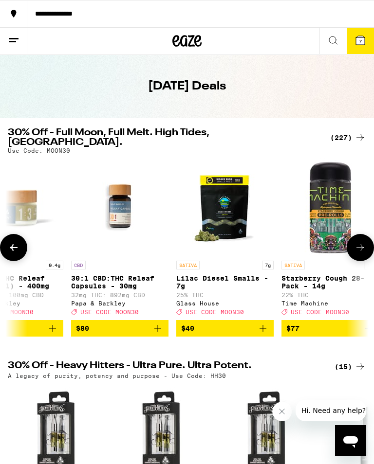
click at [361, 239] on button at bounding box center [359, 247] width 27 height 27
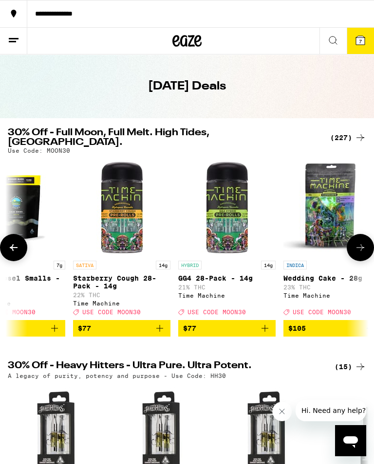
scroll to position [0, 1134]
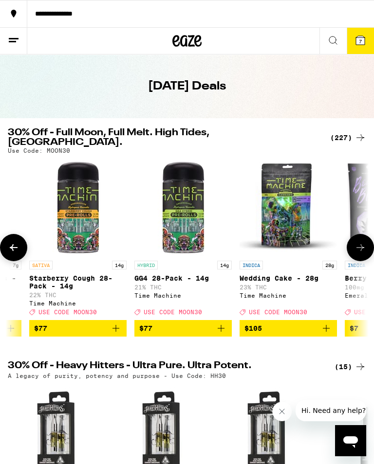
click at [360, 244] on icon at bounding box center [360, 247] width 8 height 7
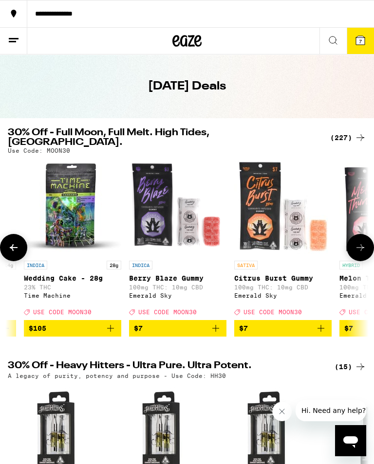
scroll to position [0, 1386]
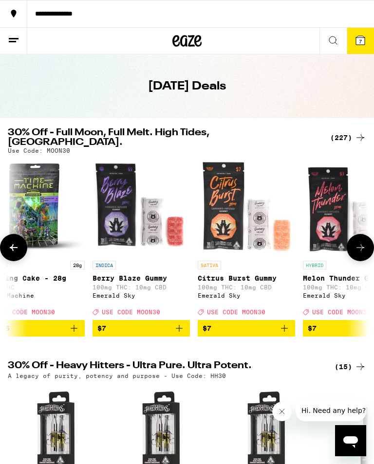
click at [362, 239] on button at bounding box center [359, 247] width 27 height 27
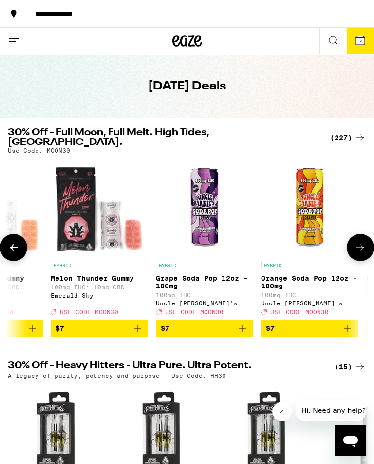
click at [364, 237] on button at bounding box center [359, 247] width 27 height 27
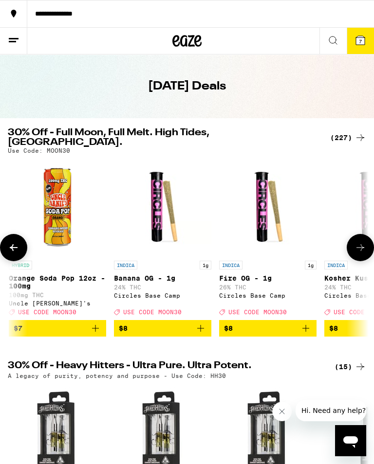
click at [364, 236] on button at bounding box center [359, 247] width 27 height 27
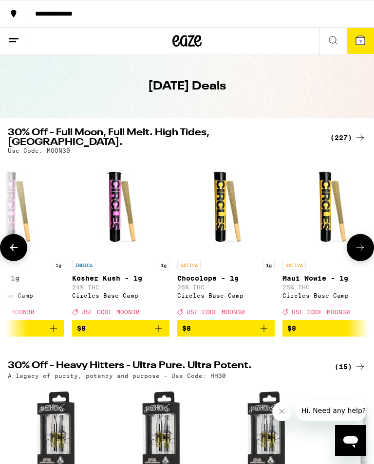
click at [361, 238] on button at bounding box center [359, 247] width 27 height 27
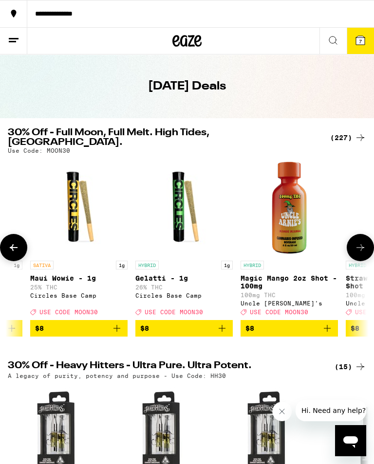
click at [360, 238] on button at bounding box center [359, 247] width 27 height 27
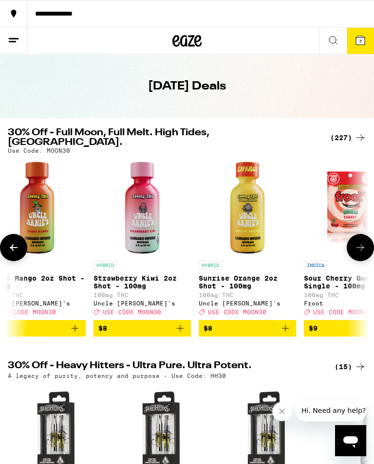
click at [363, 235] on button at bounding box center [359, 247] width 27 height 27
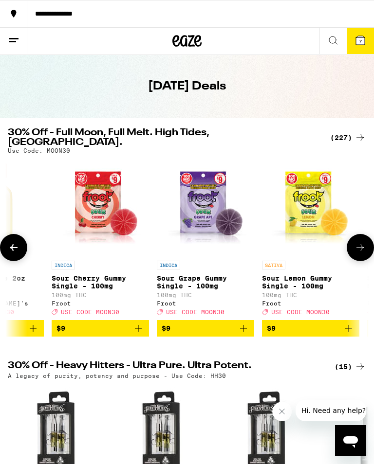
click at [361, 239] on button at bounding box center [359, 247] width 27 height 27
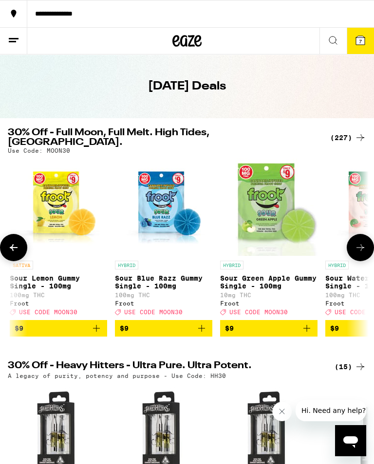
click at [361, 239] on button at bounding box center [359, 247] width 27 height 27
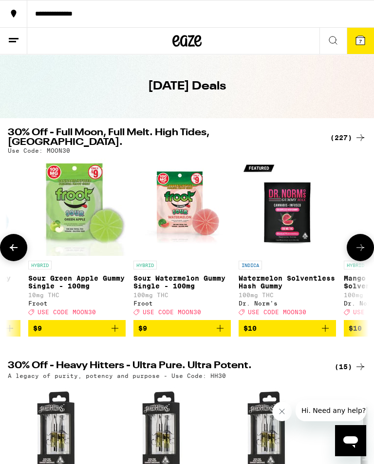
scroll to position [0, 3402]
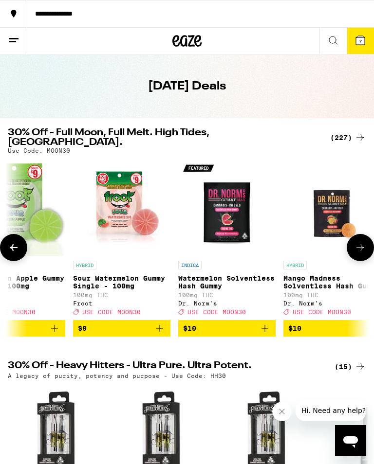
click at [362, 242] on icon at bounding box center [360, 248] width 12 height 12
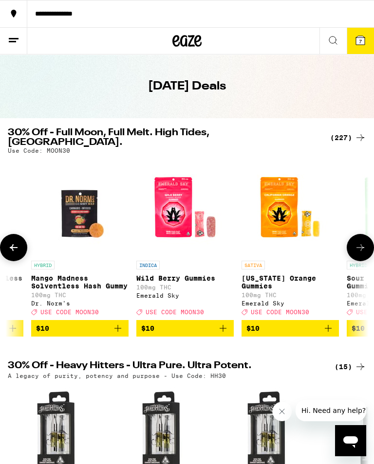
click at [361, 243] on icon at bounding box center [360, 248] width 12 height 12
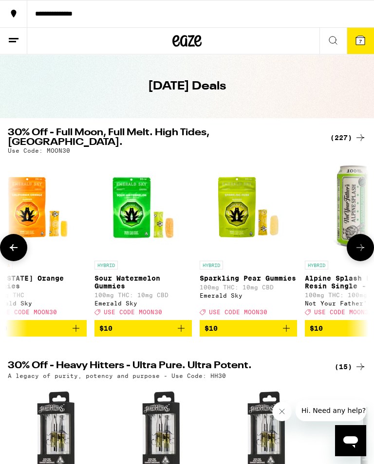
click at [361, 242] on icon at bounding box center [360, 248] width 12 height 12
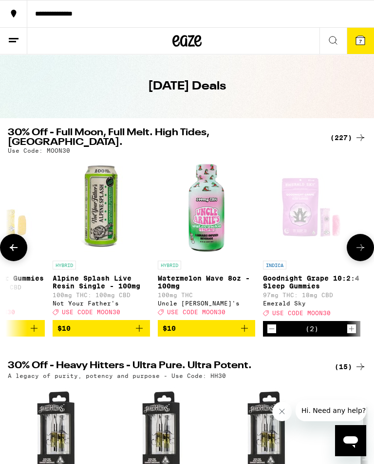
click at [361, 242] on icon at bounding box center [360, 248] width 12 height 12
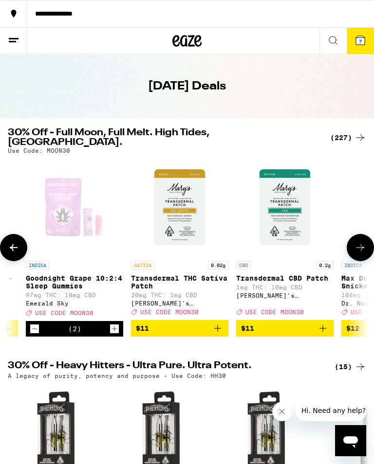
scroll to position [0, 4410]
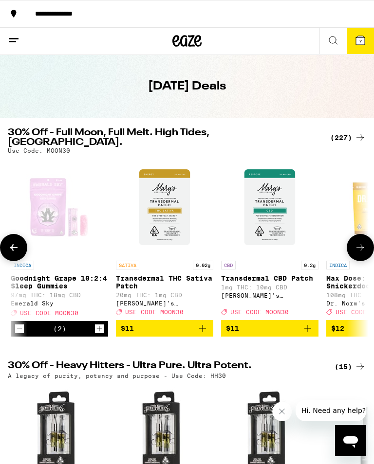
click at [361, 242] on icon at bounding box center [360, 248] width 12 height 12
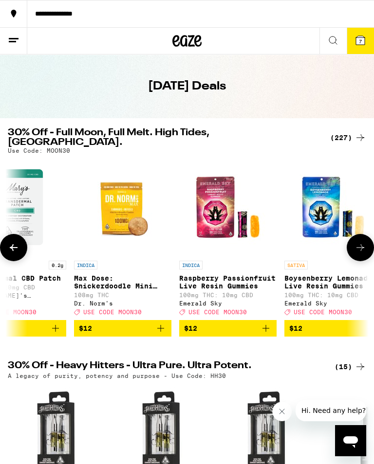
click at [361, 239] on button at bounding box center [359, 247] width 27 height 27
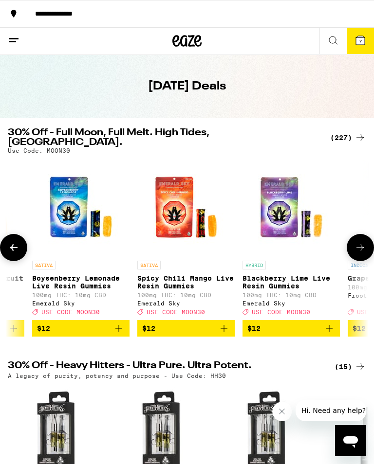
click at [359, 236] on button at bounding box center [359, 247] width 27 height 27
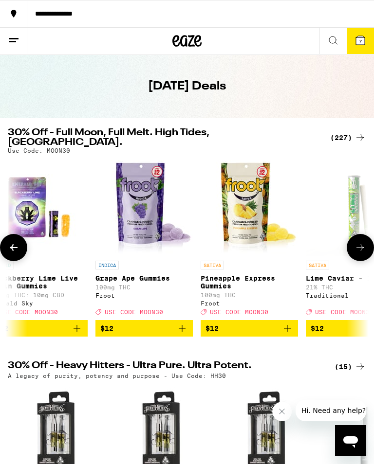
click at [359, 239] on button at bounding box center [359, 247] width 27 height 27
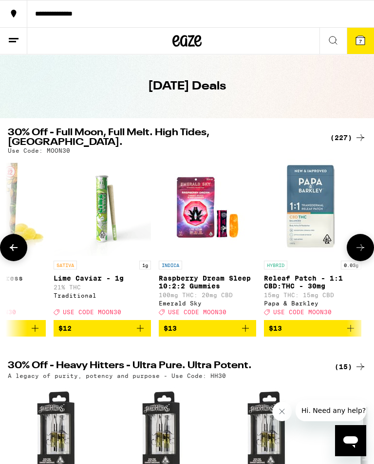
click at [360, 239] on button at bounding box center [359, 247] width 27 height 27
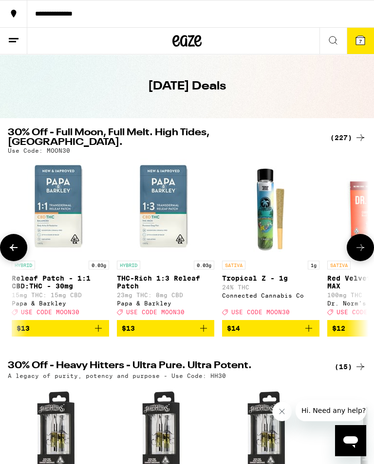
click at [360, 242] on icon at bounding box center [360, 248] width 12 height 12
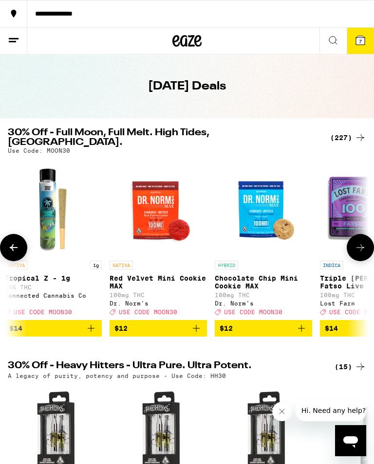
scroll to position [0, 5921]
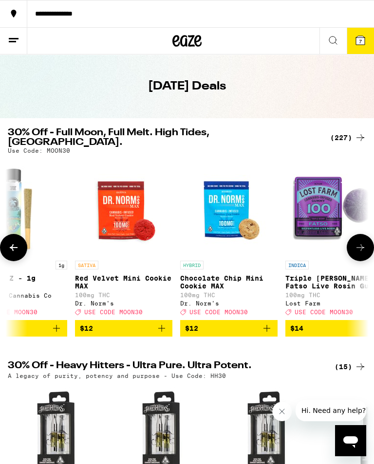
click at [359, 242] on icon at bounding box center [360, 248] width 12 height 12
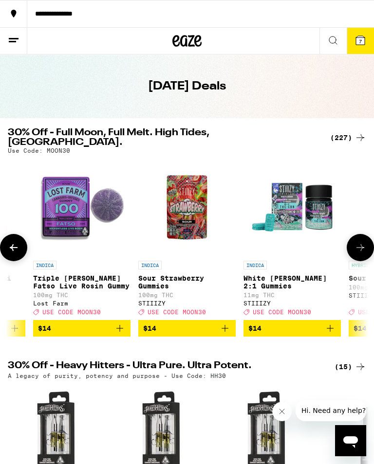
click at [358, 242] on icon at bounding box center [360, 248] width 12 height 12
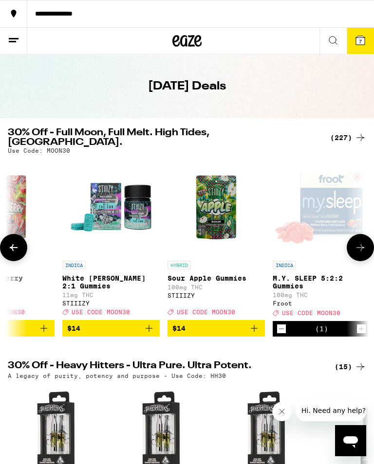
scroll to position [0, 6425]
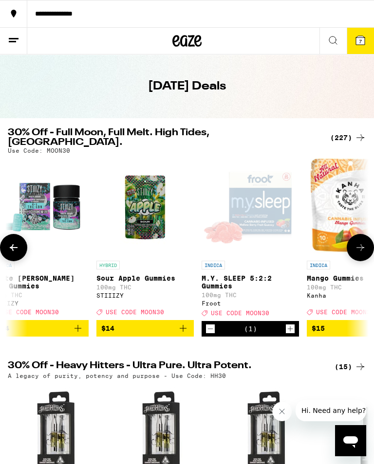
click at [357, 242] on icon at bounding box center [360, 248] width 12 height 12
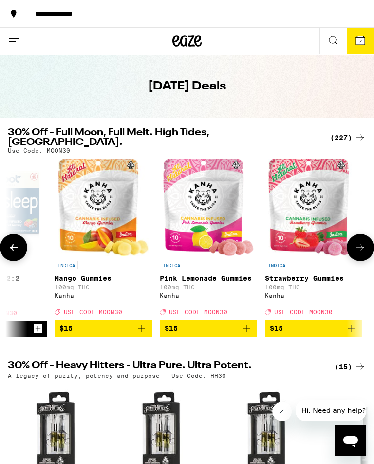
click at [357, 242] on icon at bounding box center [360, 248] width 12 height 12
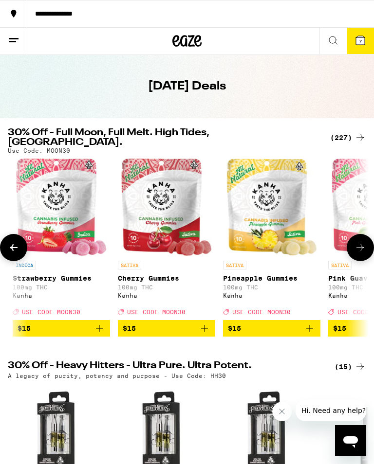
click at [356, 242] on icon at bounding box center [360, 248] width 12 height 12
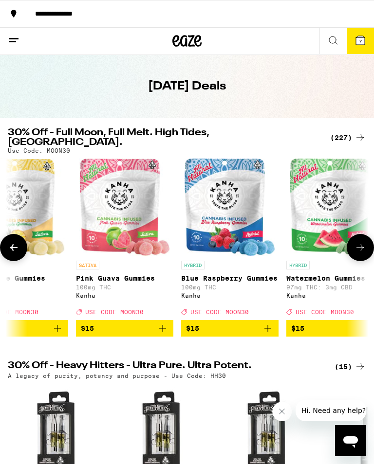
click at [356, 239] on button at bounding box center [359, 247] width 27 height 27
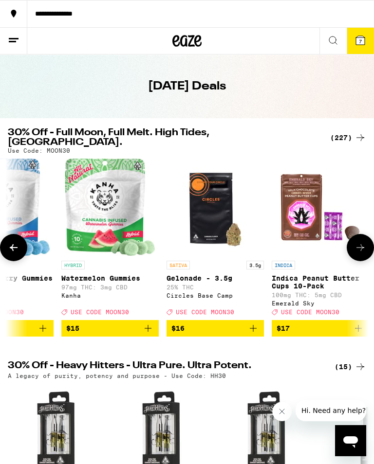
scroll to position [0, 7433]
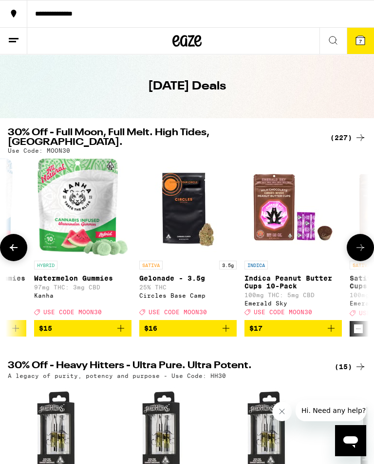
click at [225, 329] on icon "Add to bag" at bounding box center [226, 328] width 12 height 12
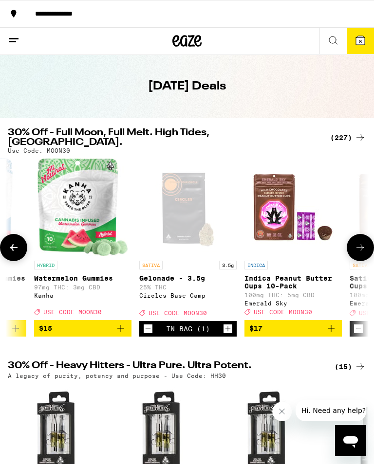
click at [15, 36] on icon at bounding box center [14, 41] width 12 height 12
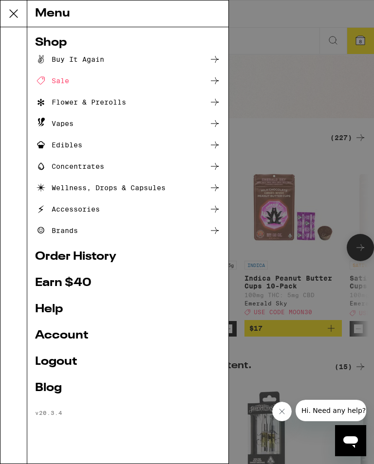
click at [116, 99] on div "Flower & Prerolls" at bounding box center [80, 102] width 91 height 12
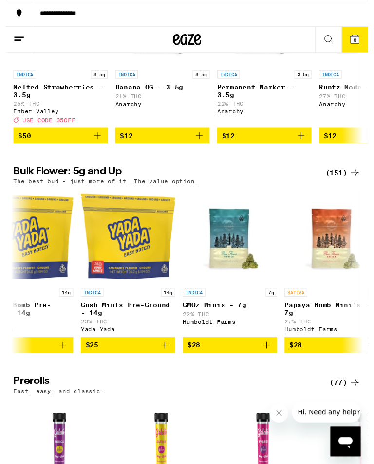
scroll to position [0, 142]
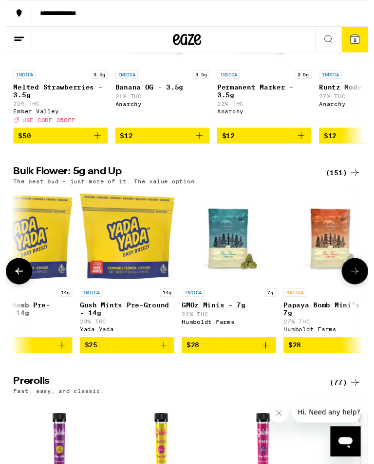
click at [361, 286] on icon at bounding box center [360, 280] width 12 height 12
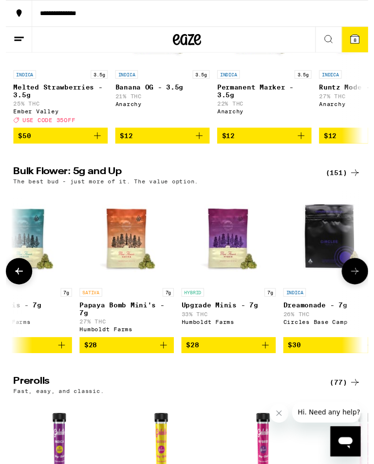
scroll to position [0, 393]
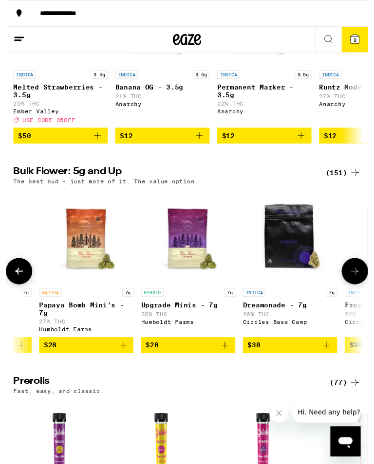
click at [360, 286] on icon at bounding box center [360, 280] width 12 height 12
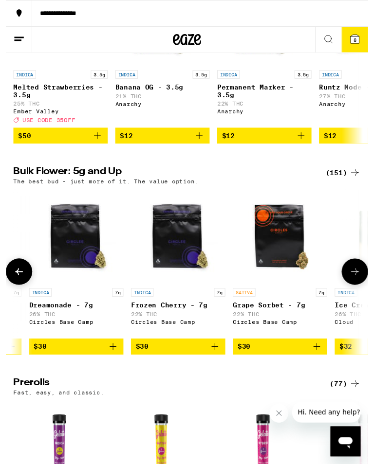
scroll to position [0, 645]
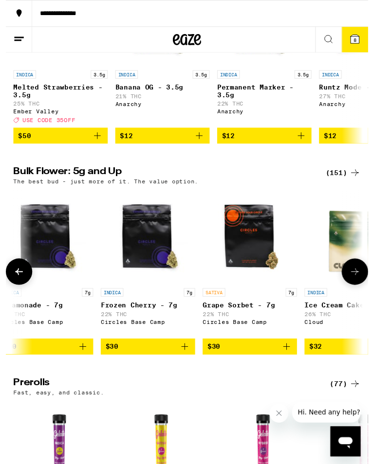
click at [360, 286] on icon at bounding box center [360, 281] width 12 height 12
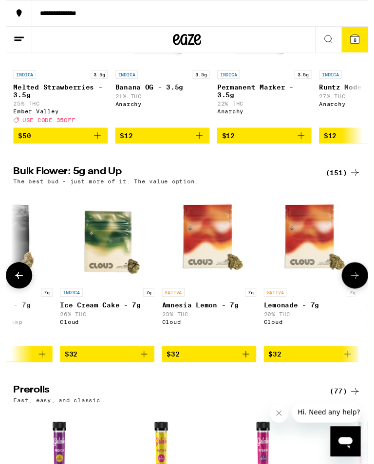
scroll to position [0, 897]
click at [359, 290] on button at bounding box center [359, 284] width 27 height 27
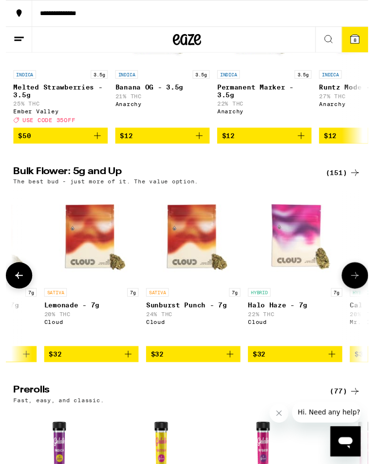
scroll to position [0, 1149]
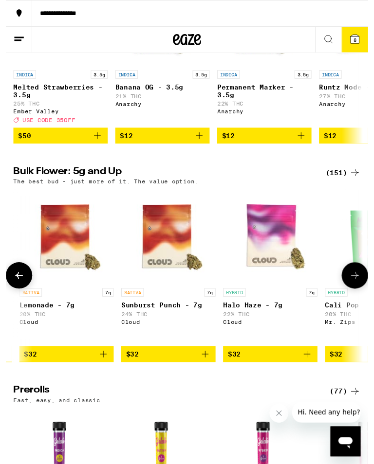
click at [360, 290] on button at bounding box center [359, 284] width 27 height 27
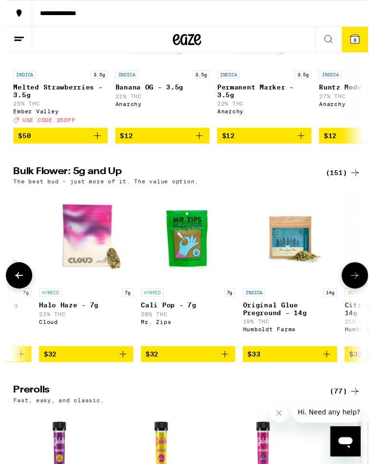
scroll to position [0, 1401]
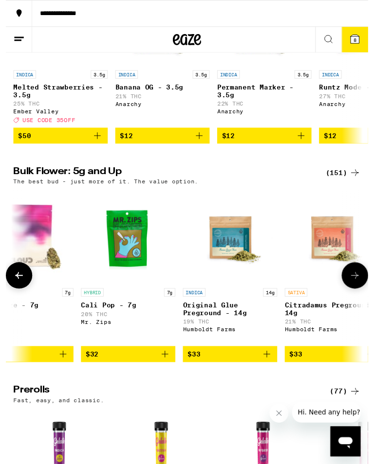
click at [359, 290] on icon at bounding box center [360, 285] width 12 height 12
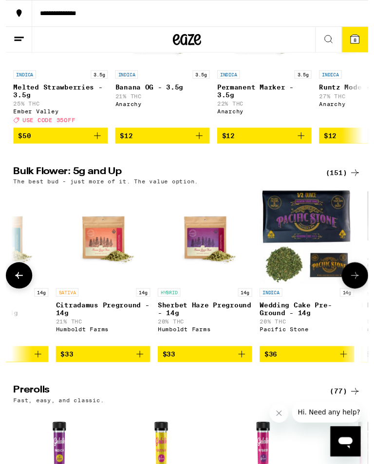
scroll to position [0, 1653]
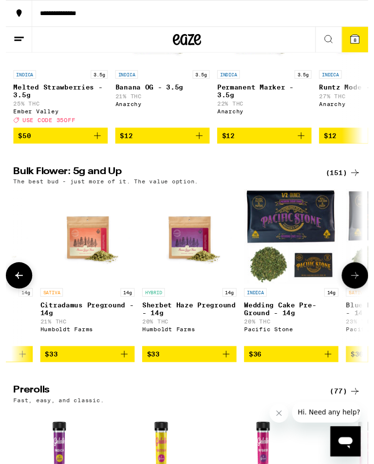
click at [361, 290] on icon at bounding box center [360, 285] width 12 height 12
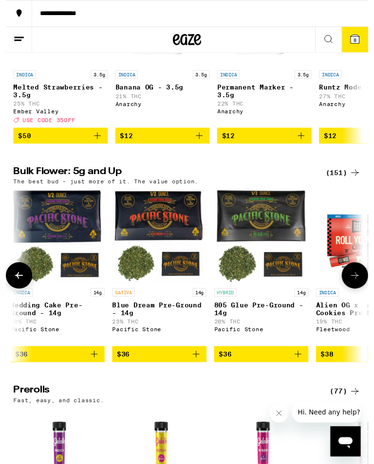
scroll to position [0, 1905]
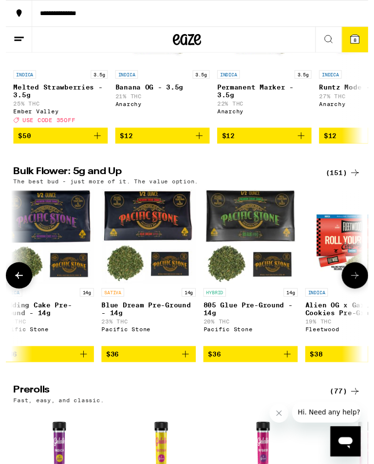
click at [361, 293] on button at bounding box center [359, 284] width 27 height 27
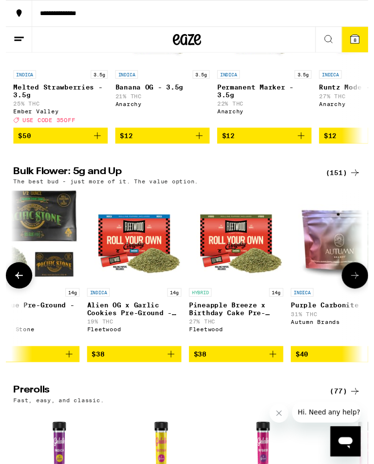
scroll to position [0, 2157]
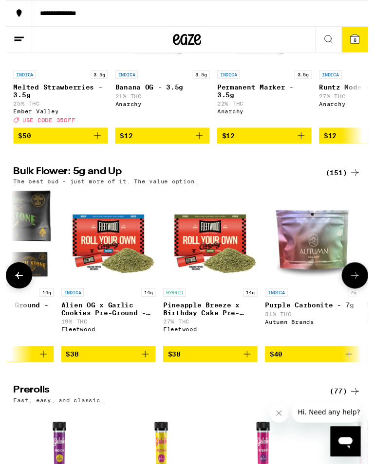
click at [16, 290] on icon at bounding box center [14, 285] width 12 height 12
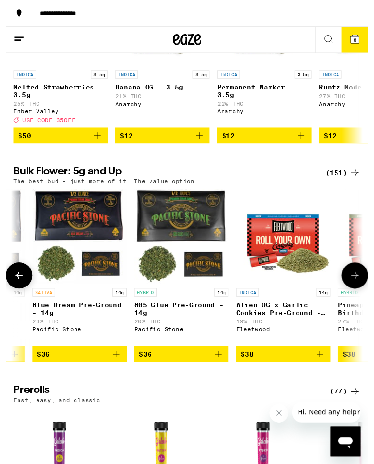
click at [15, 290] on icon at bounding box center [14, 285] width 12 height 12
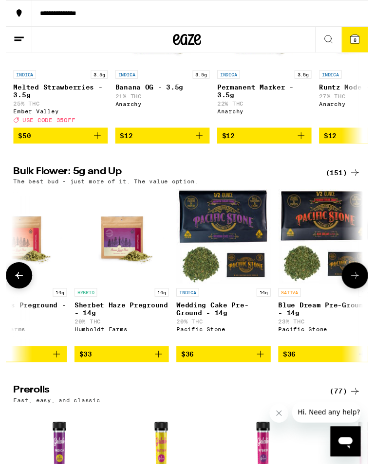
click at [15, 290] on icon at bounding box center [14, 285] width 12 height 12
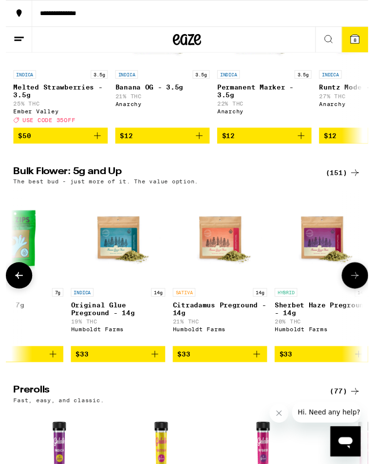
click at [15, 290] on icon at bounding box center [14, 285] width 12 height 12
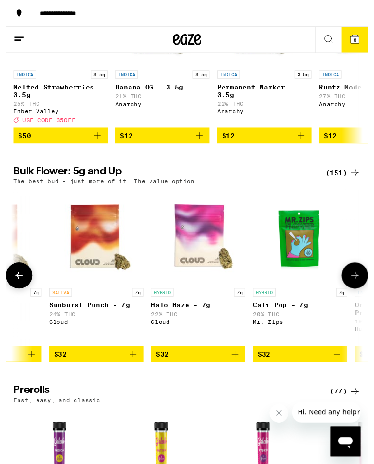
click at [13, 288] on icon at bounding box center [14, 284] width 8 height 7
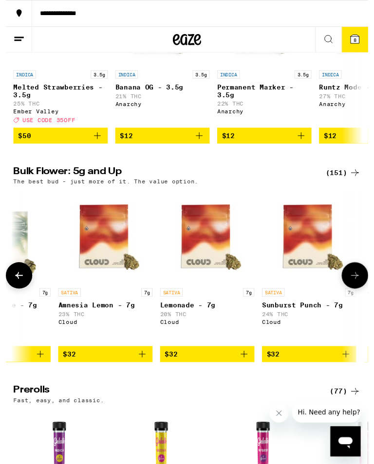
scroll to position [0, 964]
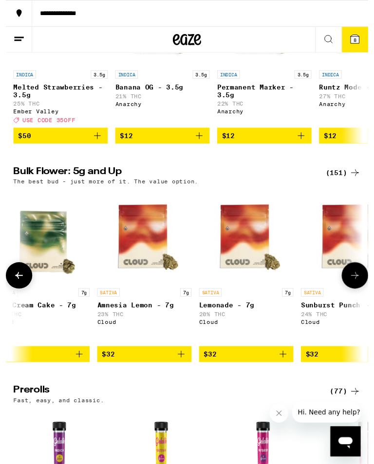
click at [14, 290] on icon at bounding box center [14, 285] width 12 height 12
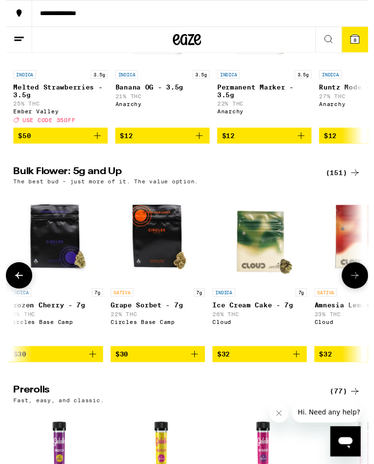
scroll to position [0, 712]
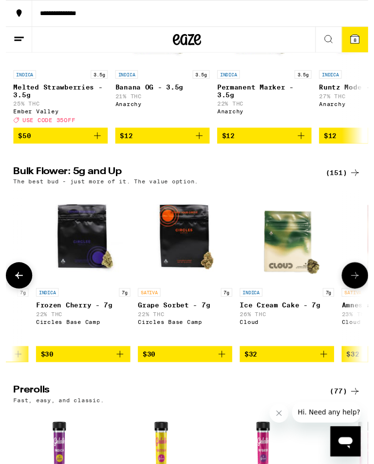
click at [15, 288] on icon at bounding box center [14, 284] width 8 height 7
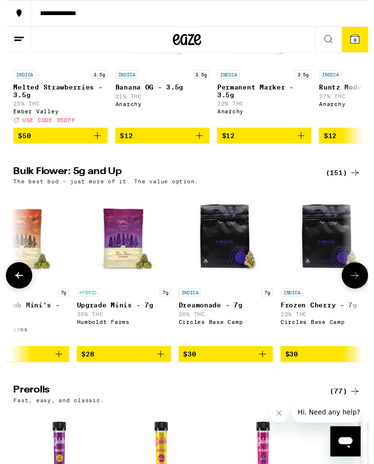
click at [10, 290] on icon at bounding box center [14, 285] width 12 height 12
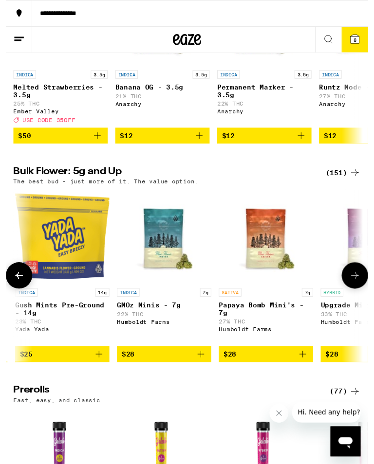
click at [10, 290] on icon at bounding box center [14, 285] width 12 height 12
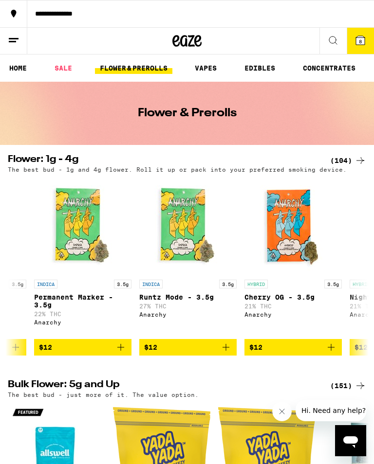
scroll to position [0, 184]
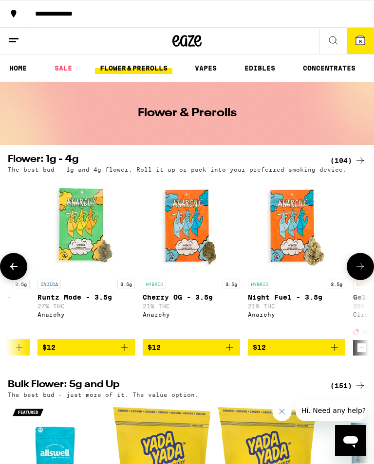
click at [359, 270] on icon at bounding box center [360, 267] width 12 height 12
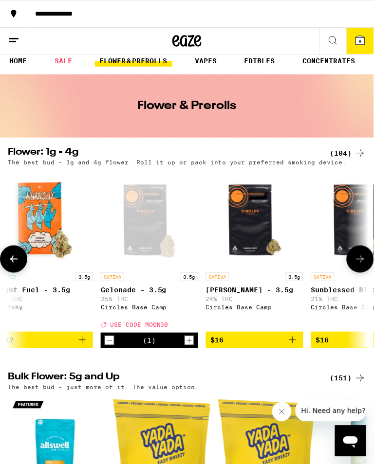
scroll to position [8, 0]
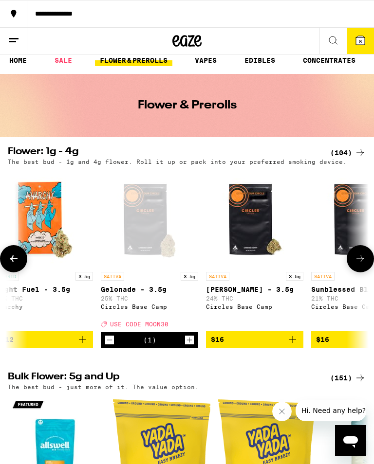
click at [177, 302] on p "25% THC" at bounding box center [149, 298] width 97 height 6
click at [359, 39] on span "8" at bounding box center [359, 41] width 3 height 6
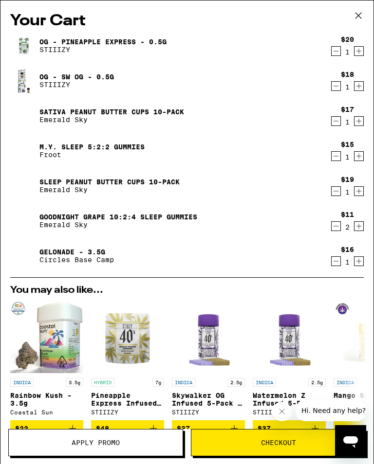
click at [358, 9] on icon at bounding box center [358, 15] width 15 height 15
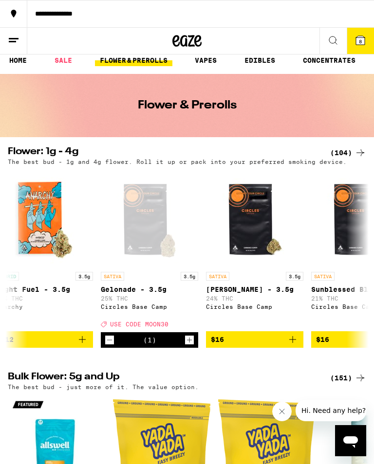
click at [359, 36] on icon at bounding box center [360, 40] width 9 height 9
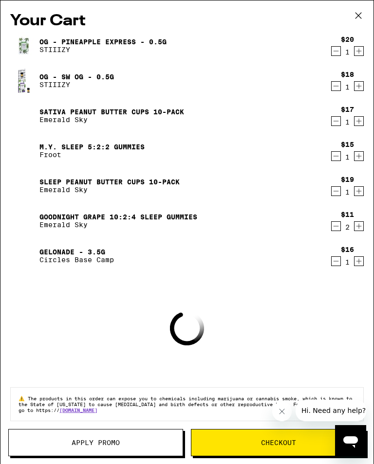
click at [78, 439] on span "Apply Promo" at bounding box center [96, 442] width 48 height 7
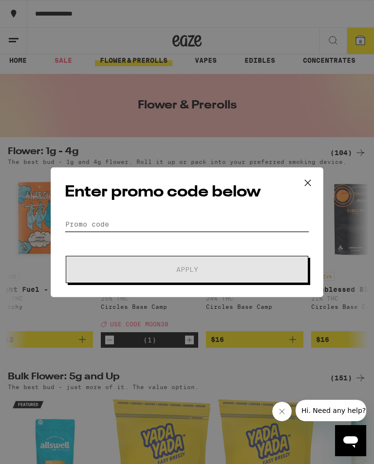
click at [103, 218] on input "Promo Code" at bounding box center [187, 224] width 244 height 15
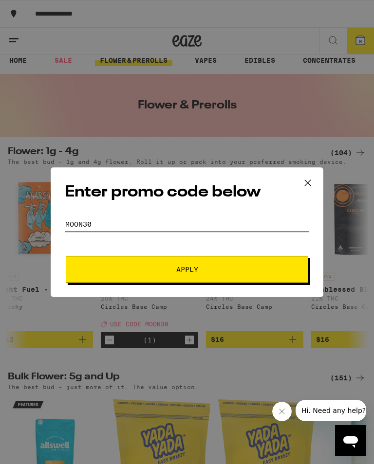
type input "Moon30"
click at [182, 269] on span "Apply" at bounding box center [187, 269] width 22 height 7
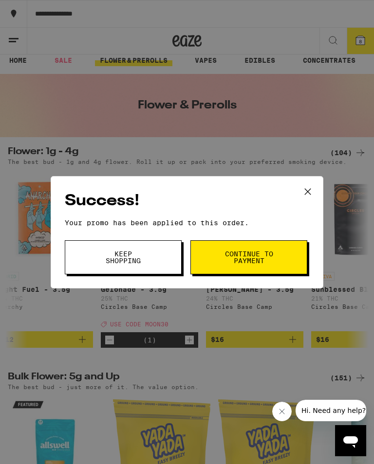
click at [240, 255] on span "Continue to payment" at bounding box center [249, 257] width 50 height 14
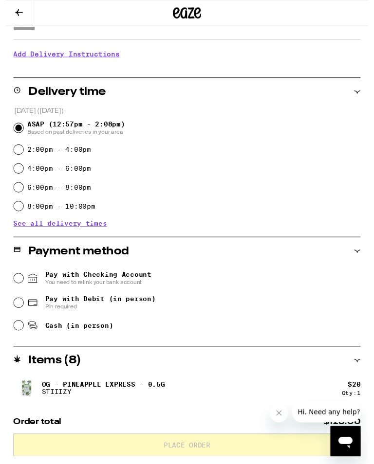
scroll to position [182, 0]
click at [15, 313] on input "Pay with Debit (in person) Pin required" at bounding box center [13, 312] width 10 height 10
radio input "true"
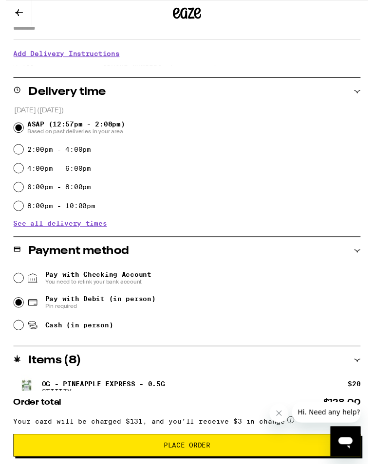
click at [183, 459] on span "Place Order" at bounding box center [187, 459] width 48 height 7
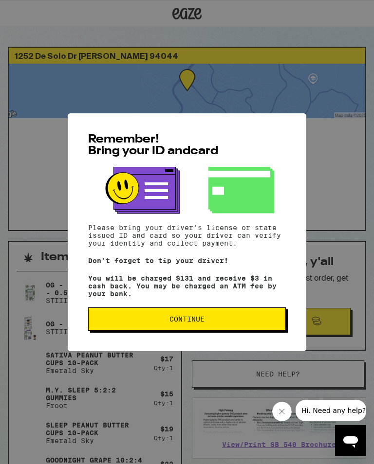
click at [170, 320] on span "Continue" at bounding box center [186, 319] width 35 height 7
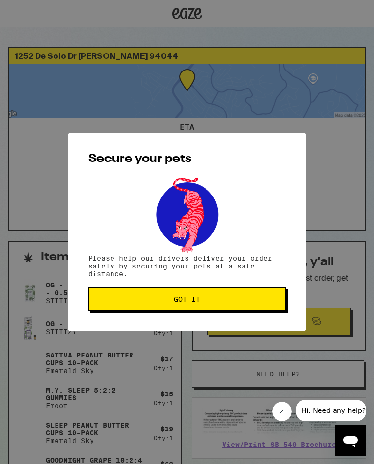
click at [179, 295] on button "Got it" at bounding box center [186, 298] width 197 height 23
